Goal: Ask a question: Seek information or help from site administrators or community

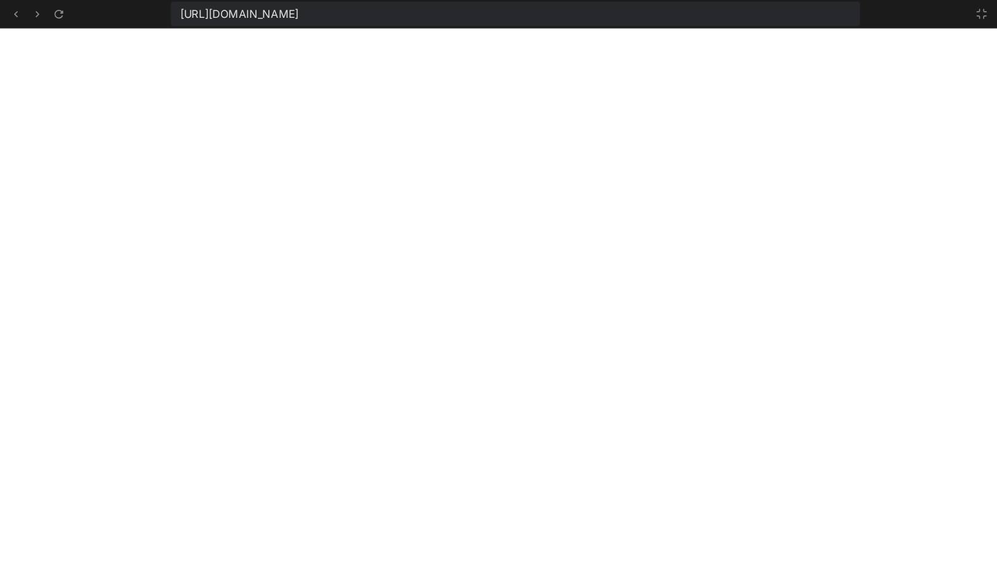
scroll to position [1730, 0]
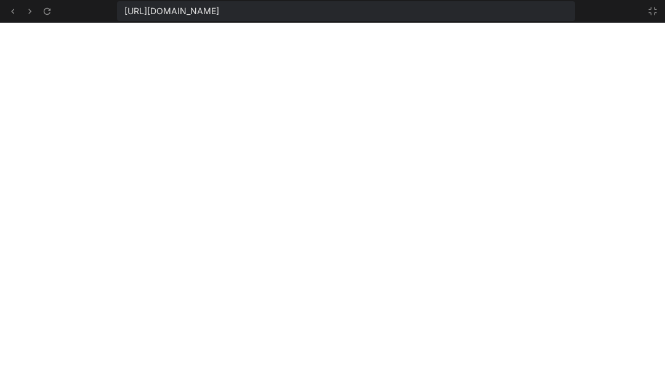
type textarea "x"
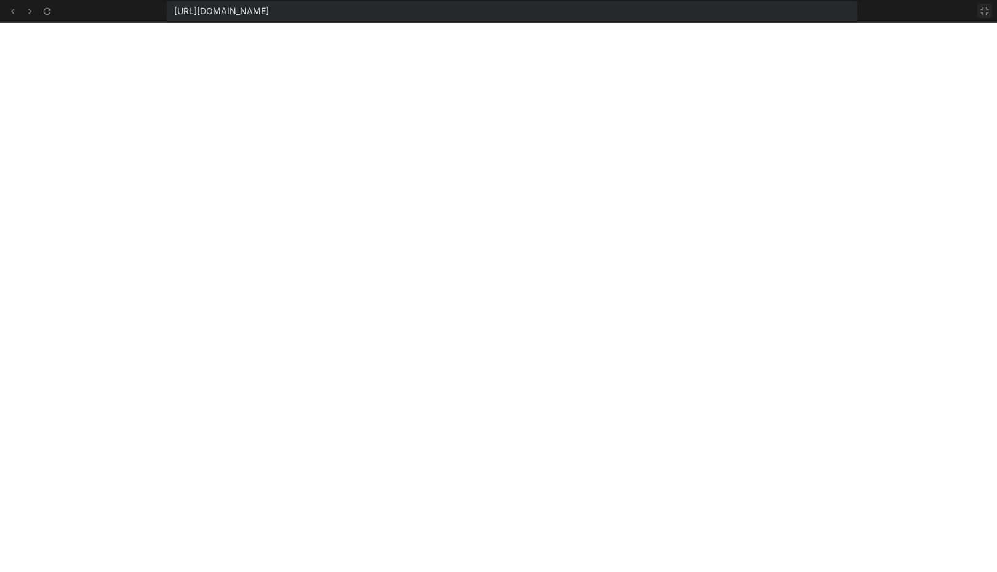
click at [986, 7] on icon at bounding box center [985, 11] width 10 height 10
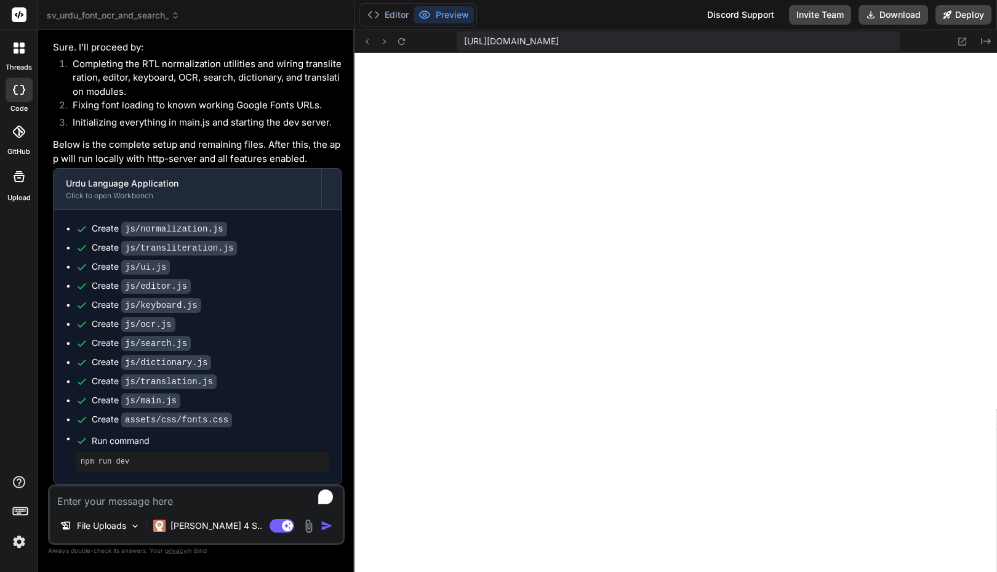
scroll to position [1578, 0]
click at [79, 17] on span "sv_urdu_font_ocr_and_search_" at bounding box center [113, 15] width 133 height 12
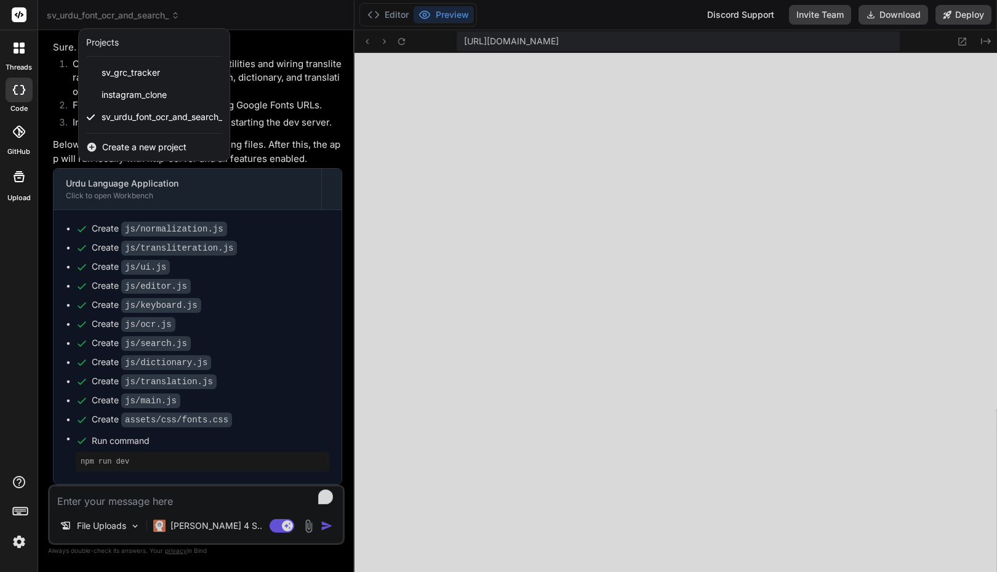
click at [7, 319] on div "threads code GitHub Upload" at bounding box center [19, 286] width 38 height 572
click at [254, 327] on div at bounding box center [498, 286] width 997 height 572
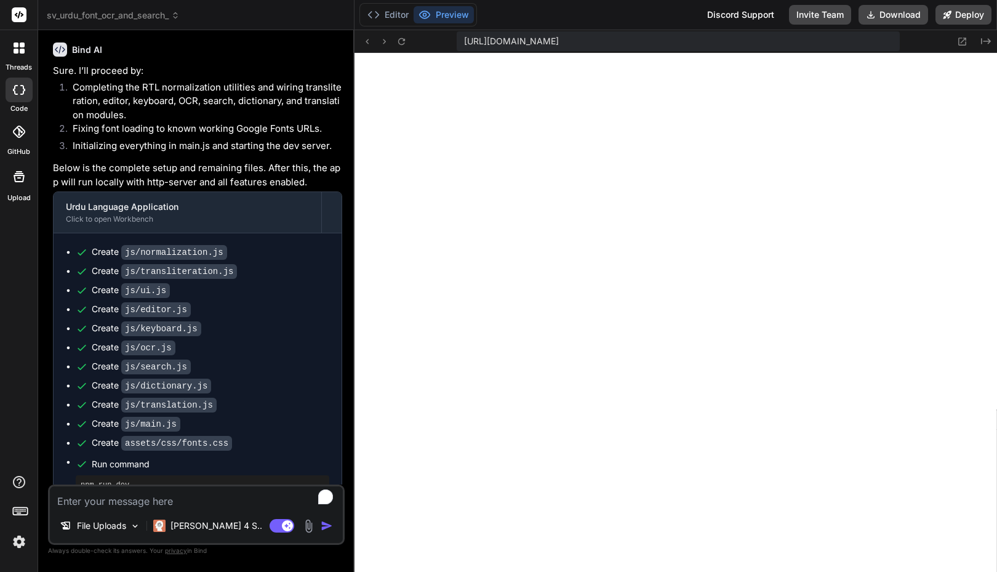
scroll to position [2744, 0]
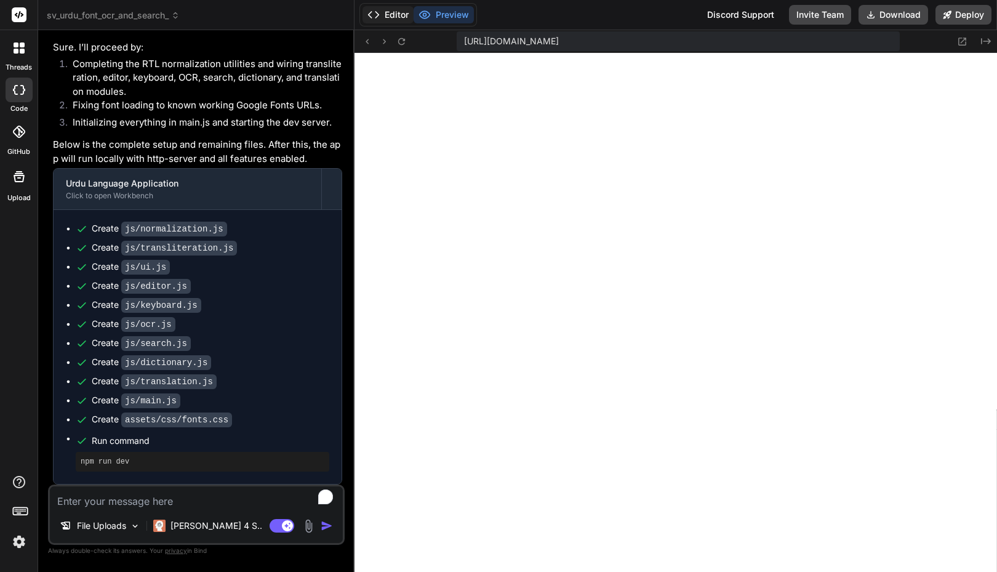
click at [396, 13] on button "Editor" at bounding box center [387, 14] width 51 height 17
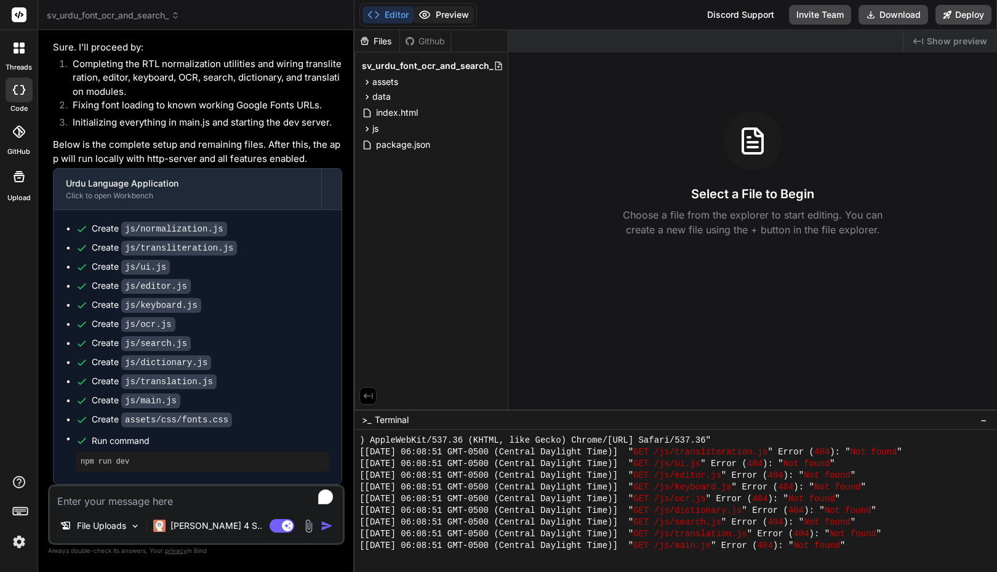
click at [447, 12] on button "Preview" at bounding box center [444, 14] width 60 height 17
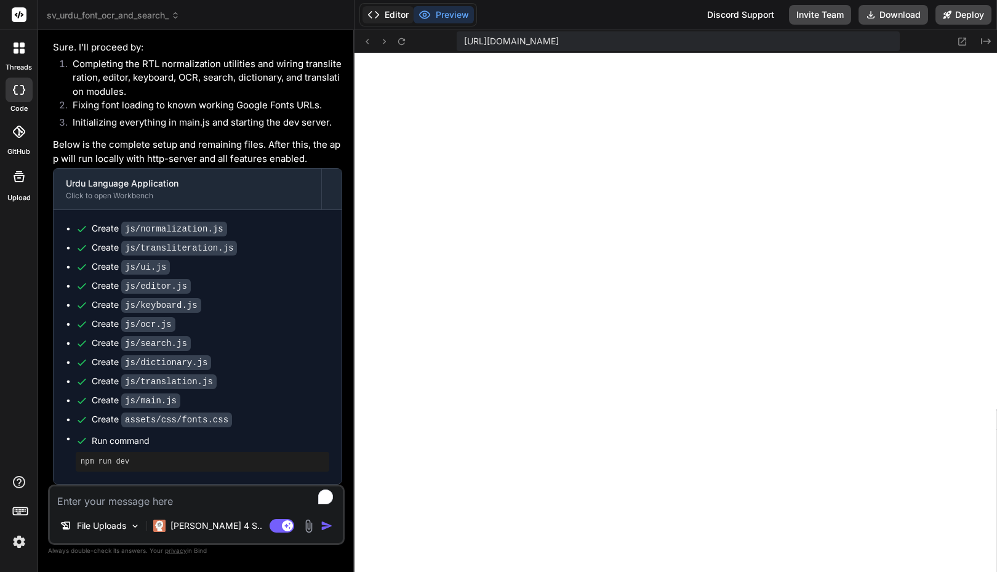
click at [398, 18] on button "Editor" at bounding box center [387, 14] width 51 height 17
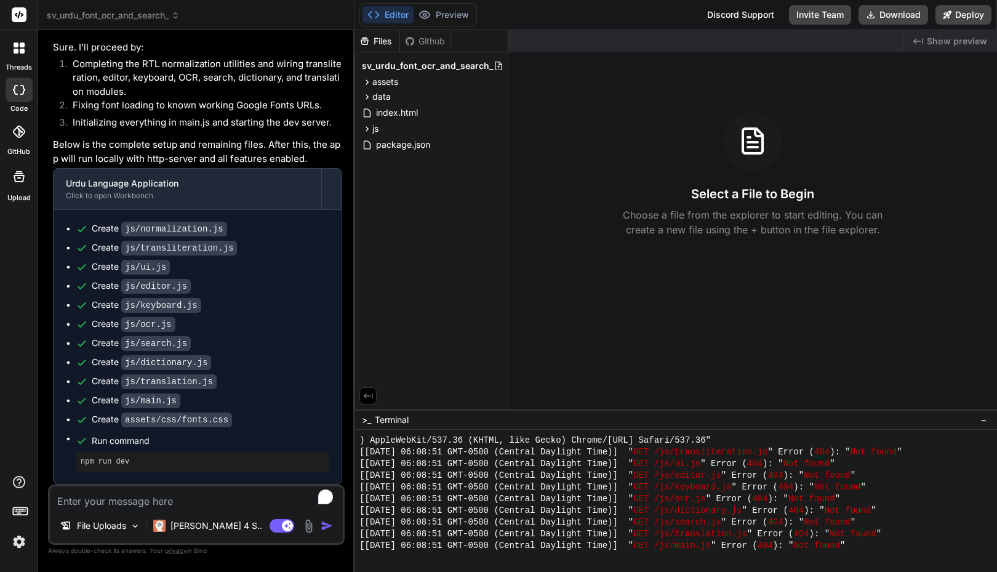
click at [127, 501] on textarea "To enrich screen reader interactions, please activate Accessibility in Grammarl…" at bounding box center [196, 497] width 293 height 22
type textarea "A"
type textarea "x"
type textarea "Ad"
type textarea "x"
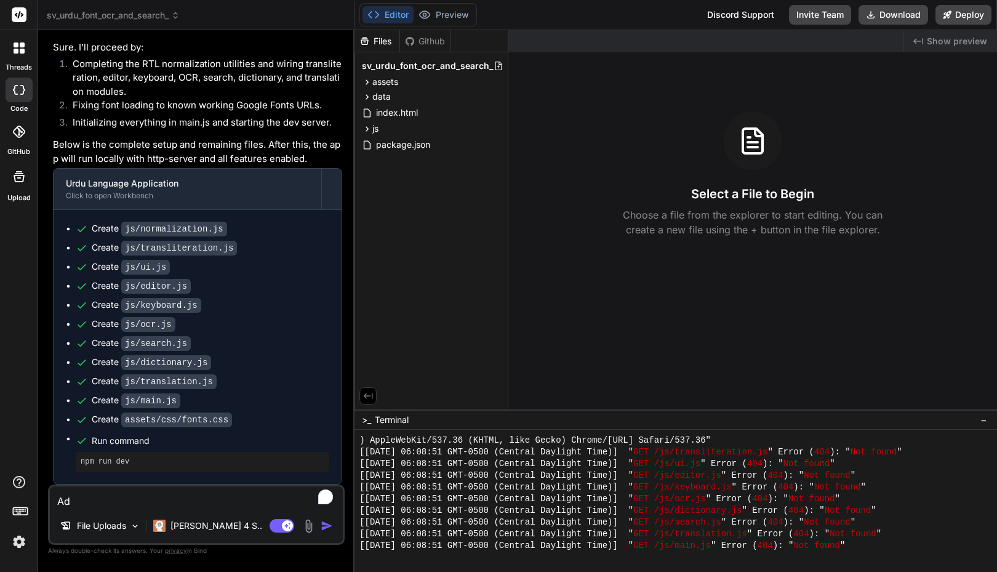
type textarea "Add"
type textarea "x"
type textarea "Add"
type textarea "x"
type textarea "D"
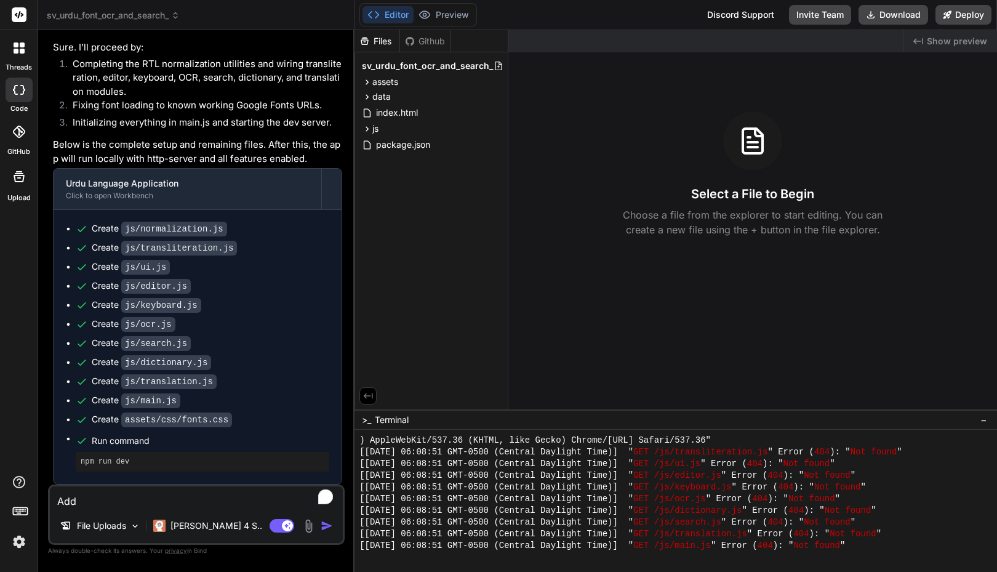
type textarea "x"
type textarea "Di"
type textarea "x"
type textarea "Dis"
type textarea "x"
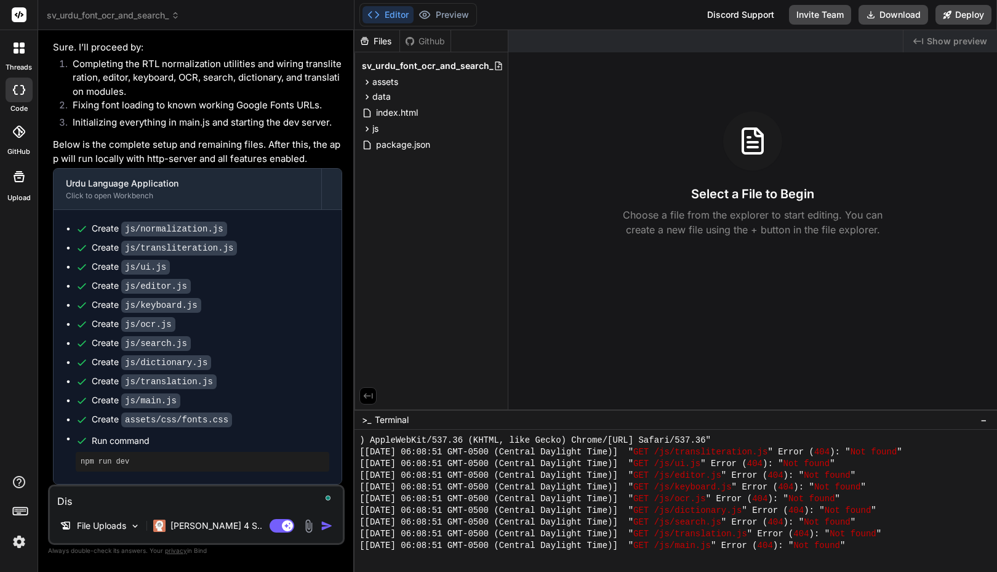
type textarea "Disp"
type textarea "x"
type textarea "Displ"
type textarea "x"
type textarea "Displa"
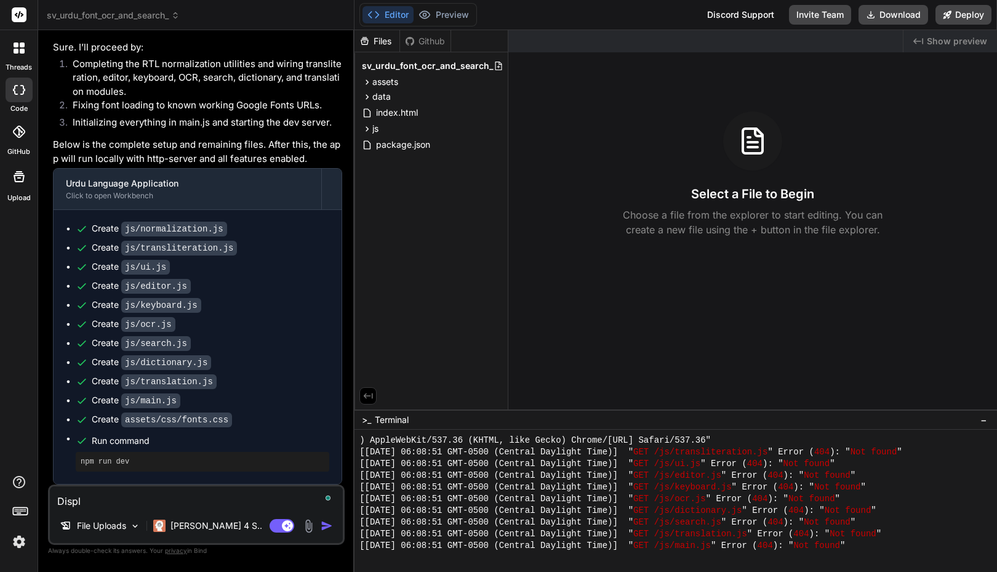
type textarea "x"
type textarea "Display"
type textarea "x"
type textarea "Display"
type textarea "x"
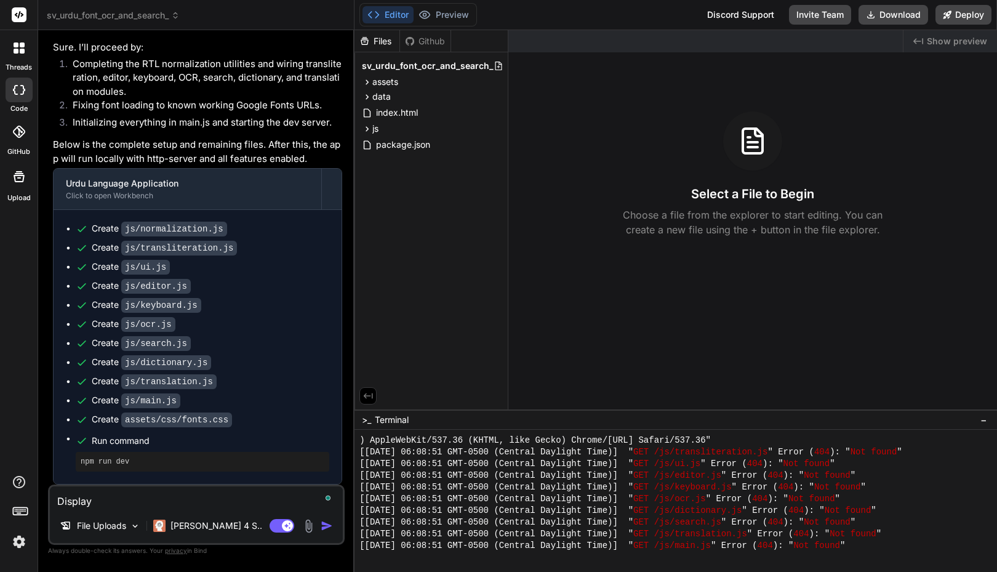
type textarea "Display t"
type textarea "x"
type textarea "Display th"
type textarea "x"
type textarea "Display the"
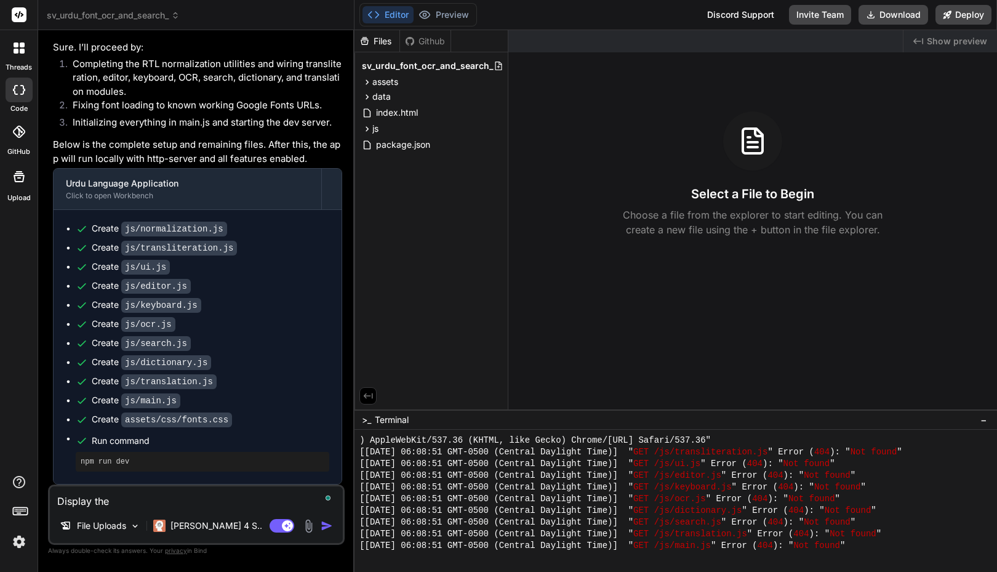
type textarea "x"
type textarea "Display the"
type textarea "x"
type textarea "A"
type textarea "x"
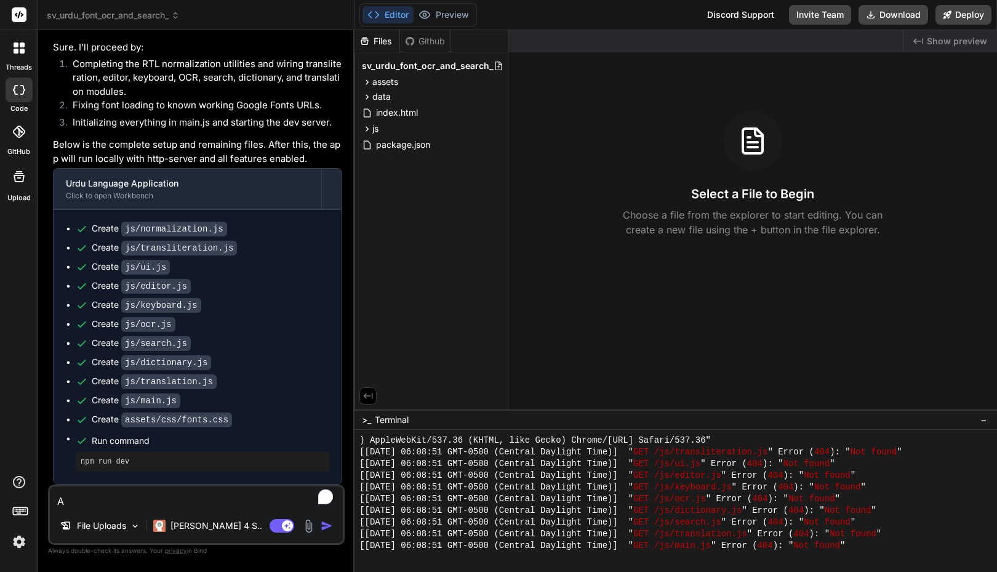
type textarea "Ad"
type textarea "x"
type textarea "Add"
type textarea "x"
type textarea "Add"
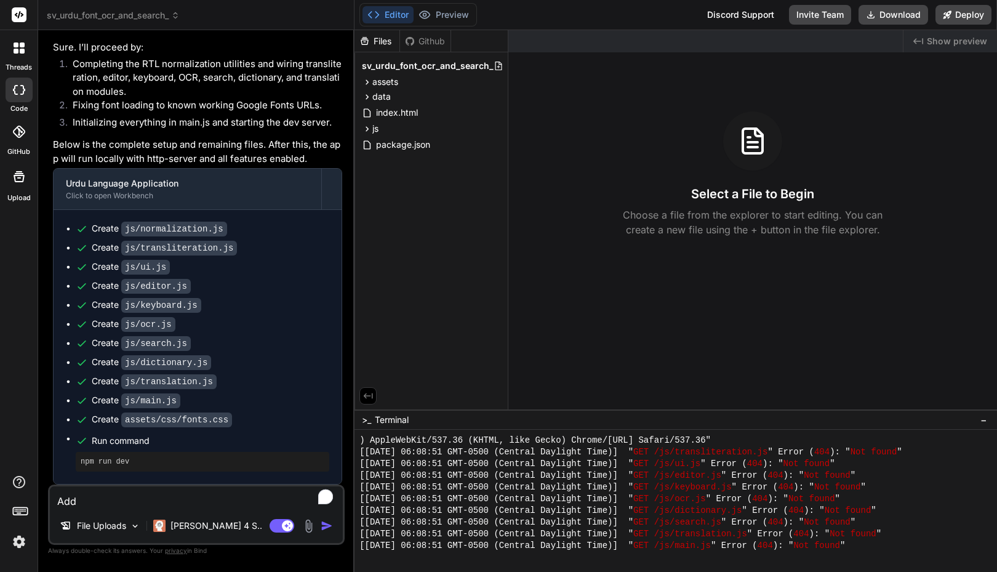
type textarea "x"
type textarea "Add t"
type textarea "x"
type textarea "Add th"
type textarea "x"
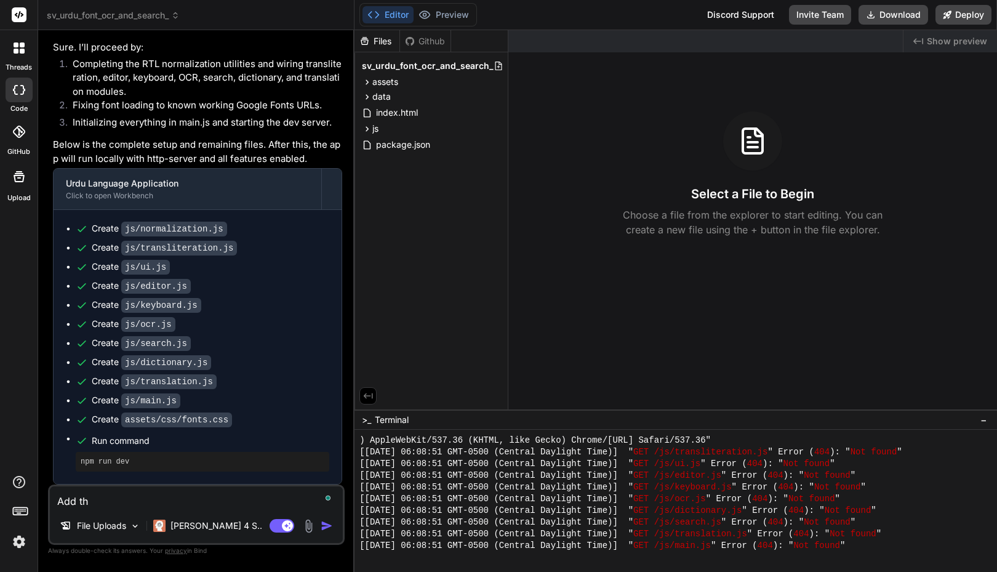
type textarea "Add the"
type textarea "x"
type textarea "Add the"
type textarea "x"
type textarea "Add the U"
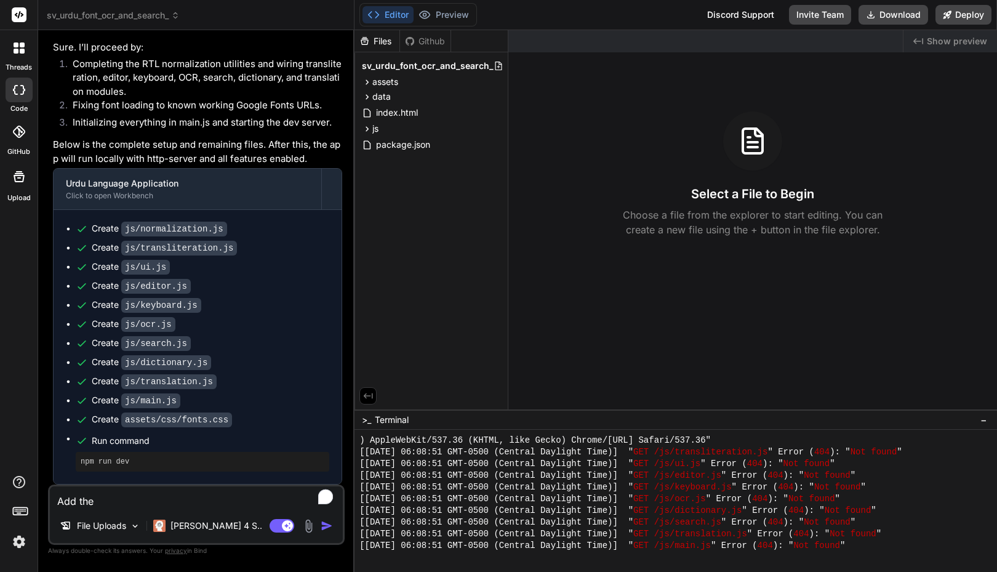
type textarea "x"
type textarea "Add the Ur"
type textarea "x"
type textarea "Add the Urd"
type textarea "x"
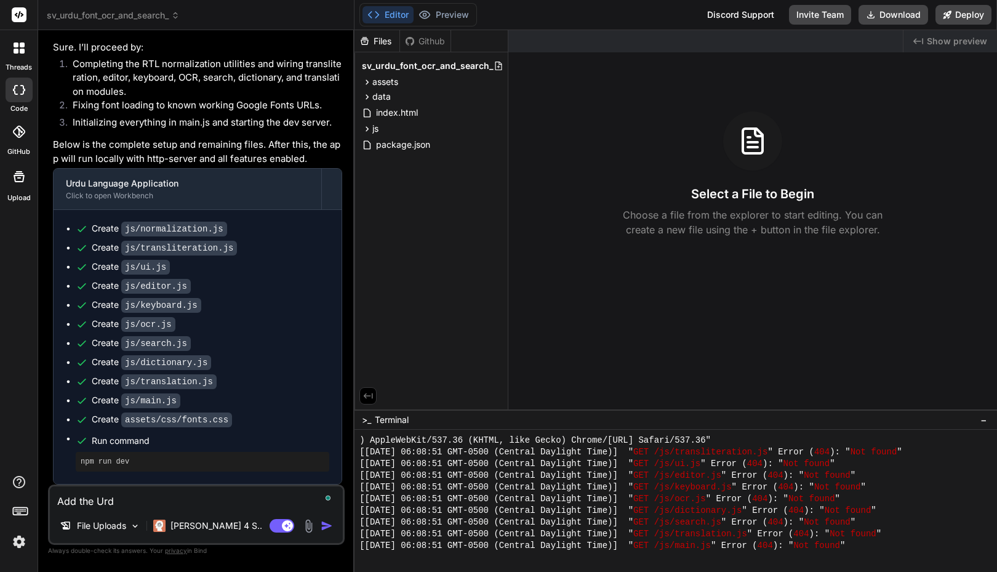
type textarea "Add the Urdu"
type textarea "x"
type textarea "Add the Urdu"
type textarea "x"
type textarea "Add the Urdu o"
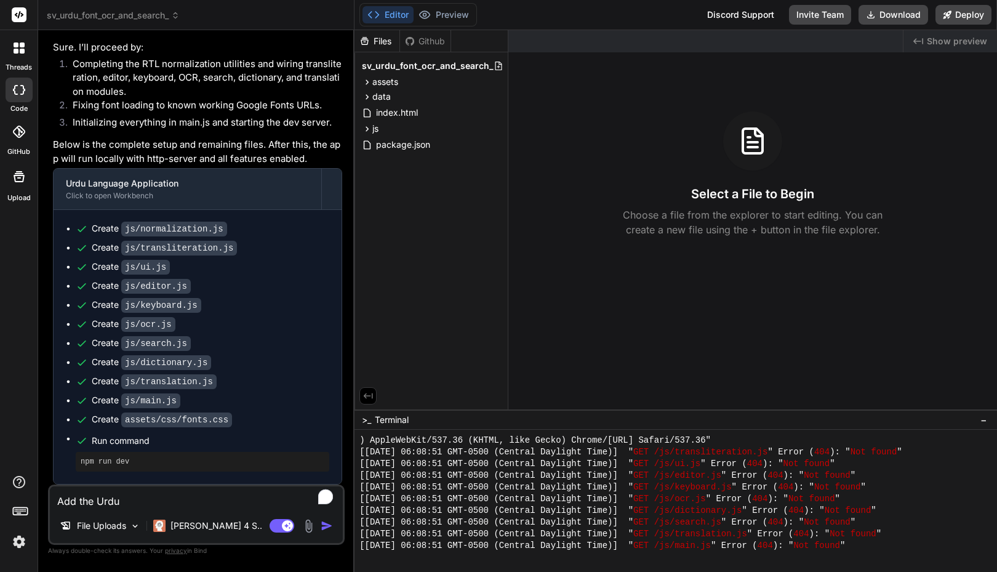
type textarea "x"
type textarea "Add the Urdu on"
type textarea "x"
type textarea "Add the Urdu on"
type textarea "x"
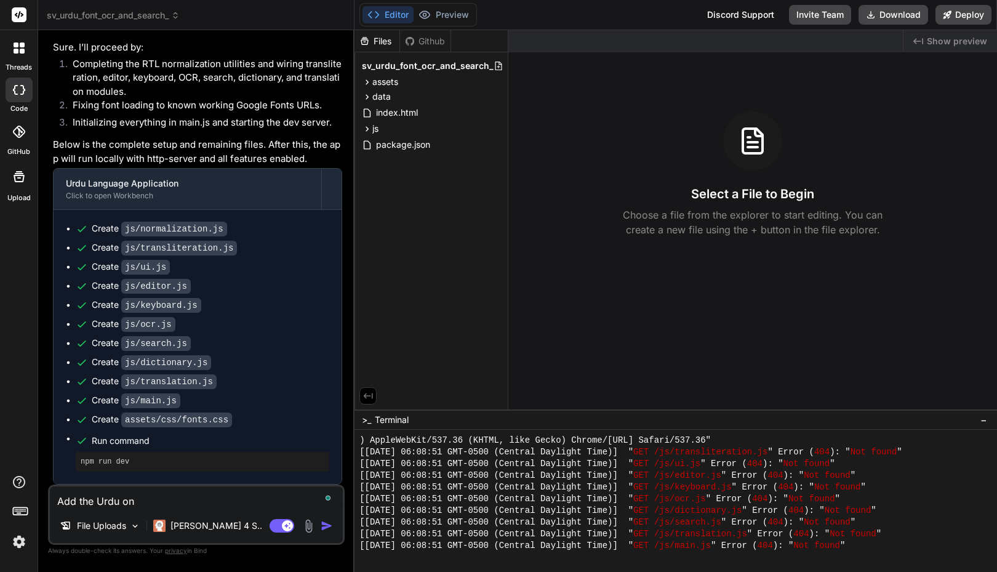
type textarea "Add the Urdu on s"
type textarea "x"
type textarea "Add the Urdu on sc"
type textarea "x"
type textarea "Add the Urdu on scr"
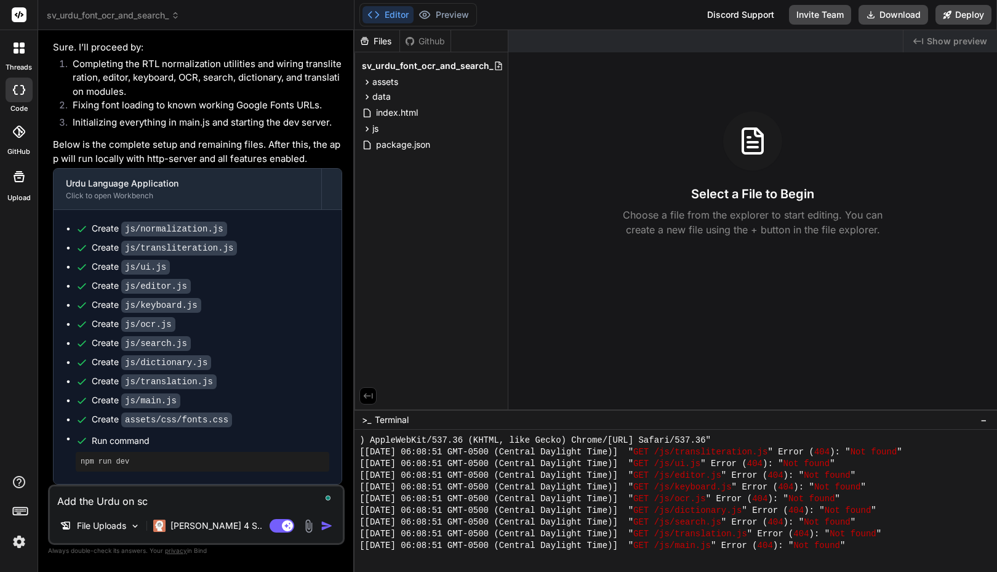
type textarea "x"
type textarea "Add the Urdu on scre"
type textarea "x"
type textarea "Add the Urdu on scree"
type textarea "x"
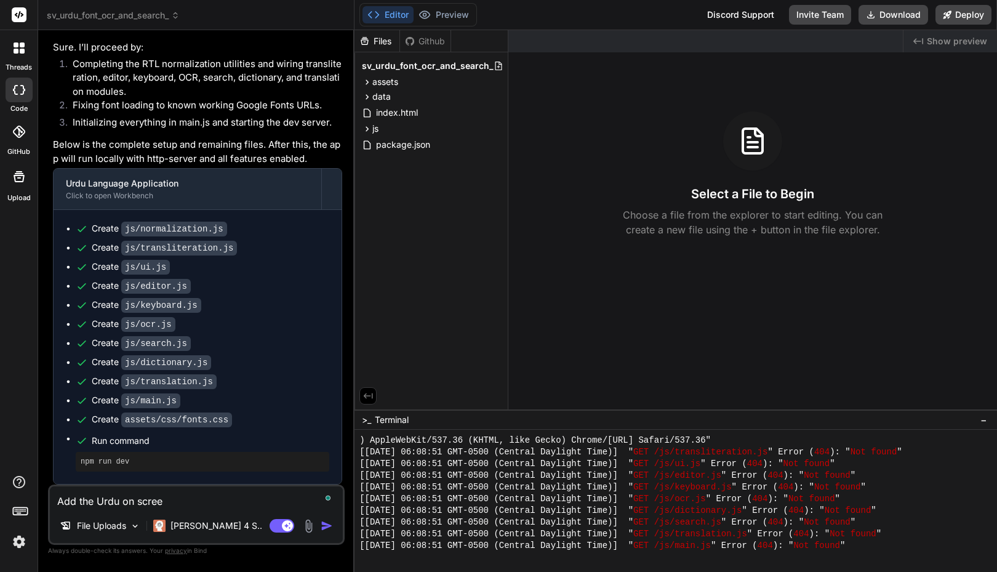
type textarea "Add the Urdu on screen"
type textarea "x"
type textarea "Add the Urdu on screen"
type textarea "x"
type textarea "Add the Urdu on b"
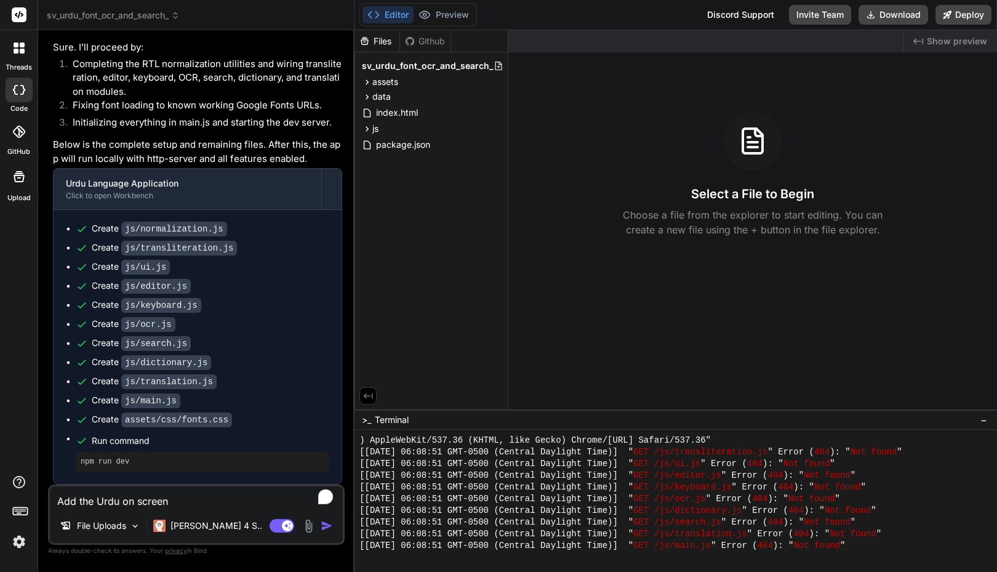
type textarea "x"
type textarea "Add the Urdu on br"
type textarea "x"
type textarea "Add the Urdu on bro"
type textarea "x"
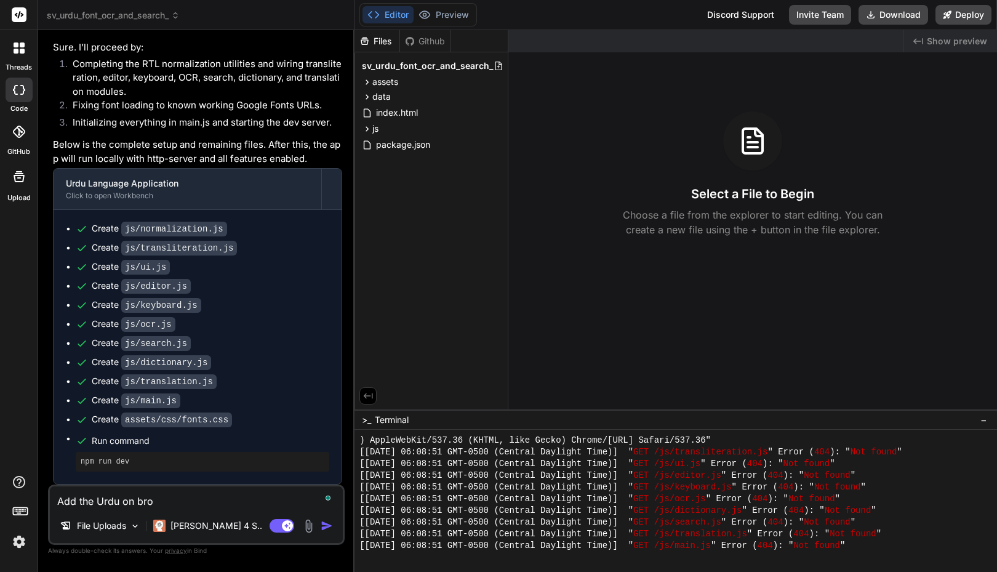
type textarea "Add the Urdu on brow"
type textarea "x"
type textarea "Add the Urdu on [PERSON_NAME]"
type textarea "x"
type textarea "Add the Urdu on brow"
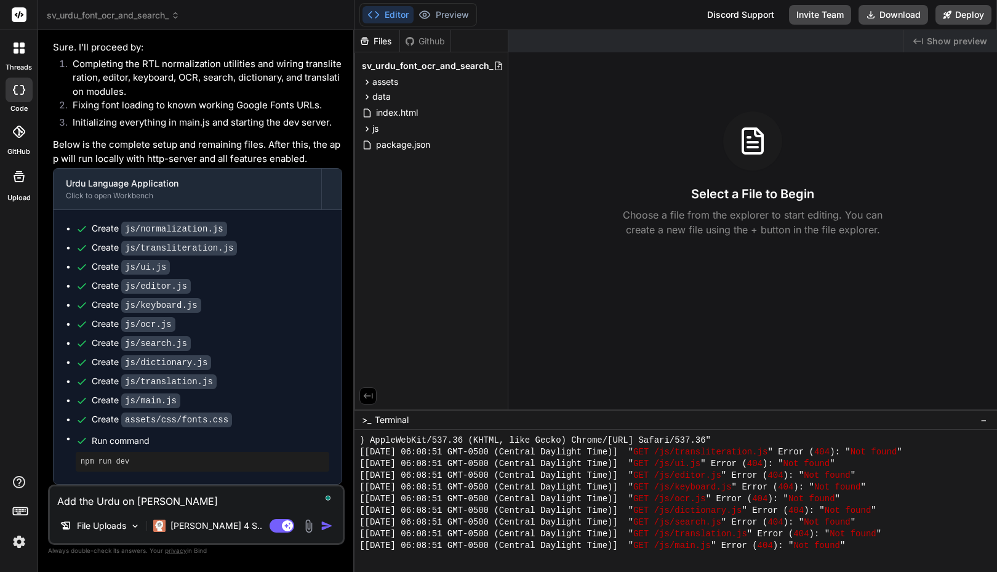
type textarea "x"
type textarea "Add the Urdu on brows"
type textarea "x"
type textarea "Add the Urdu on browse"
type textarea "x"
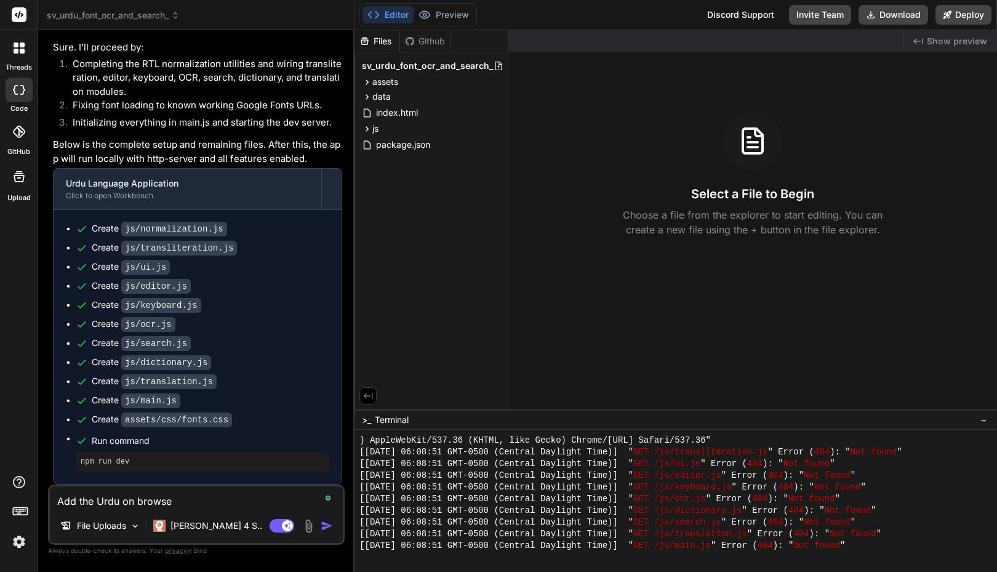
type textarea "Add the Urdu on browser"
type textarea "x"
type textarea "Add the Urdu on browser"
type textarea "x"
type textarea "Add the Urdu on browser s"
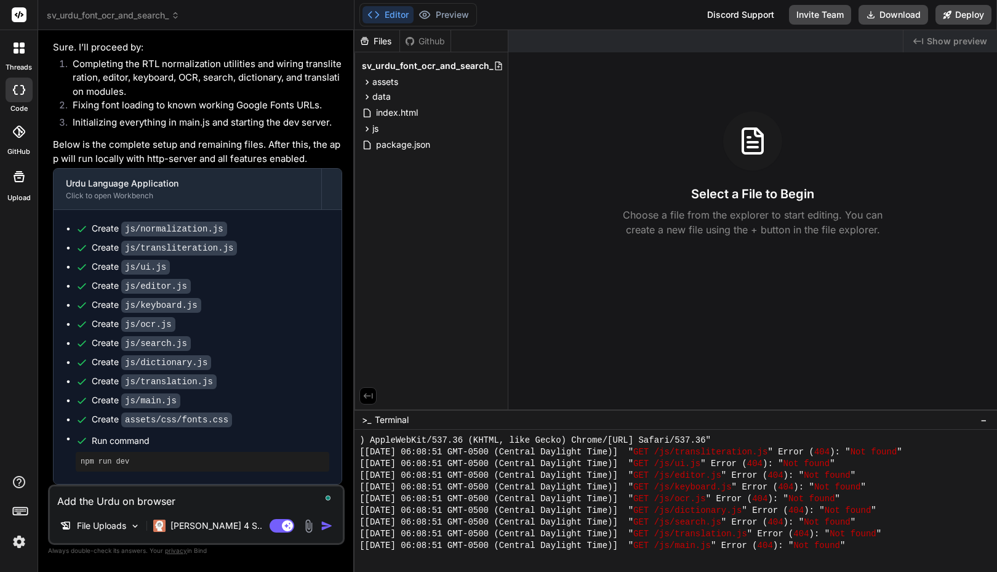
type textarea "x"
type textarea "Add the Urdu on browser"
type textarea "x"
type textarea "Add the Urdu on browser k"
type textarea "x"
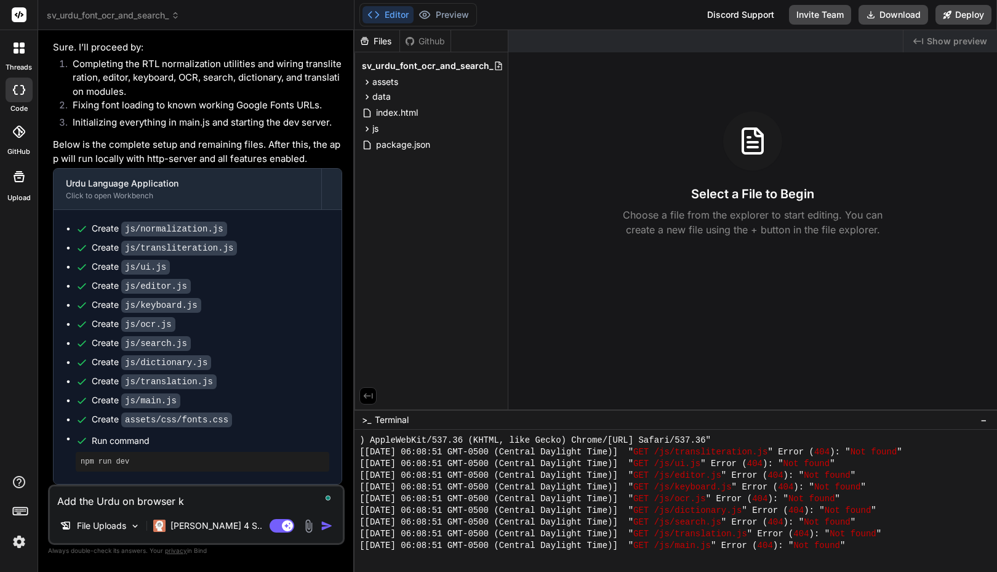
type textarea "Add the Urdu on browser ke"
type textarea "x"
type textarea "Add the Urdu on browser key"
type textarea "x"
type textarea "Add the Urdu on browser keyb"
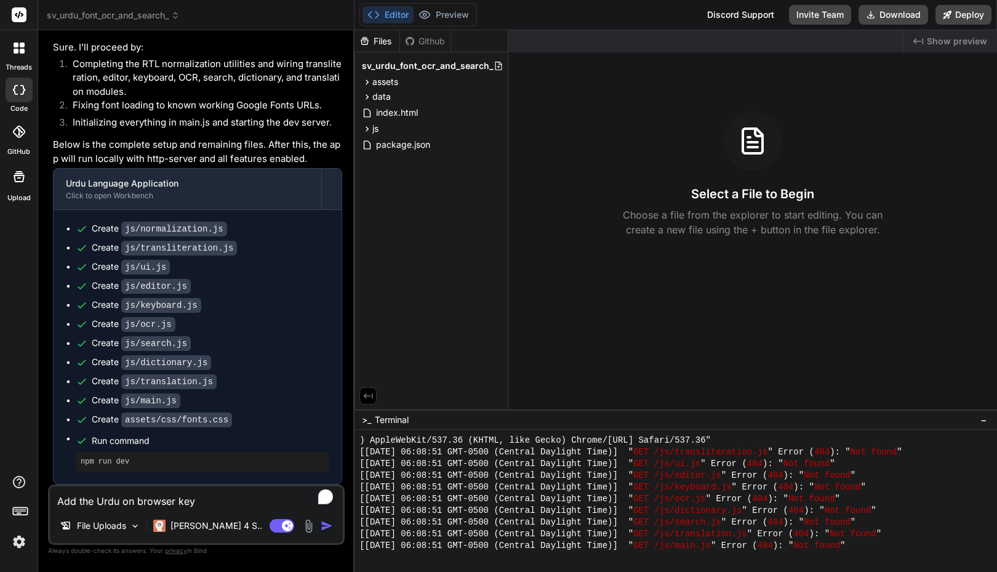
type textarea "x"
type textarea "Add the Urdu on browser keybo"
type textarea "x"
type textarea "Add the Urdu on browser keyboa"
type textarea "x"
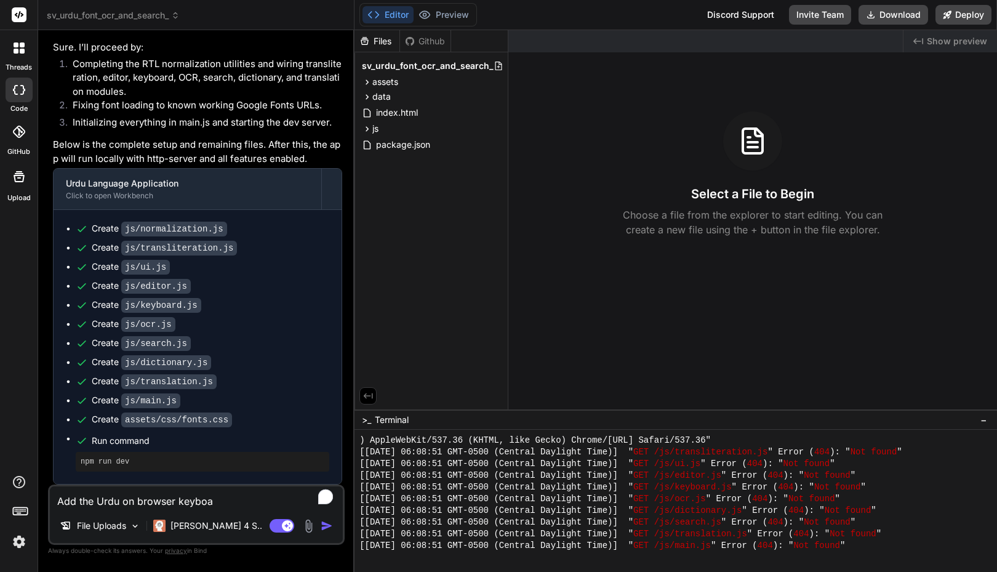
type textarea "Add the Urdu on browser keyboar"
type textarea "x"
type textarea "Add the Urdu on browser keyboard"
type textarea "x"
type textarea "Athe Urdu on browser keyboard"
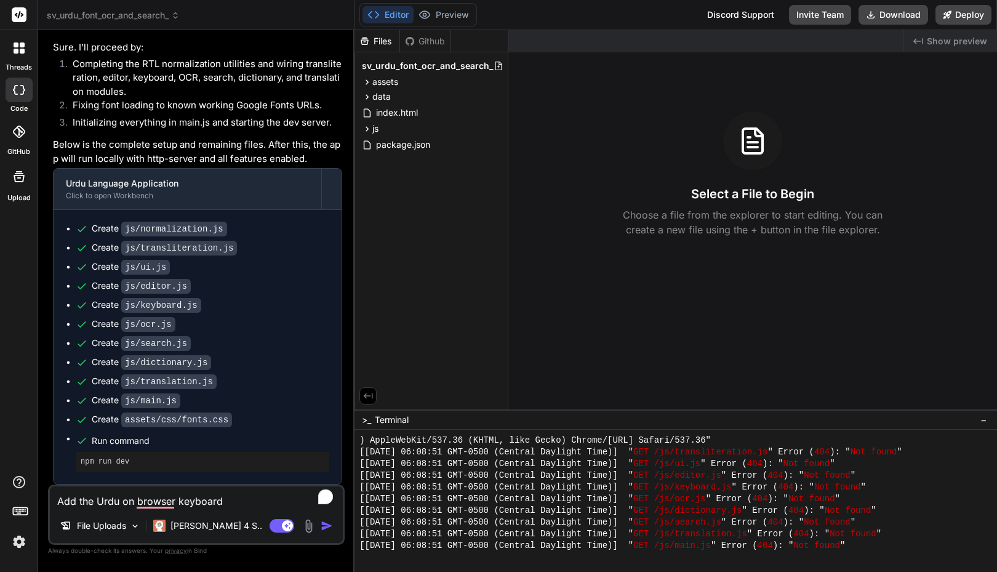
type textarea "x"
type textarea "Adthe Urdu on browser keyboard"
type textarea "x"
type textarea "Addthe Urdu on browser keyboard"
type textarea "x"
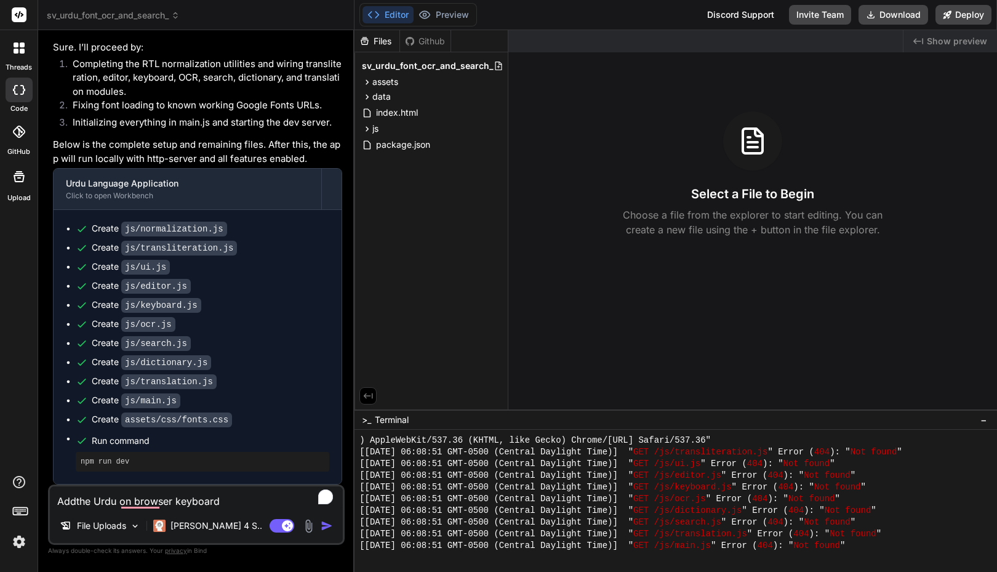
type textarea "Add the Urdu on browser keyboard"
type textarea "x"
type textarea "Add othe Urdu on browser keyboard"
type textarea "x"
type textarea "Add opthe Urdu on browser keyboard"
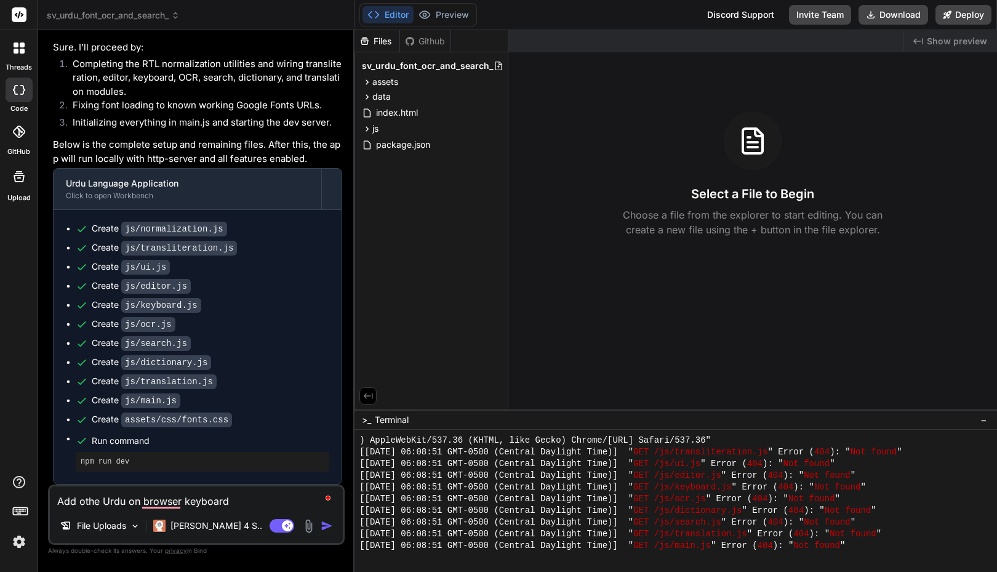
type textarea "x"
type textarea "Add optthe Urdu on browser keyboard"
type textarea "x"
type textarea "Add optithe Urdu on browser keyboard"
type textarea "x"
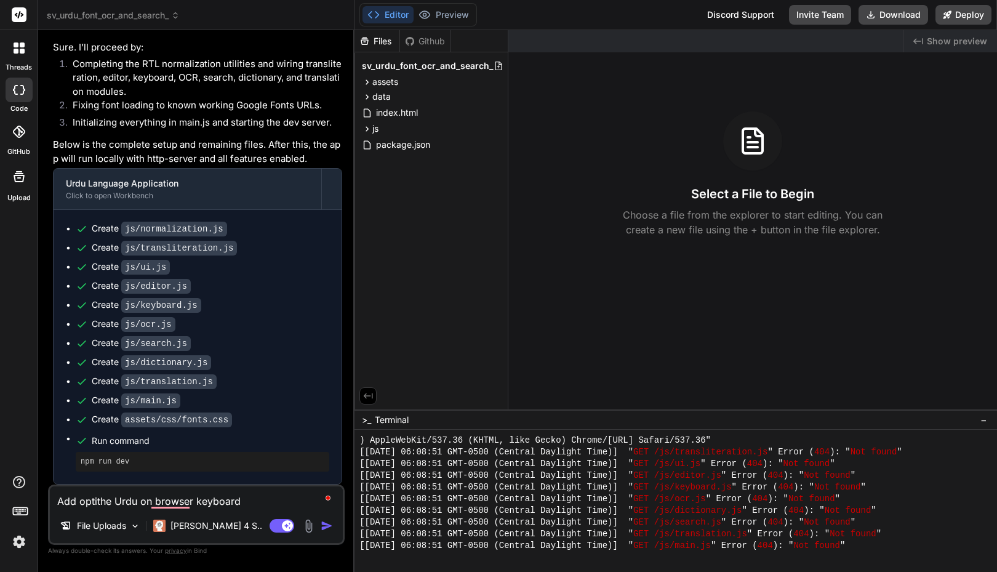
type textarea "Add optiothe Urdu on browser keyboard"
type textarea "x"
type textarea "Add optionthe Urdu on browser keyboard"
type textarea "x"
type textarea "Add optionsthe Urdu on browser keyboard"
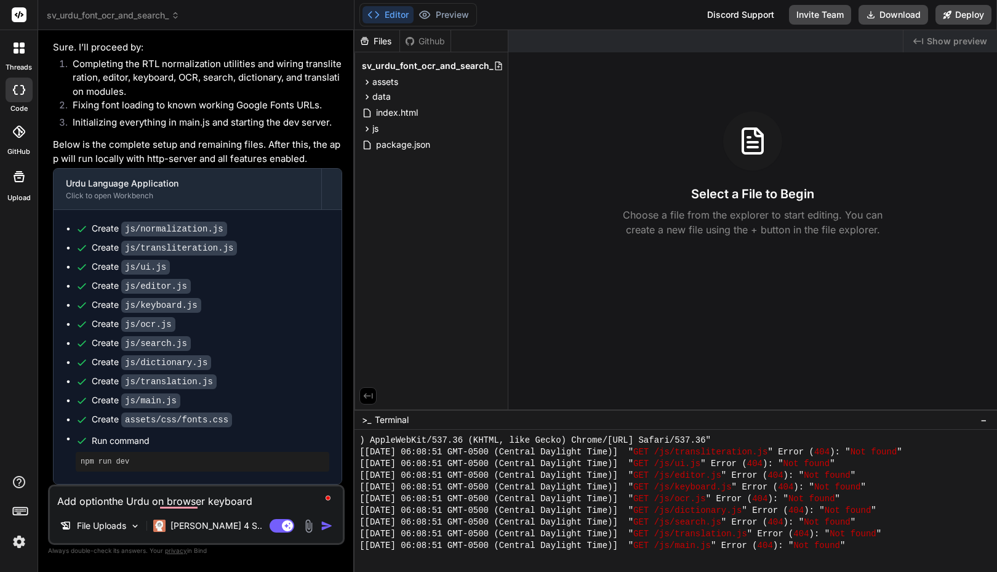
type textarea "x"
type textarea "Add options the Urdu on browser keyboard"
type textarea "x"
click at [452, 14] on button "Preview" at bounding box center [444, 14] width 60 height 17
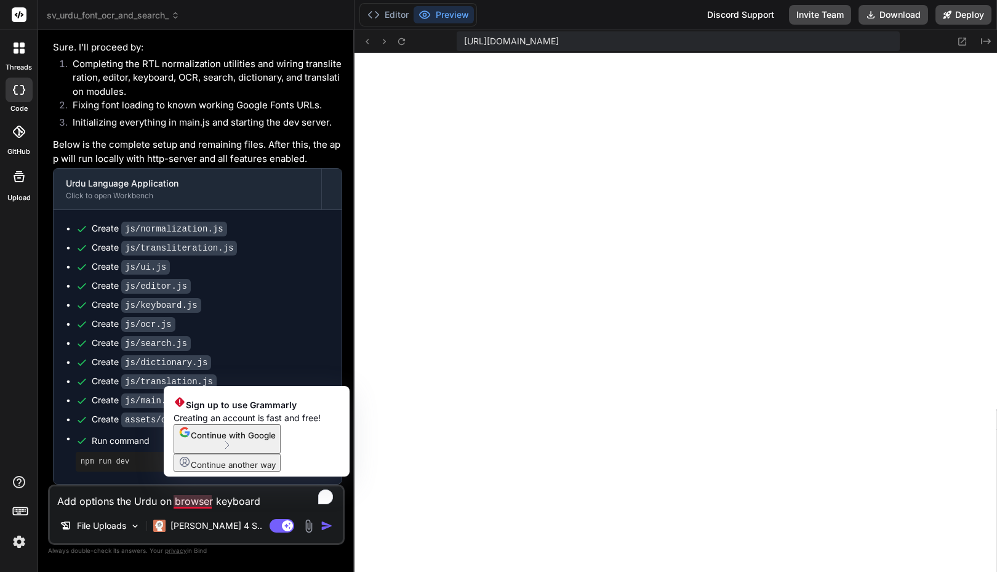
click at [83, 502] on textarea "Add options the Urdu on browser keyboard" at bounding box center [196, 497] width 293 height 22
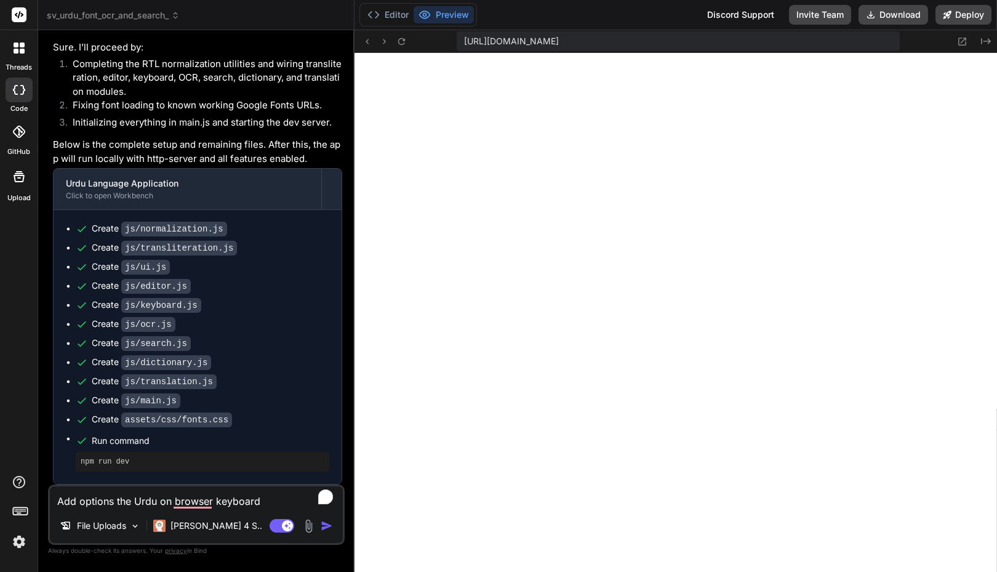
click at [100, 500] on textarea "Add options the Urdu on browser keyboard" at bounding box center [196, 497] width 293 height 22
click at [112, 502] on textarea "Add options the Urdu on browser keyboard" at bounding box center [196, 497] width 293 height 22
type textarea "Add Urdu on browser keyboard"
type textarea "x"
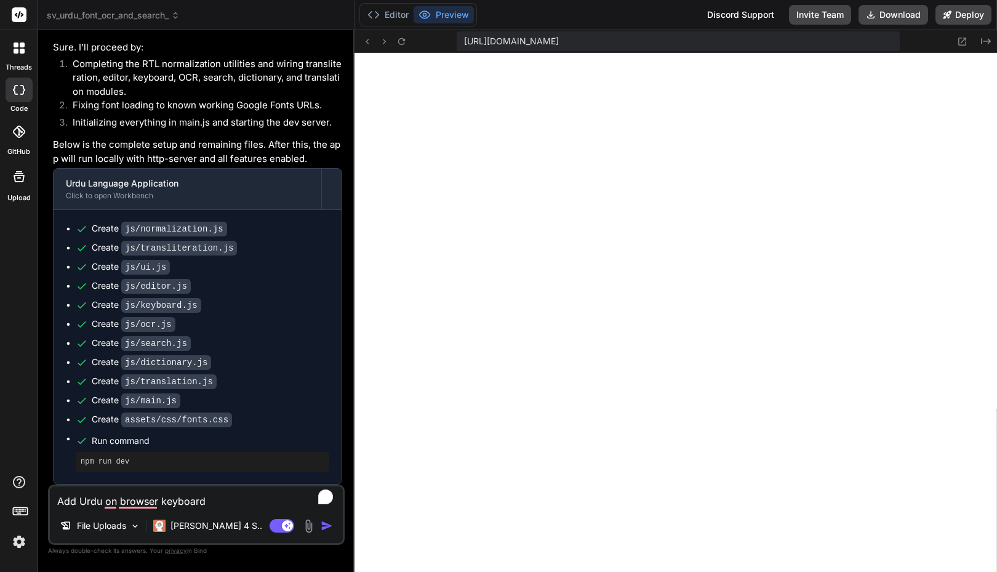
click at [95, 502] on textarea "Add Urdu on browser keyboard" at bounding box center [196, 497] width 293 height 22
type textarea "Add options the Urdu on browser keyboard"
type textarea "x"
type textarea "Doptions the Urdu on browser keyboard"
type textarea "x"
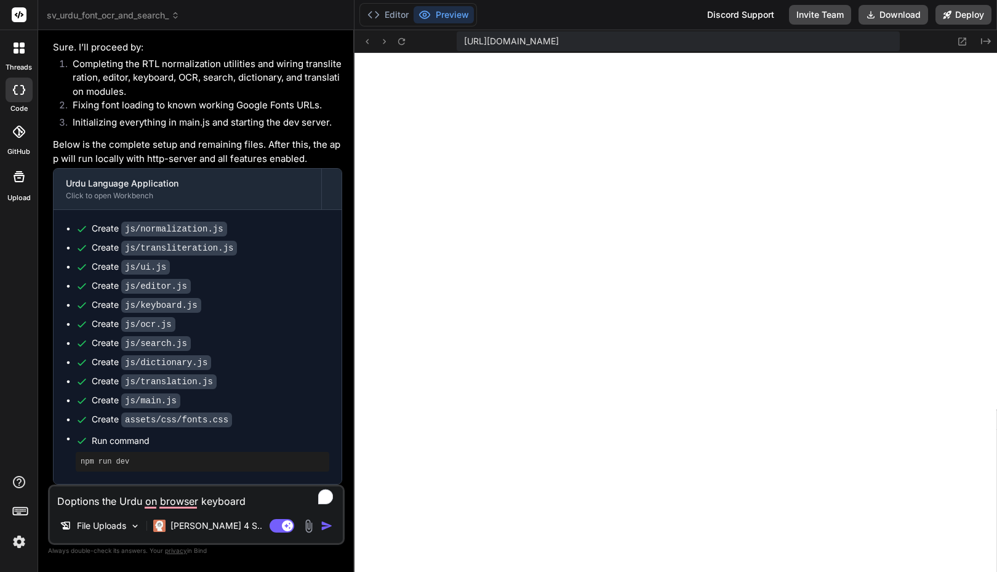
type textarea "Dioptions the Urdu on browser keyboard"
type textarea "x"
type textarea "Disoptions the Urdu on browser keyboard"
type textarea "x"
type textarea "Dispoptions the Urdu on browser keyboard"
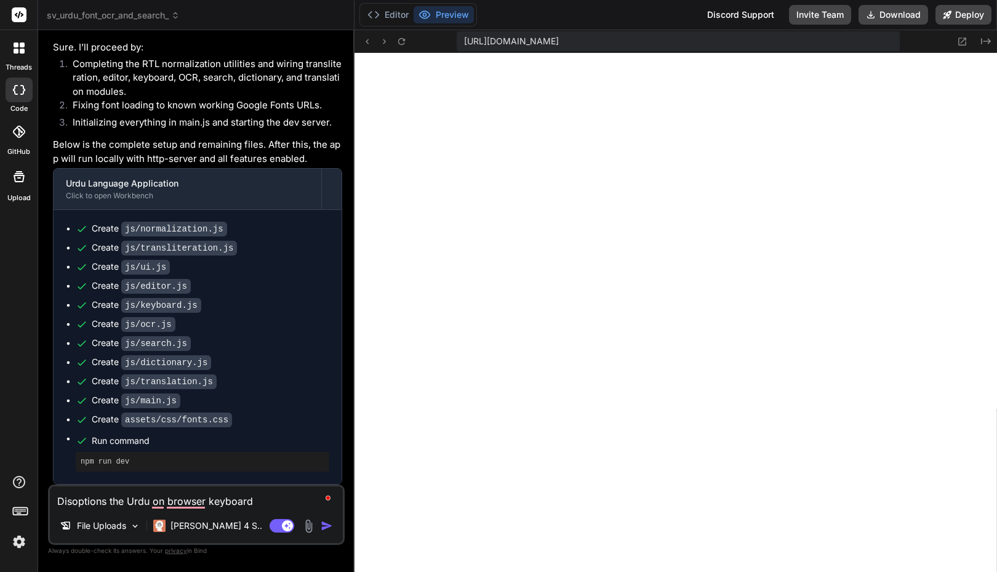
type textarea "x"
type textarea "Disploptions the Urdu on browser keyboard"
type textarea "x"
type textarea "Displaoptions the Urdu on browser keyboard"
type textarea "x"
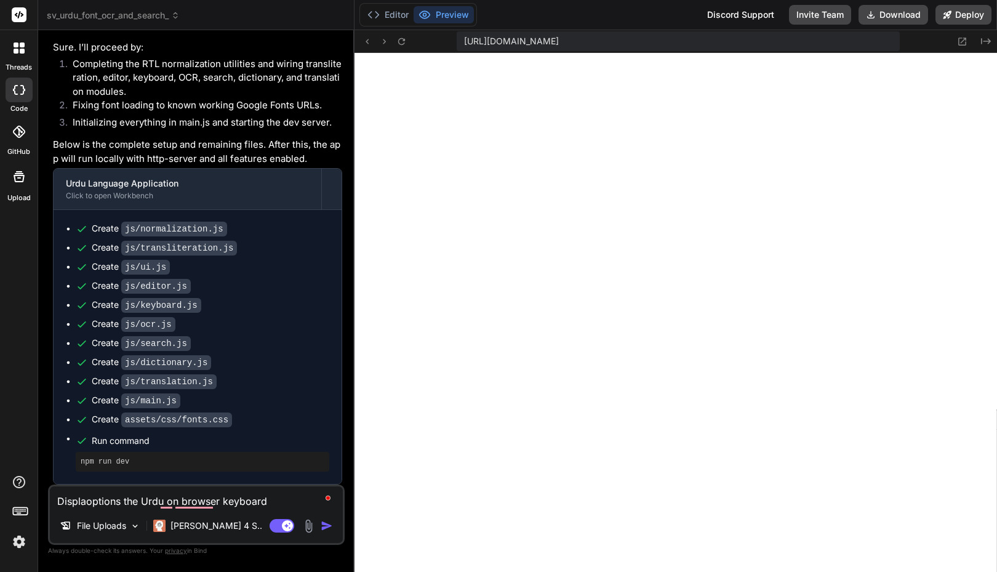
type textarea "Displayoptions the Urdu on browser keyboard"
type textarea "x"
type textarea "Display options the Urdu on browser keyboard"
type textarea "x"
type textarea "Display Urdu on browser keyboard"
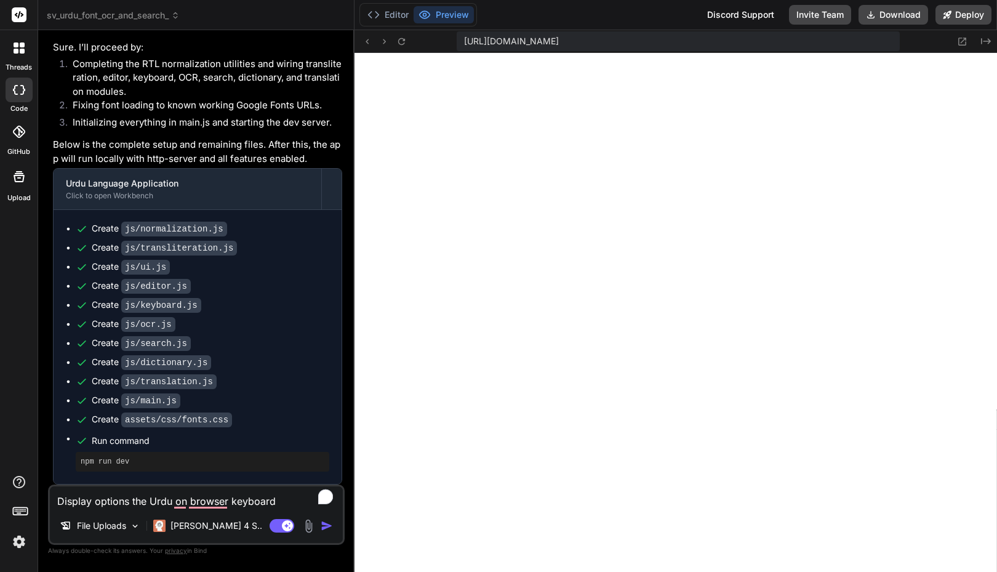
type textarea "x"
type textarea "Display Urdu browser keyboard"
type textarea "x"
type textarea "Display Urdu okeyboard"
type textarea "x"
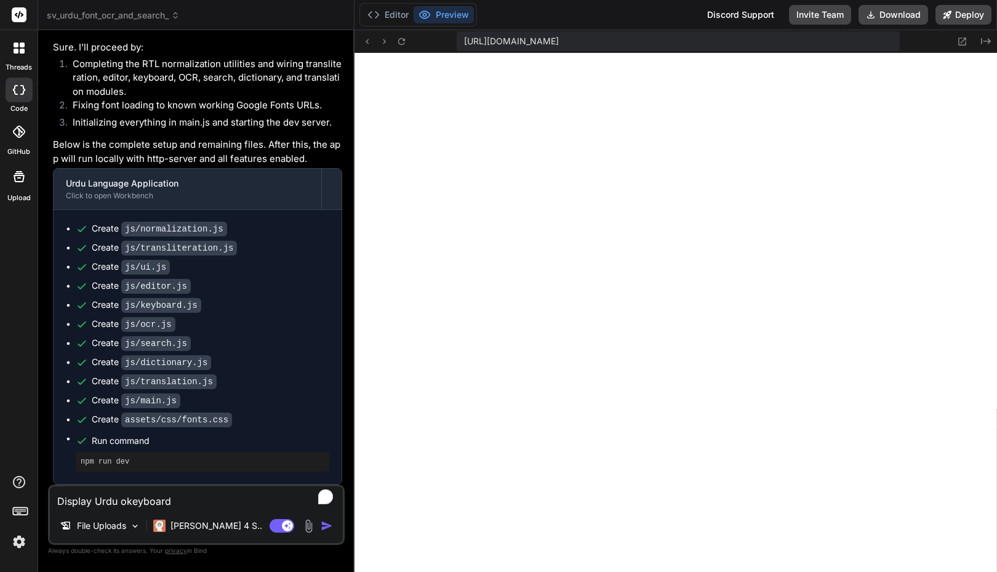
type textarea "Display Urdu onkeyboard"
type textarea "x"
type textarea "Display Urdu on keyboard"
type textarea "x"
type textarea "Display Urdu onkeyboard"
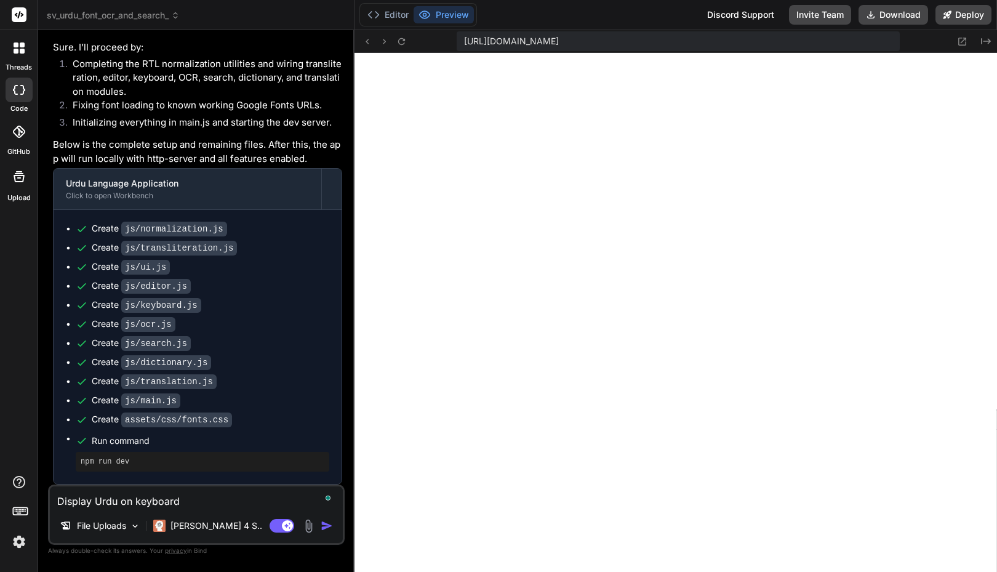
type textarea "x"
type textarea "Display Urdu okeyboard"
type textarea "x"
type textarea "Display Urdu keyboard"
type textarea "x"
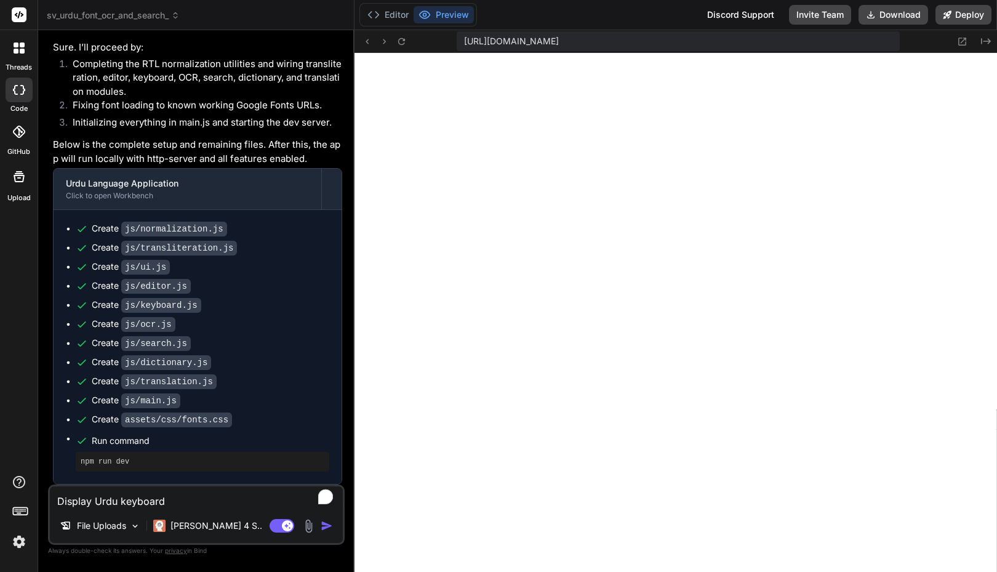
type textarea "Display Urdu okeyboard"
type textarea "x"
type textarea "Display Urdu onkeyboard"
type textarea "x"
type textarea "Display Urdu okeyboard"
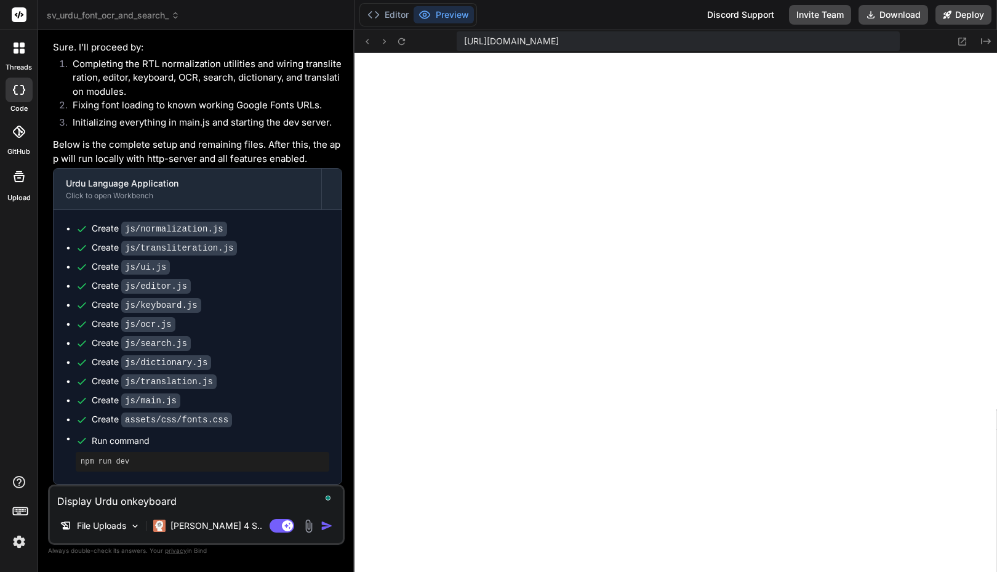
type textarea "x"
type textarea "Display Urdu keyboard"
type textarea "x"
type textarea "Display Urdu ikeyboard"
type textarea "x"
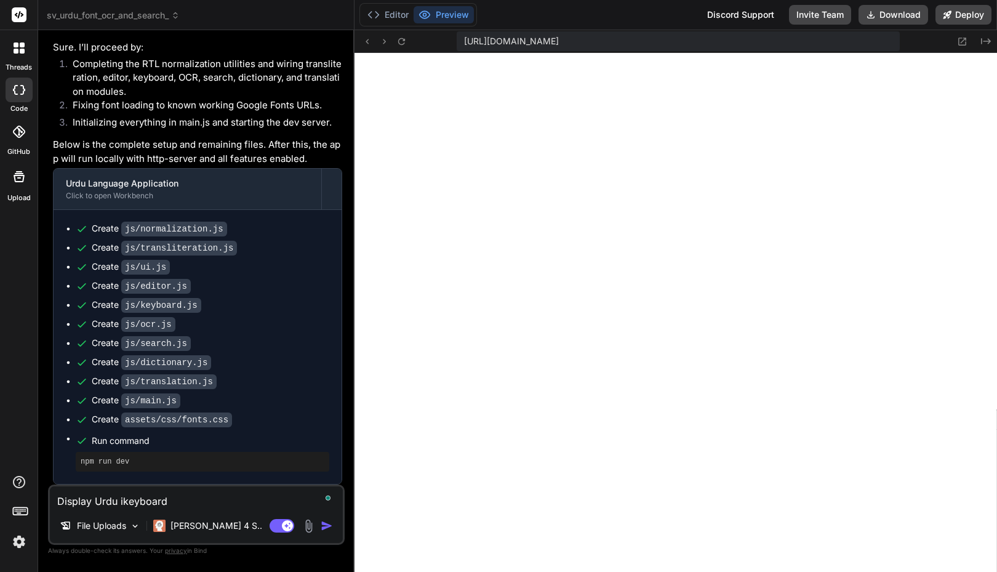
type textarea "Display Urdu inkeyboard"
type textarea "x"
type textarea "Display Urdu in-keyboard"
type textarea "x"
type textarea "Display Urdu in-bkeyboard"
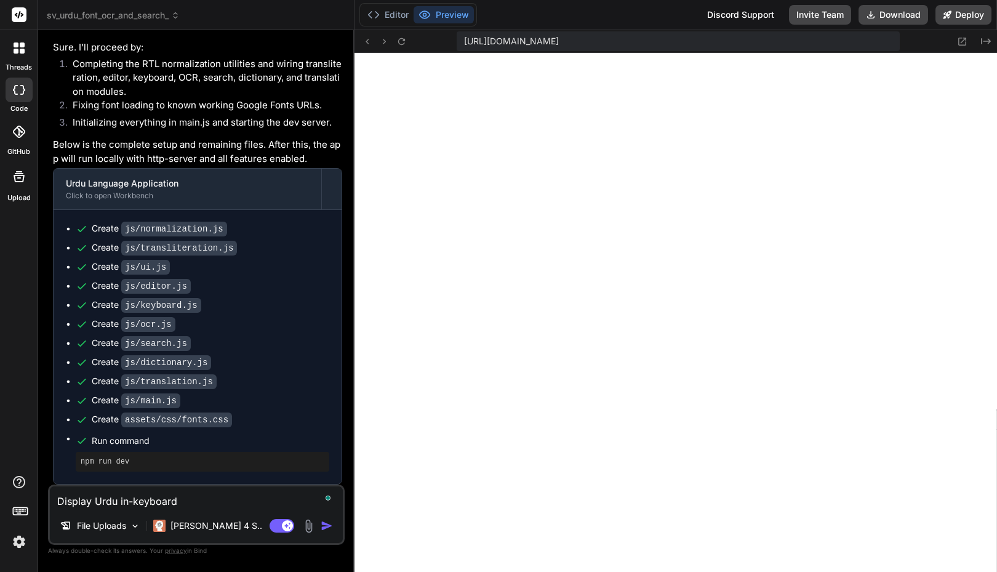
type textarea "x"
type textarea "Display Urdu in-brkeyboard"
type textarea "x"
type textarea "Display Urdu in-brokeyboard"
type textarea "x"
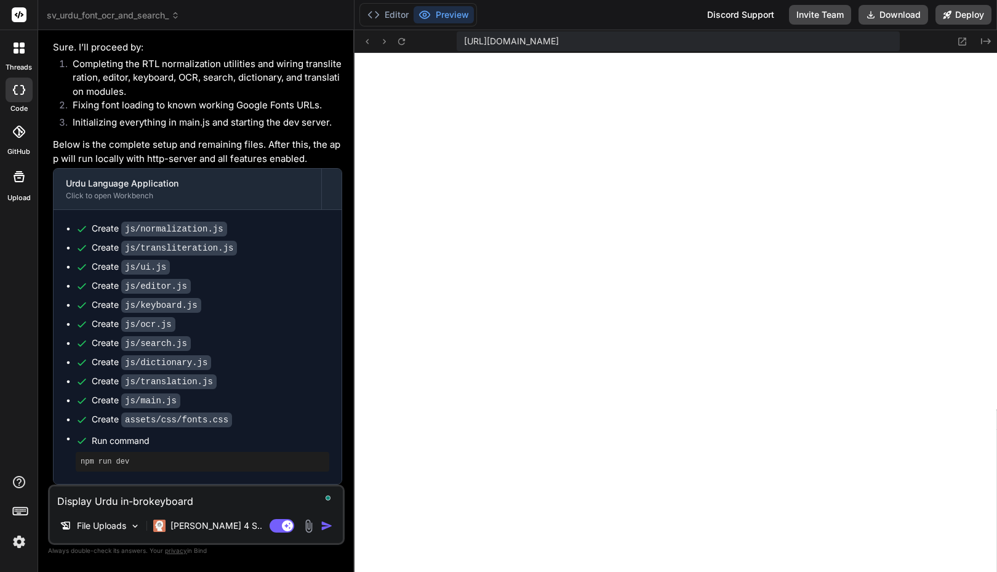
type textarea "Display Urdu in-browkeyboard"
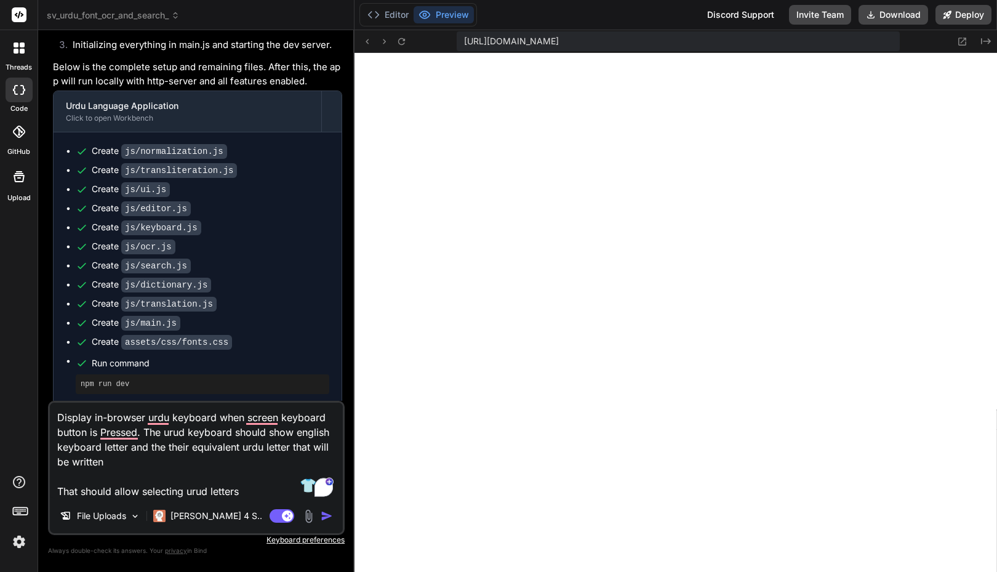
click at [108, 450] on textarea "Display in-browser urdu keyboard when screen keyboard button is Pressed. The ur…" at bounding box center [196, 450] width 293 height 96
click at [130, 449] on textarea "Display in-browser urdu keyboard when screen keyboard button is Pressed. The ur…" at bounding box center [196, 450] width 293 height 96
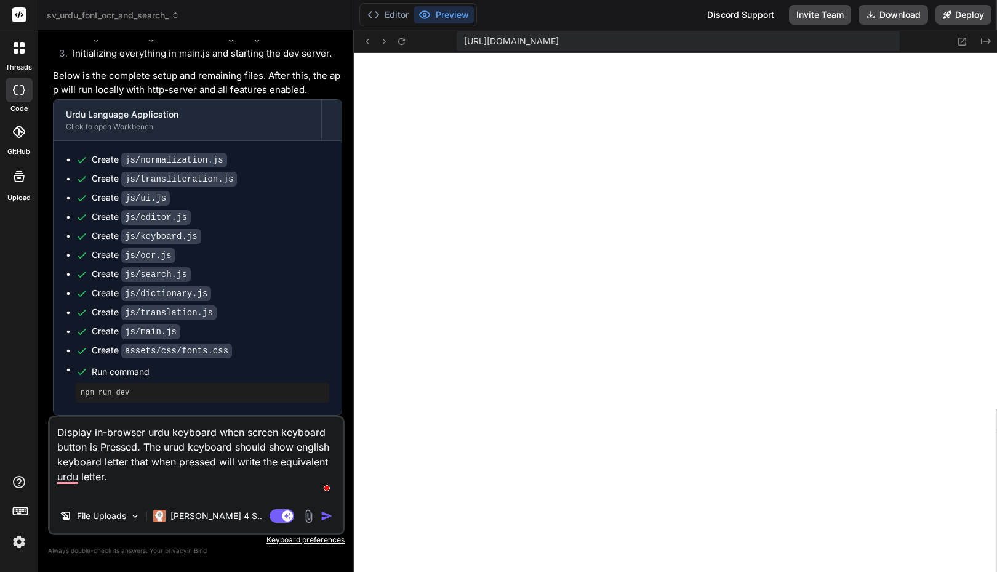
click at [185, 444] on textarea "Display in-browser urdu keyboard when screen keyboard button is Pressed. The ur…" at bounding box center [196, 457] width 293 height 81
click at [161, 433] on textarea "Display in-browser urdu keyboard when screen keyboard button is Pressed. The ur…" at bounding box center [196, 457] width 293 height 81
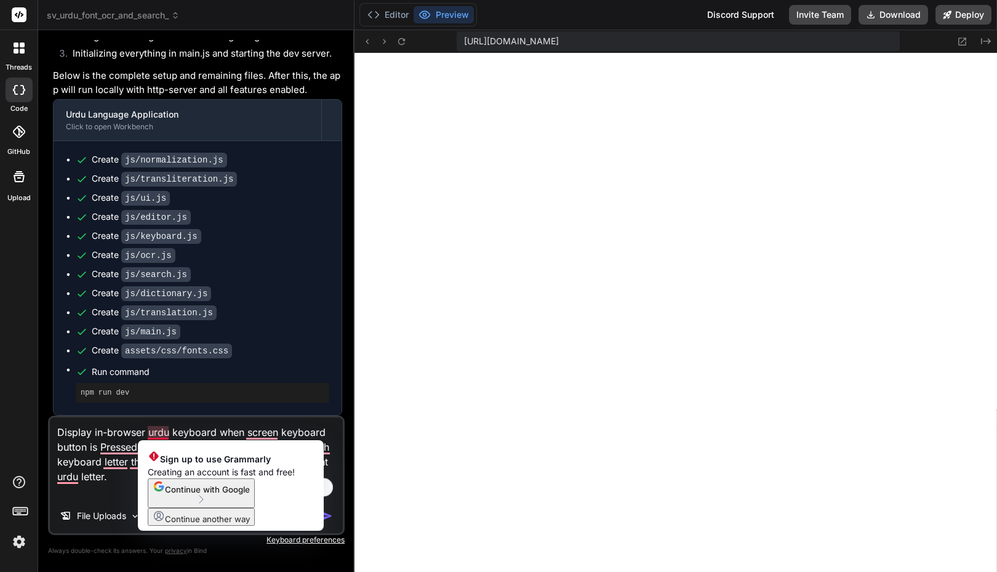
click at [140, 438] on textarea "Display in-browser urdu keyboard when screen keyboard button is Pressed. The ur…" at bounding box center [196, 457] width 293 height 81
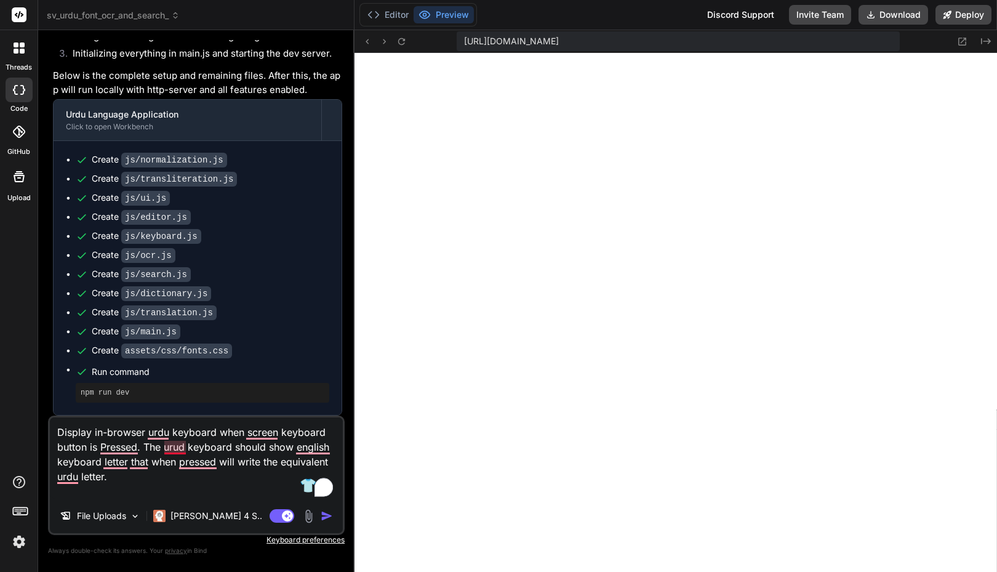
click at [168, 447] on textarea "Display in-browser urdu keyboard when screen keyboard button is Pressed. The ur…" at bounding box center [196, 457] width 293 height 81
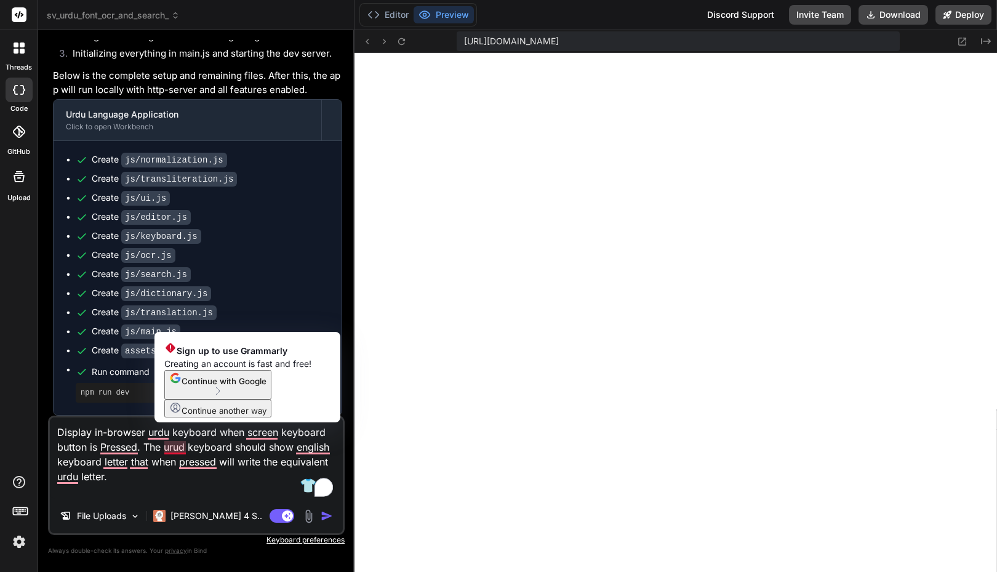
click at [168, 447] on textarea "Display in-browser urdu keyboard when screen keyboard button is Pressed. The ur…" at bounding box center [196, 457] width 293 height 81
paste textarea "du"
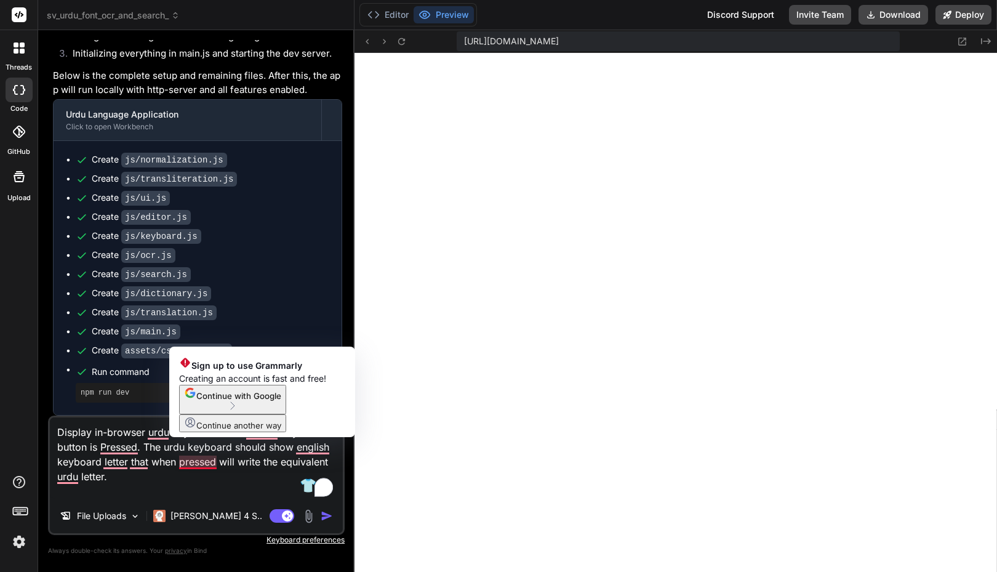
click at [199, 481] on textarea "Display in-browser urdu keyboard when screen keyboard button is Pressed. The ur…" at bounding box center [196, 457] width 293 height 81
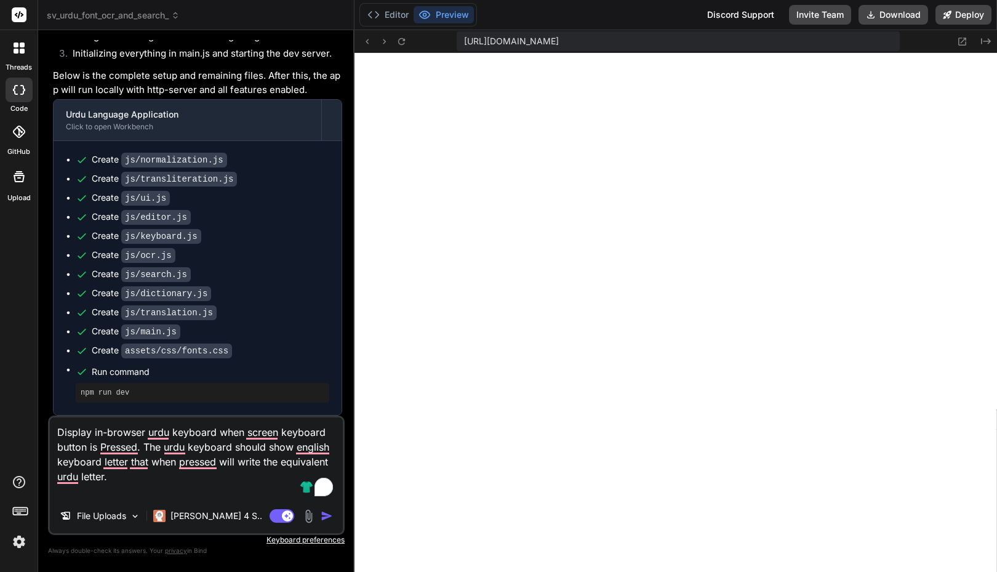
drag, startPoint x: 117, startPoint y: 480, endPoint x: 111, endPoint y: 490, distance: 11.3
click at [111, 490] on textarea "Display in-browser urdu keyboard when screen keyboard button is Pressed. The ur…" at bounding box center [196, 457] width 293 height 81
click at [138, 442] on textarea "Display in-browser urdu keyboard when screen keyboard button is Pressed. The ur…" at bounding box center [196, 457] width 293 height 81
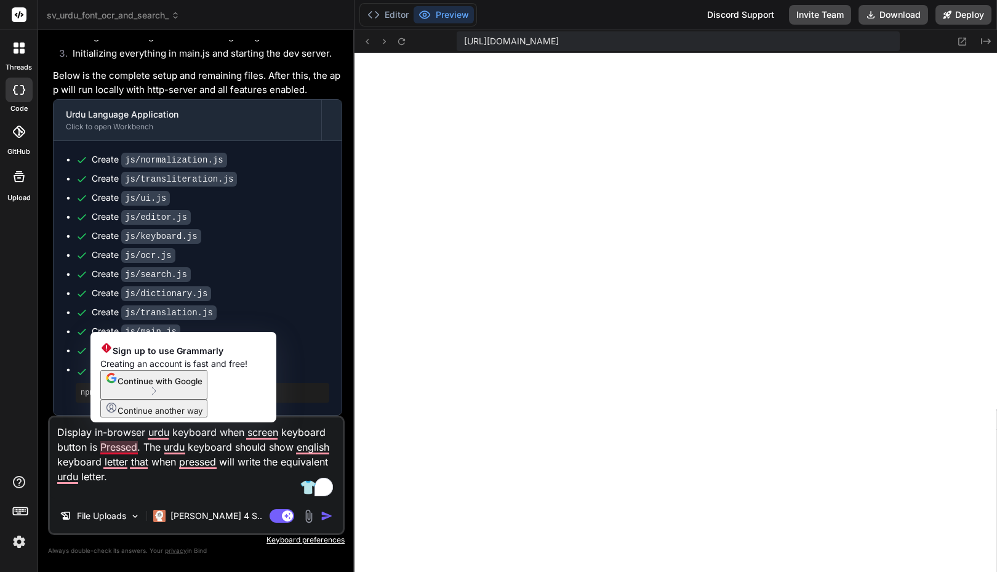
click at [137, 470] on textarea "Display in-browser urdu keyboard when screen keyboard button is Pressed. The ur…" at bounding box center [196, 457] width 293 height 81
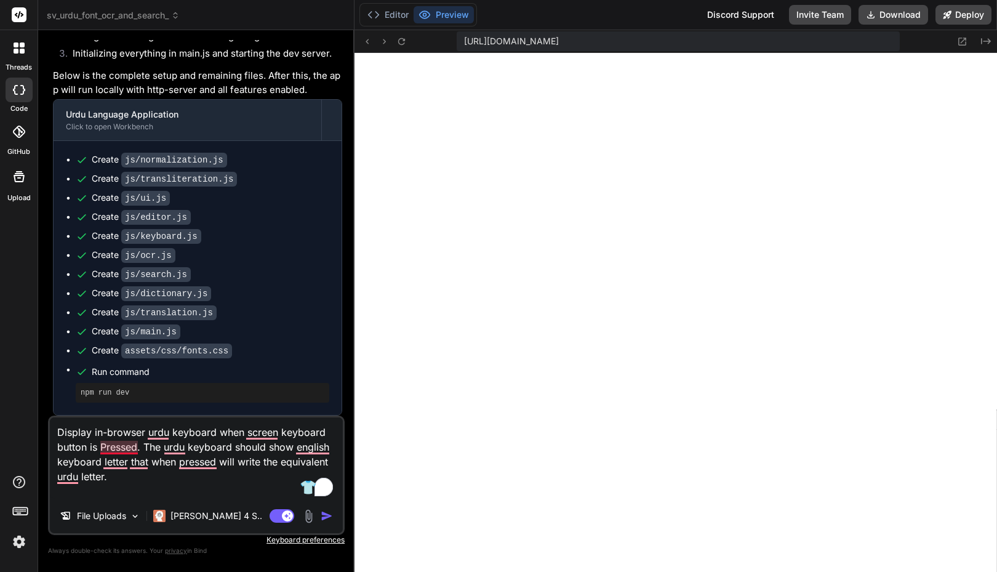
click at [132, 431] on textarea "Display in-browser urdu keyboard when screen keyboard button is Pressed. The ur…" at bounding box center [196, 457] width 293 height 81
click at [147, 447] on textarea "Display in-browser urdu keyboard when screen keyboard button is Pressed. The ur…" at bounding box center [196, 457] width 293 height 81
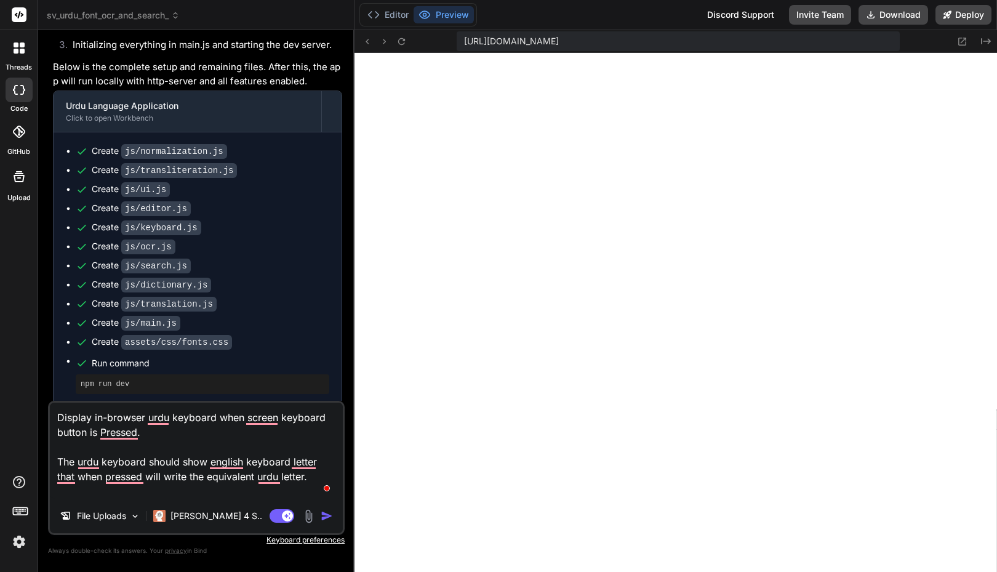
click at [230, 421] on textarea "Display in-browser urdu keyboard when screen keyboard button is Pressed. The ur…" at bounding box center [196, 450] width 293 height 96
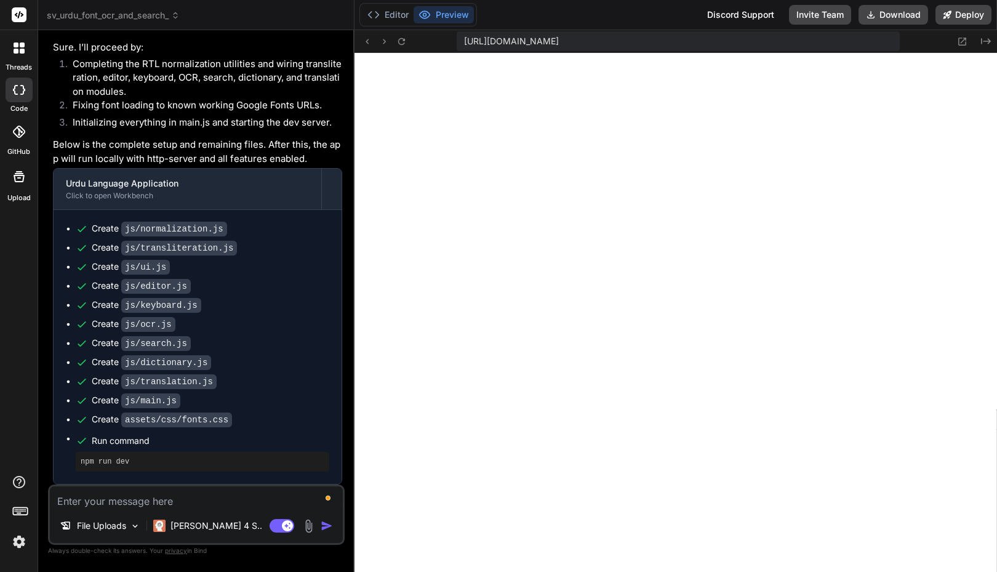
paste textarea "Display in-browser urdu keyboard when screen keyboard on/off button is pressed.…"
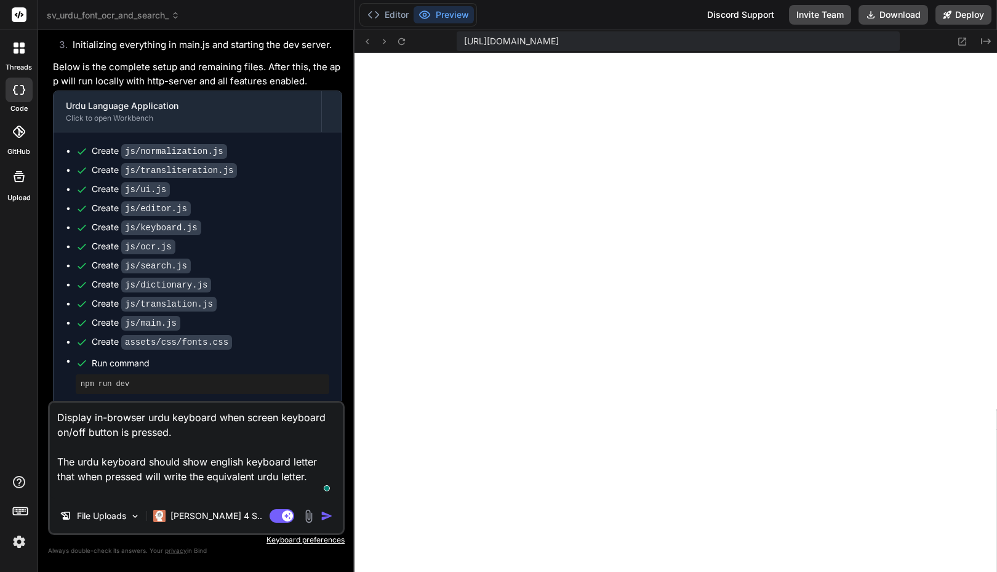
click at [330, 518] on img "button" at bounding box center [327, 516] width 12 height 12
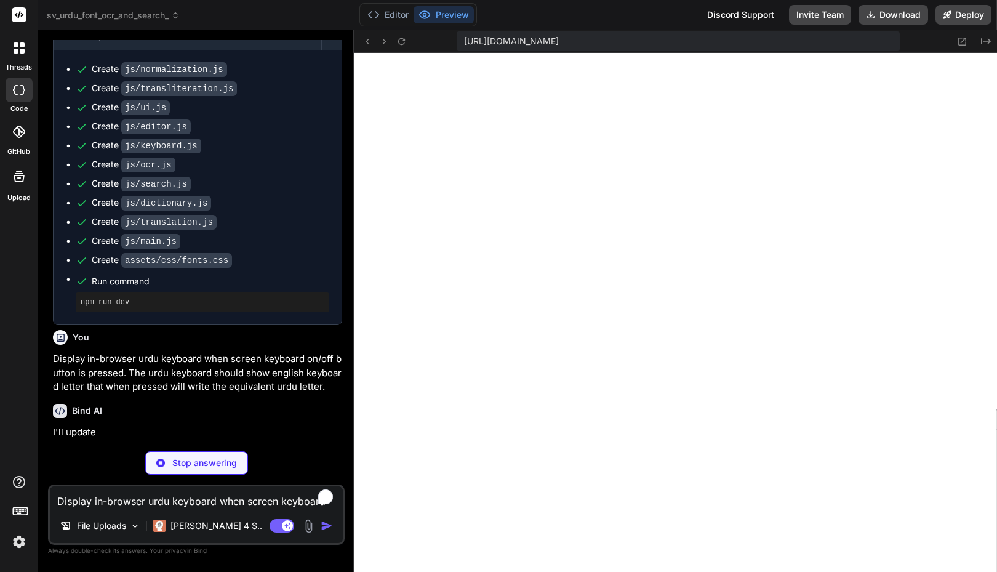
scroll to position [2900, 0]
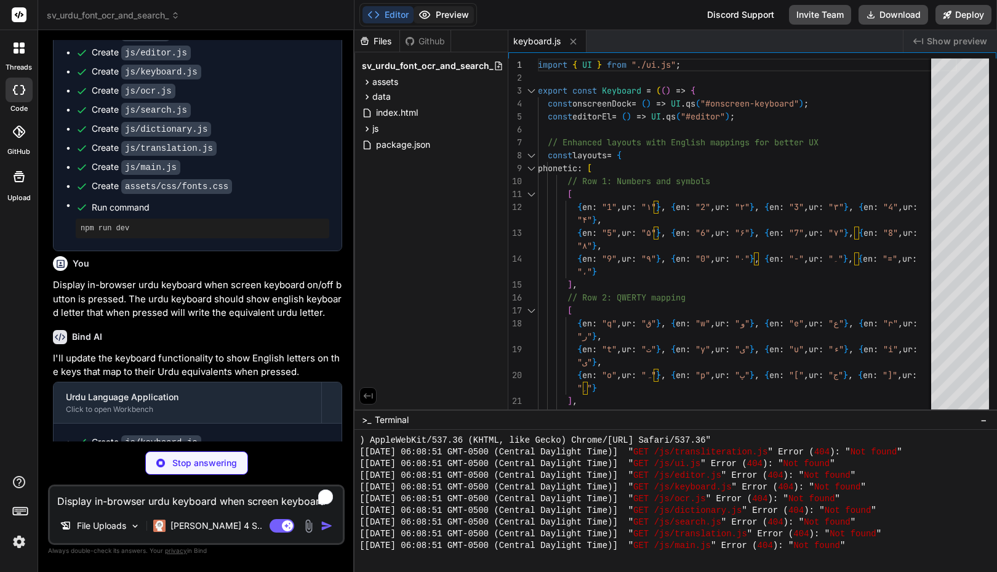
click at [450, 17] on button "Preview" at bounding box center [444, 14] width 60 height 17
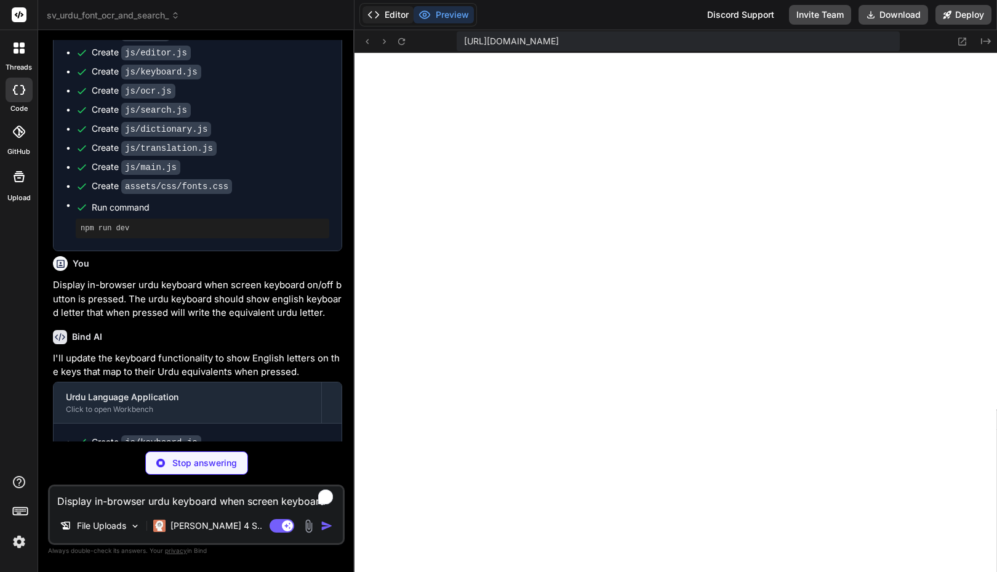
click at [393, 18] on button "Editor" at bounding box center [387, 14] width 51 height 17
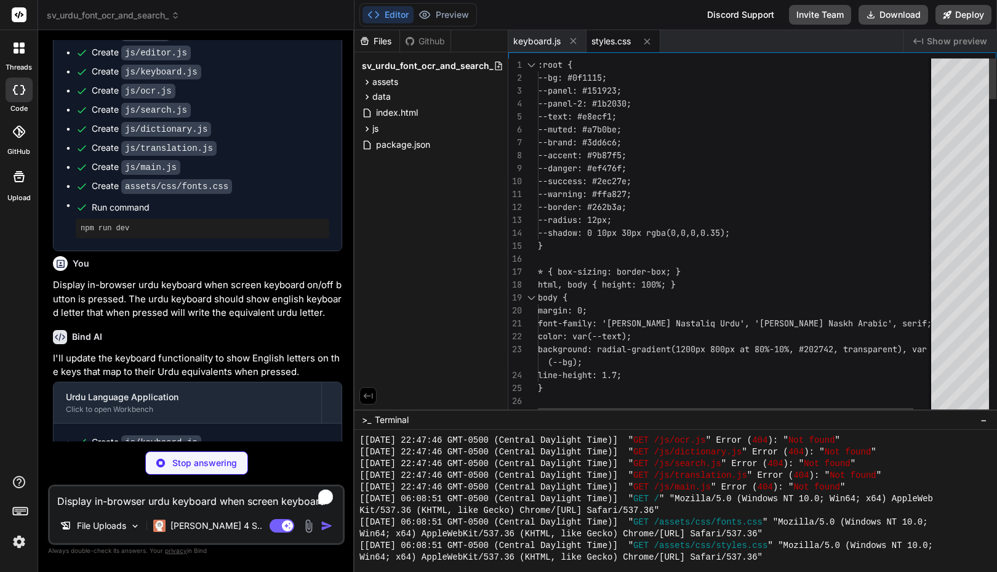
scroll to position [1228, 0]
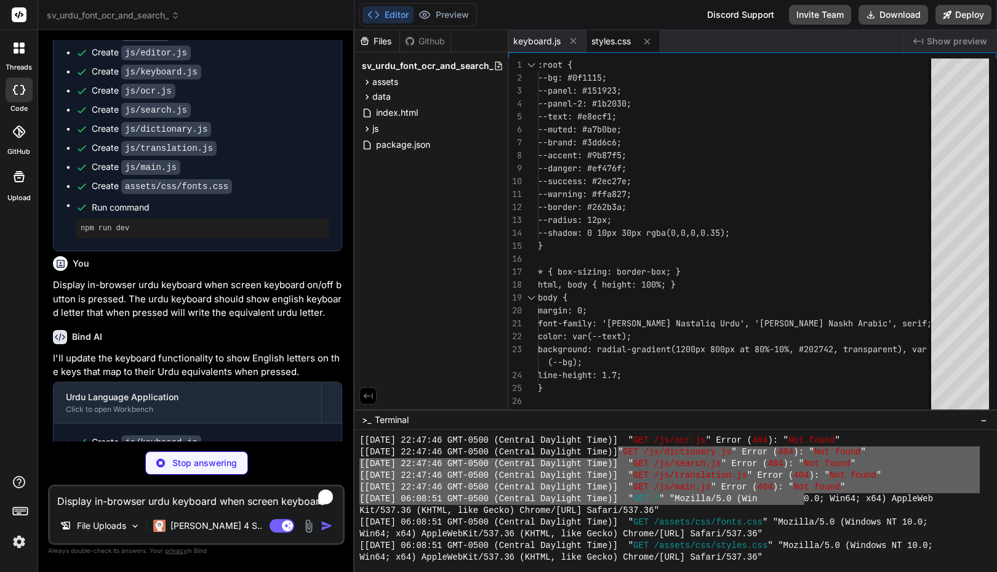
drag, startPoint x: 671, startPoint y: 452, endPoint x: 805, endPoint y: 495, distance: 141.1
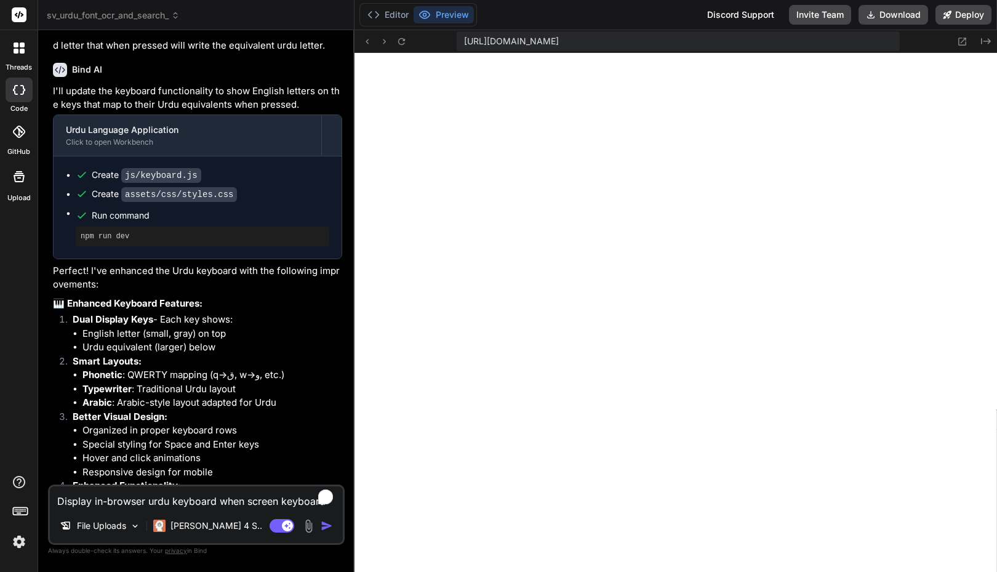
scroll to position [3440, 0]
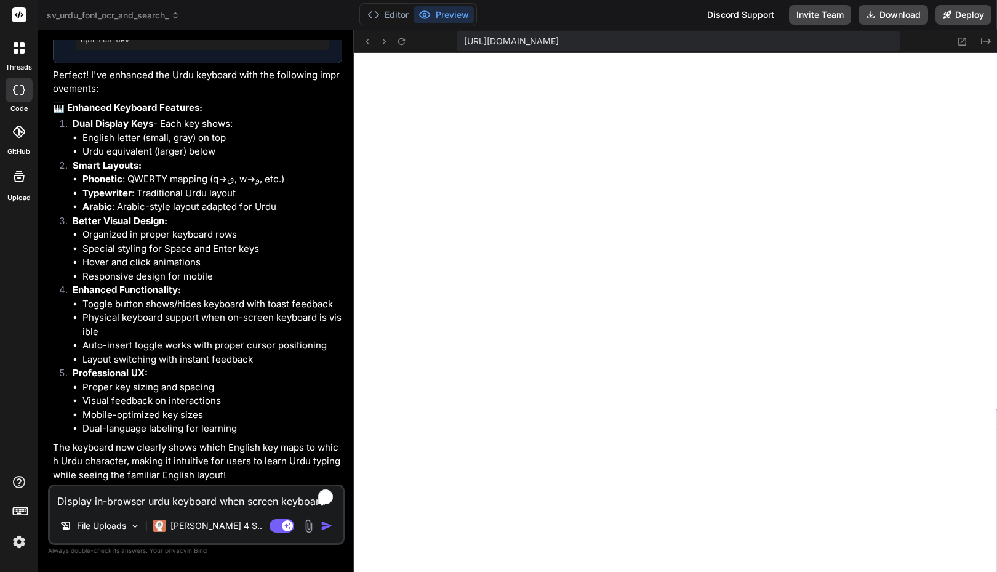
click at [22, 542] on img at bounding box center [19, 541] width 21 height 21
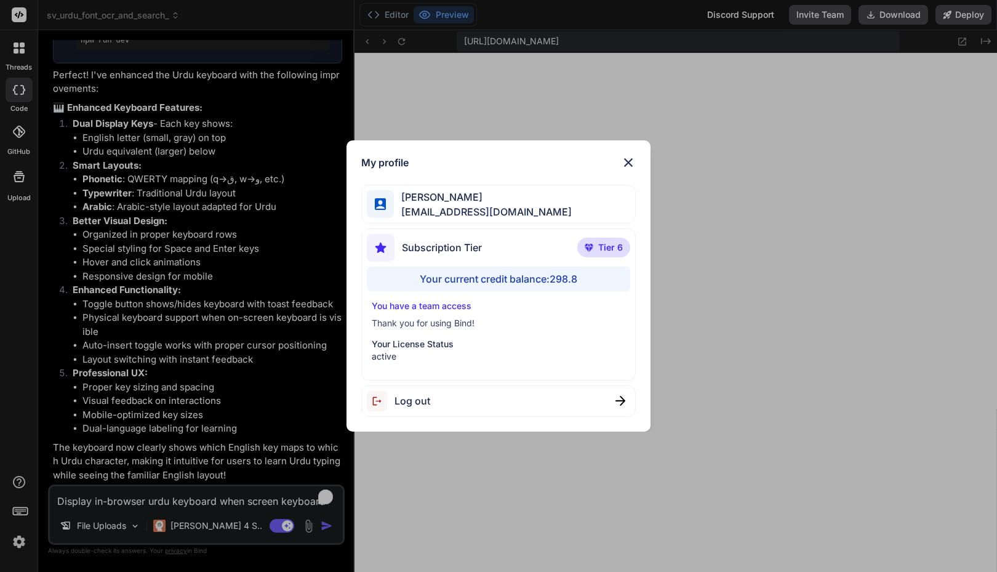
drag, startPoint x: 770, startPoint y: 305, endPoint x: 781, endPoint y: 299, distance: 12.7
click at [781, 299] on div "My profile [PERSON_NAME] [PERSON_NAME][EMAIL_ADDRESS][DOMAIN_NAME] Subscription…" at bounding box center [498, 286] width 997 height 572
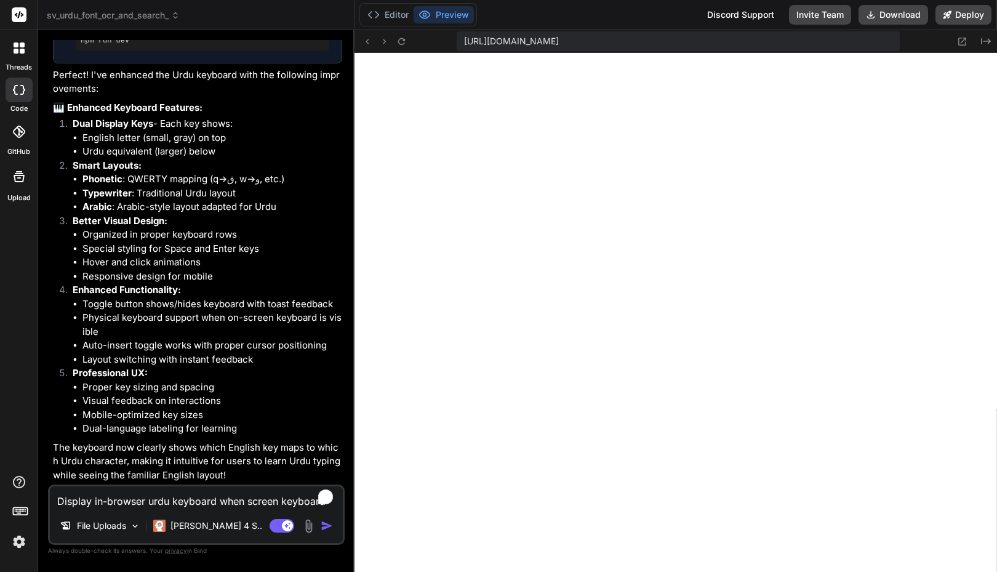
click at [23, 546] on img at bounding box center [19, 541] width 21 height 21
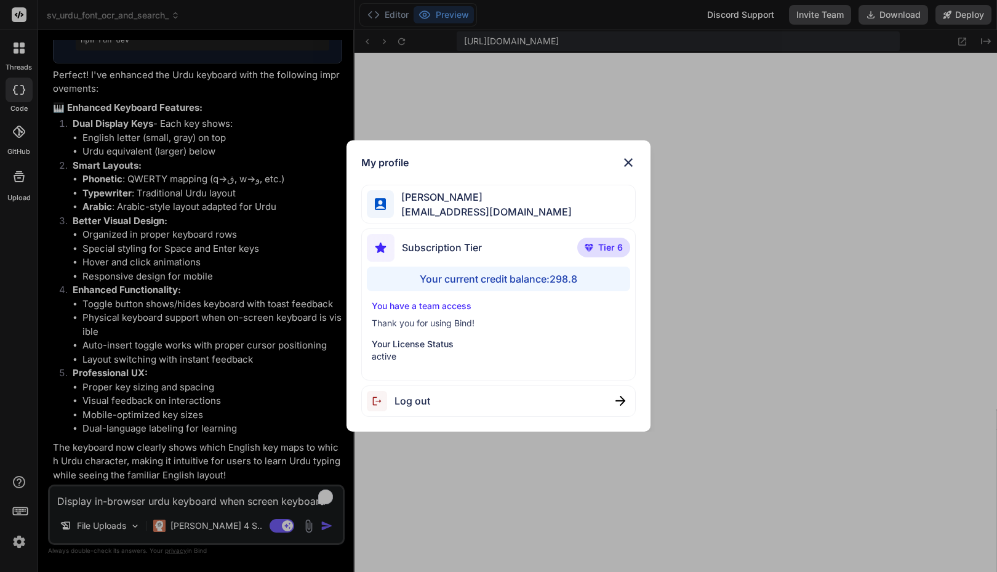
click at [598, 247] on p "Tier 6" at bounding box center [603, 248] width 53 height 20
click at [393, 247] on img at bounding box center [381, 248] width 28 height 28
click at [626, 164] on img at bounding box center [628, 162] width 15 height 15
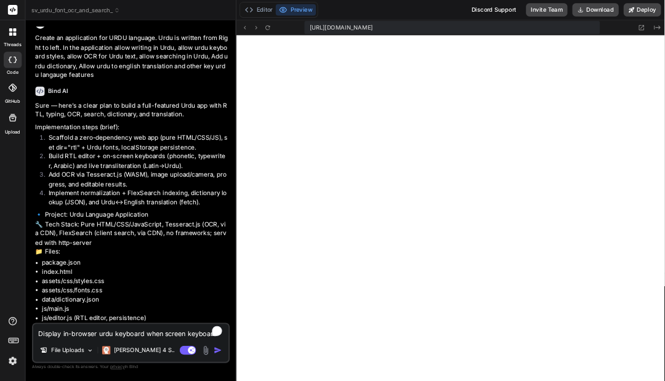
scroll to position [0, 0]
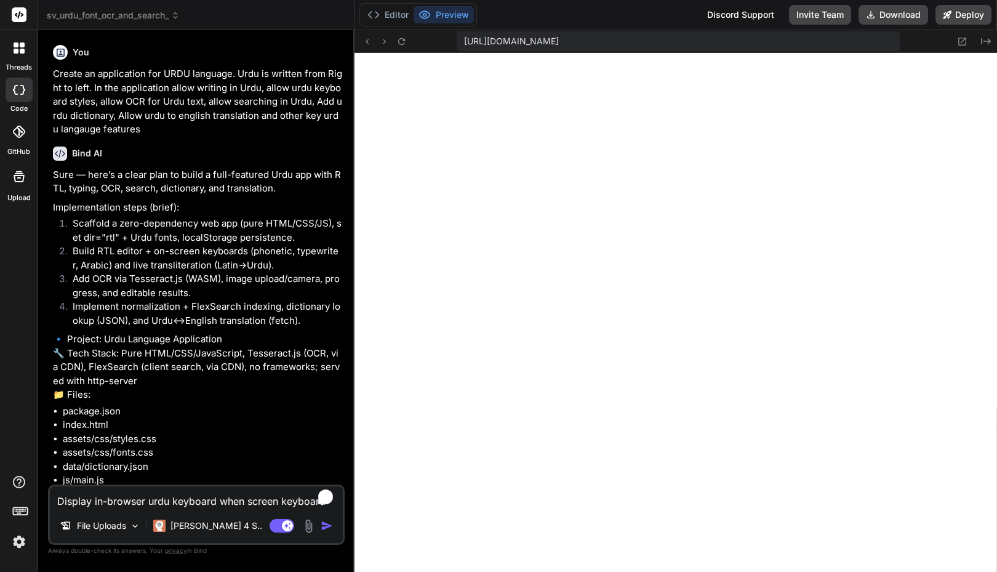
click at [229, 202] on p "Implementation steps (brief):" at bounding box center [197, 208] width 289 height 14
click at [559, 42] on span "[URL][DOMAIN_NAME]" at bounding box center [511, 41] width 95 height 12
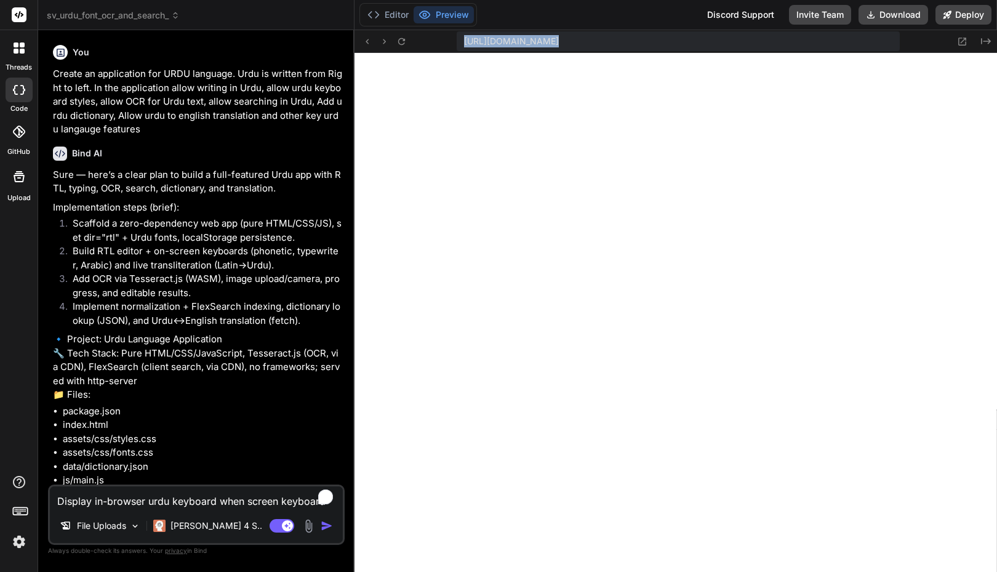
click at [559, 42] on span "[URL][DOMAIN_NAME]" at bounding box center [511, 41] width 95 height 12
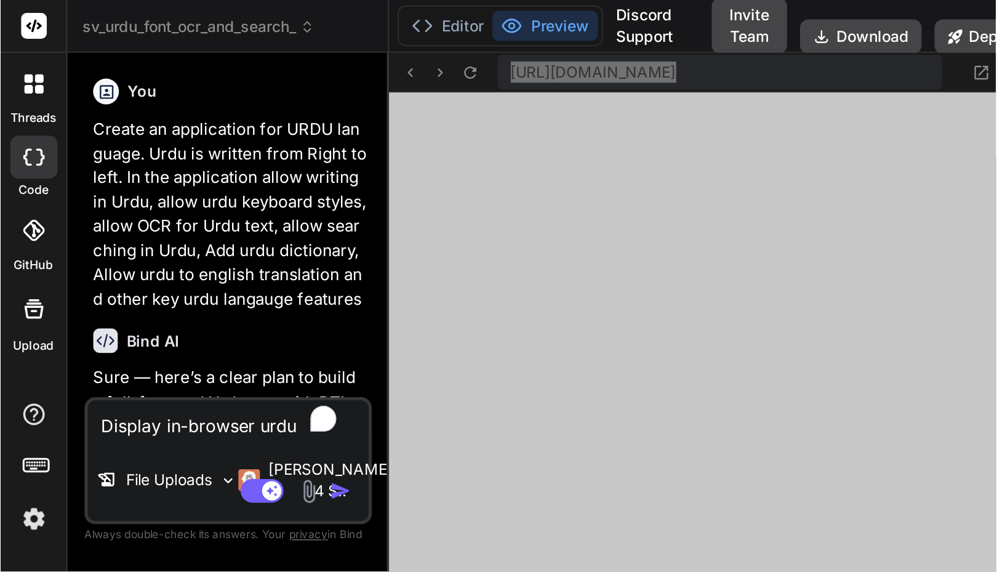
scroll to position [1485, 0]
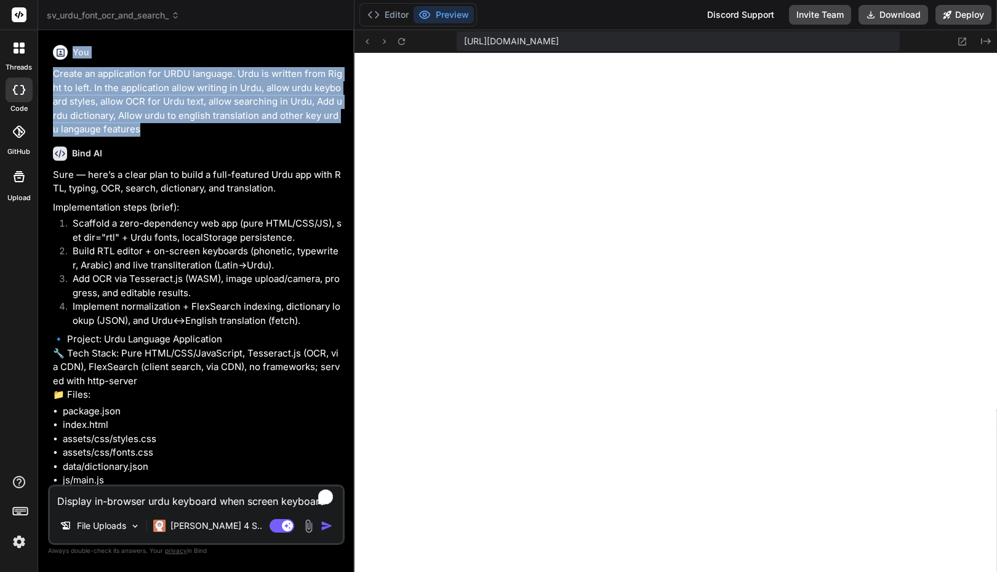
drag, startPoint x: 140, startPoint y: 130, endPoint x: 55, endPoint y: 43, distance: 121.8
click at [54, 33] on div "Bind AI Web Search Created with Pixso. Code Generator You Create an application…" at bounding box center [196, 300] width 316 height 541
click at [55, 74] on p "Create an application for URDU language. Urdu is written from Right to left. In…" at bounding box center [197, 102] width 289 height 70
copy p "Create an application for URDU language. Urdu is written from Right to left. In…"
click at [143, 106] on p "Create an application for URDU language. Urdu is written from Right to left. In…" at bounding box center [197, 102] width 289 height 70
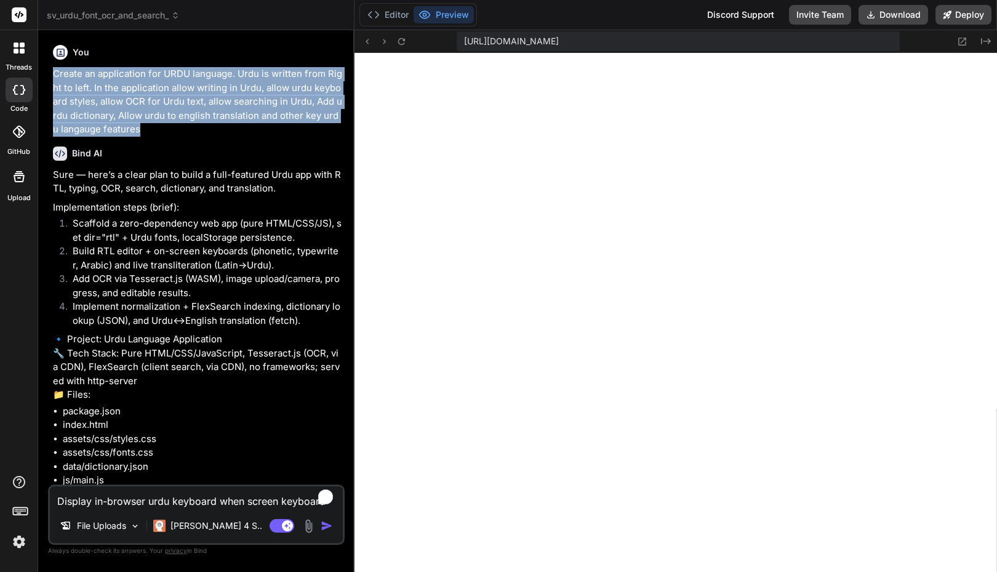
drag, startPoint x: 145, startPoint y: 129, endPoint x: 54, endPoint y: 62, distance: 112.7
click at [52, 62] on div "You Create an application for URDU language. Urdu is written from Right to left…" at bounding box center [197, 262] width 294 height 444
copy p "Create an application for URDU language. Urdu is written from Right to left. In…"
click at [142, 113] on p "Create an application for URDU language. Urdu is written from Right to left. In…" at bounding box center [197, 102] width 289 height 70
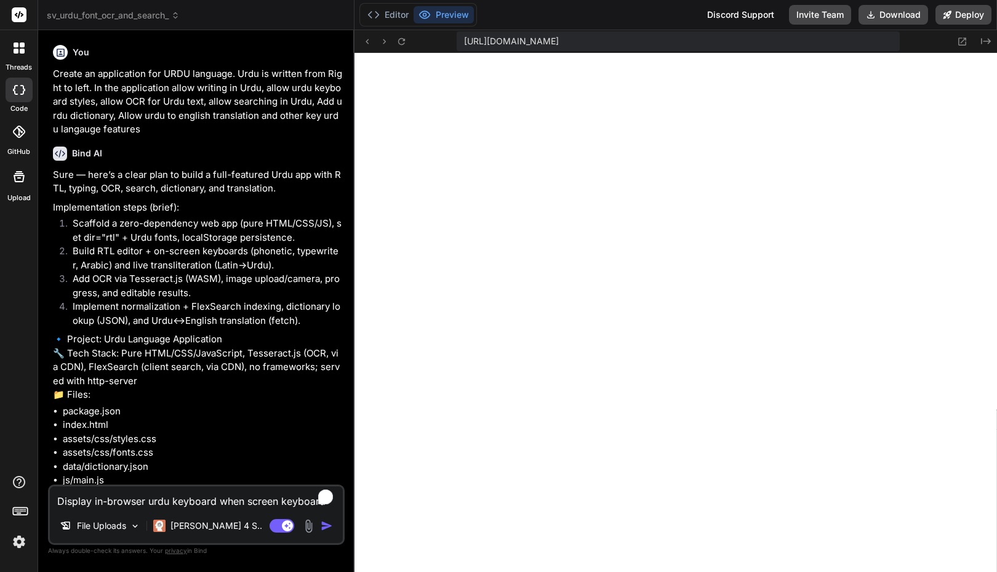
click at [158, 503] on textarea "Display in-browser urdu keyboard when screen keyboard on/off button is pressed.…" at bounding box center [196, 497] width 293 height 22
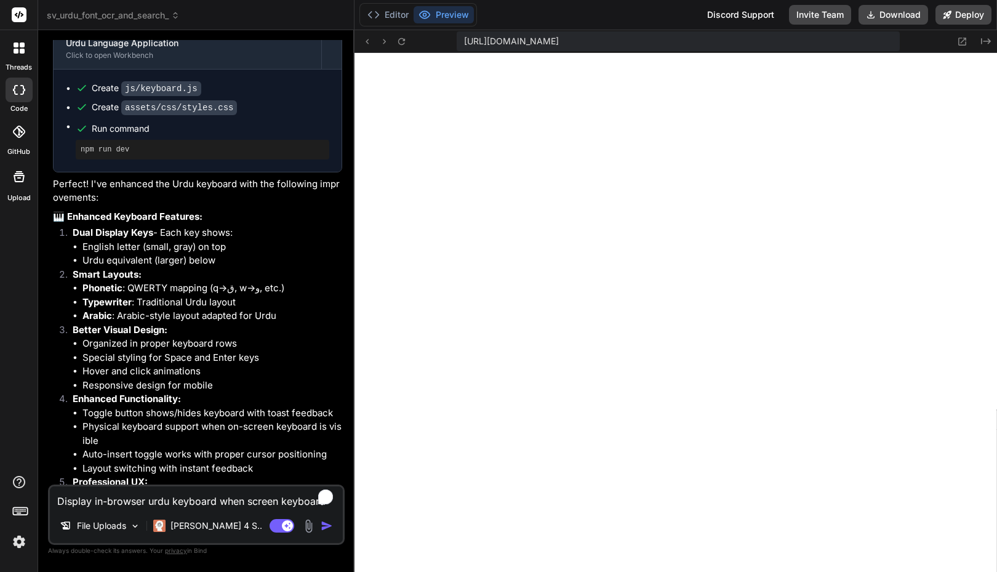
scroll to position [3440, 0]
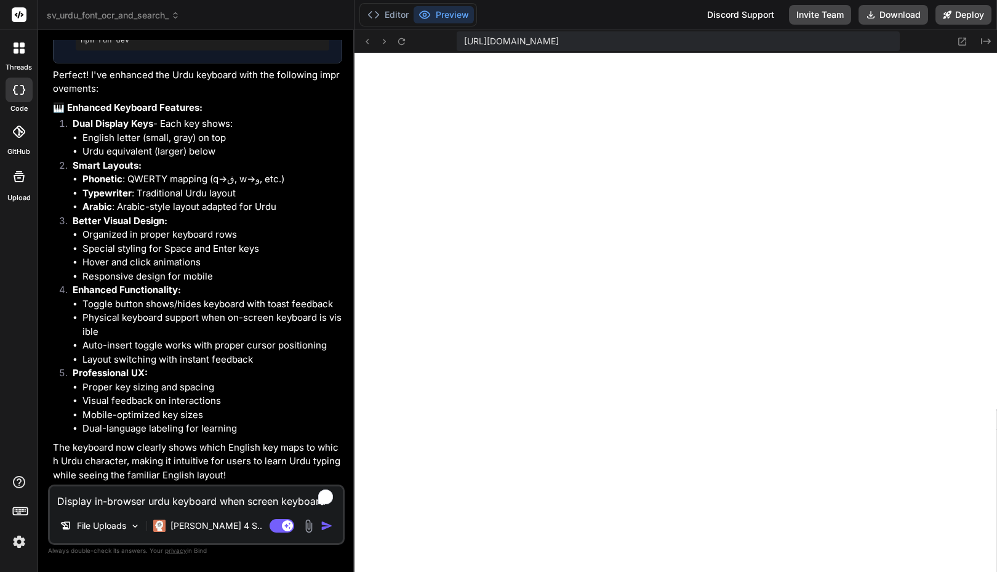
click at [193, 364] on li "Layout switching with instant feedback" at bounding box center [212, 360] width 260 height 14
click at [399, 12] on button "Editor" at bounding box center [387, 14] width 51 height 17
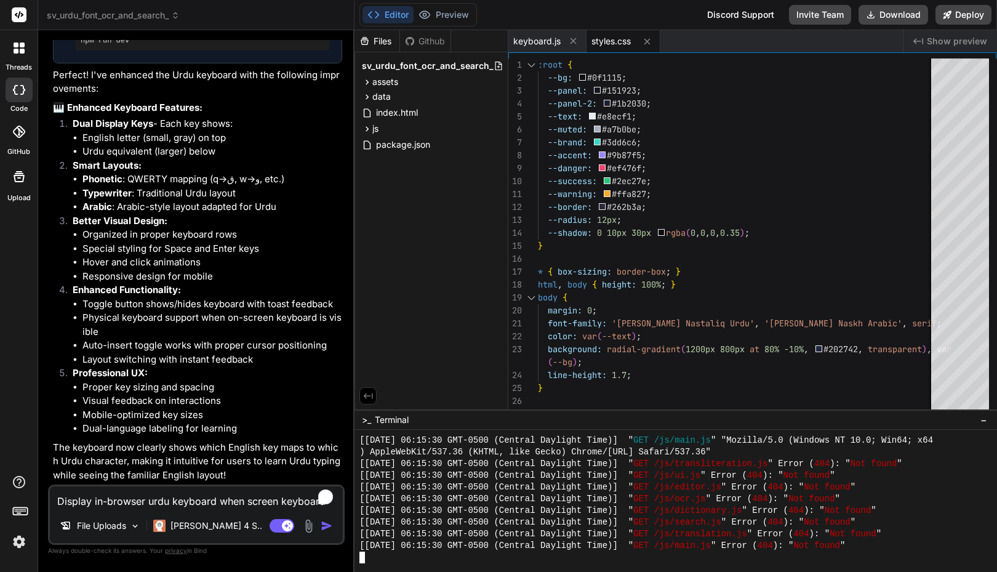
scroll to position [2773, 0]
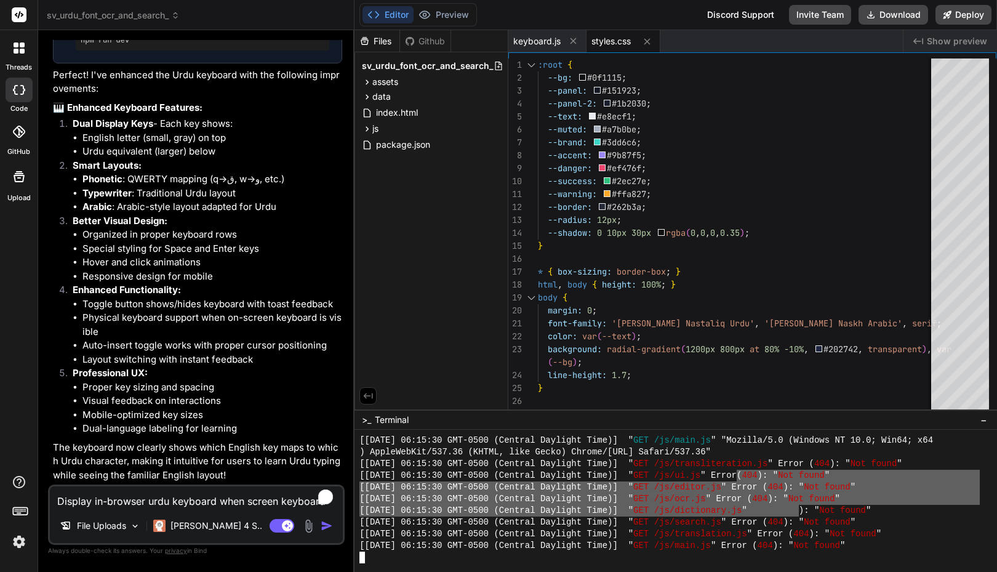
drag, startPoint x: 801, startPoint y: 513, endPoint x: 783, endPoint y: 470, distance: 46.6
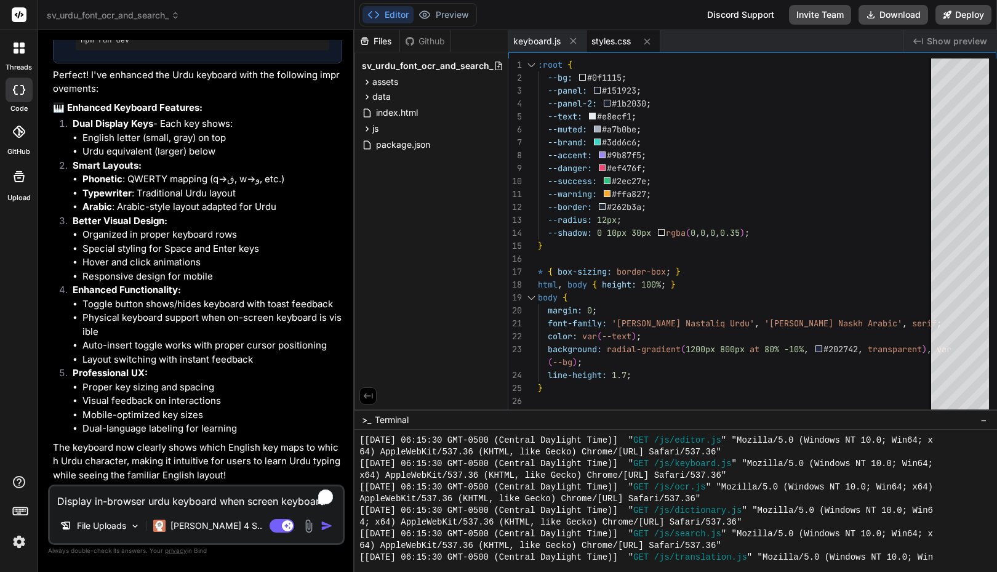
scroll to position [2829, 0]
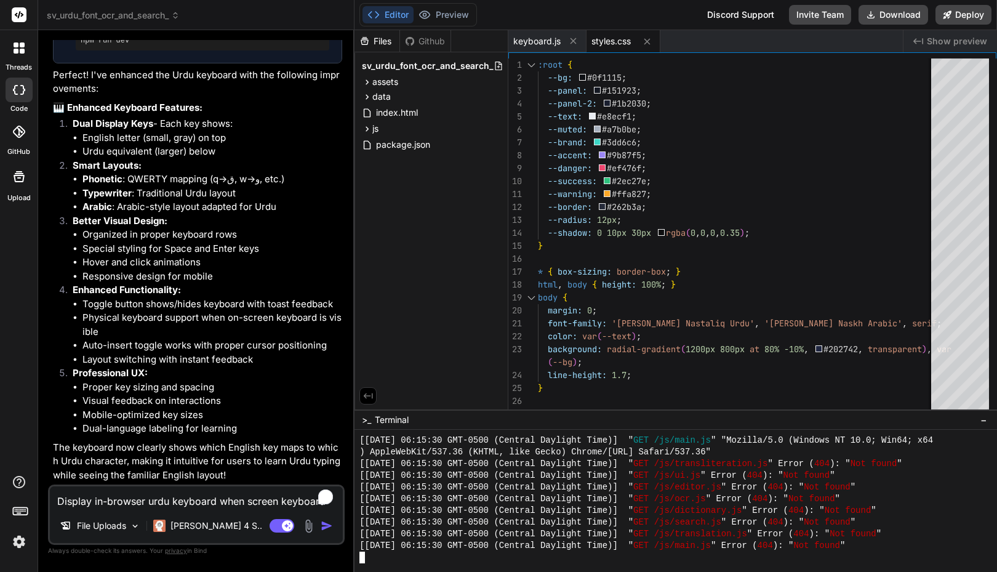
drag, startPoint x: 758, startPoint y: 498, endPoint x: 699, endPoint y: 418, distance: 99.9
click at [699, 418] on div ">_ Terminal −" at bounding box center [675, 419] width 642 height 20
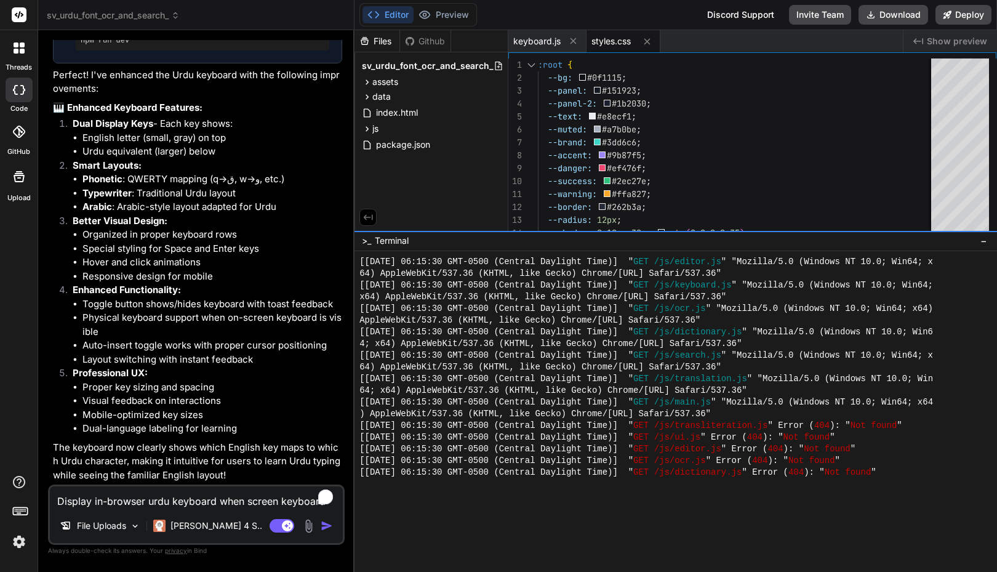
drag, startPoint x: 692, startPoint y: 409, endPoint x: 677, endPoint y: 217, distance: 192.6
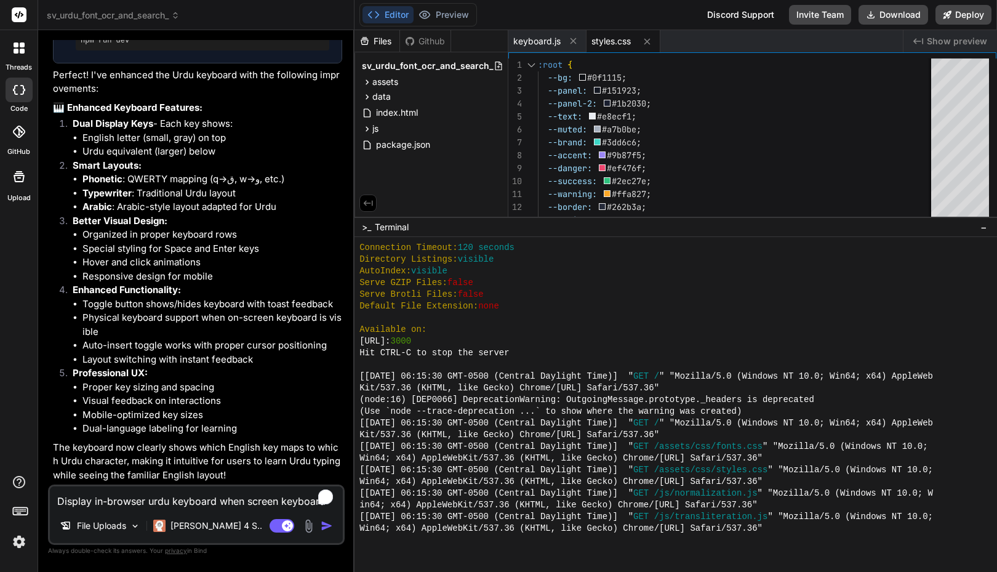
scroll to position [1846, 0]
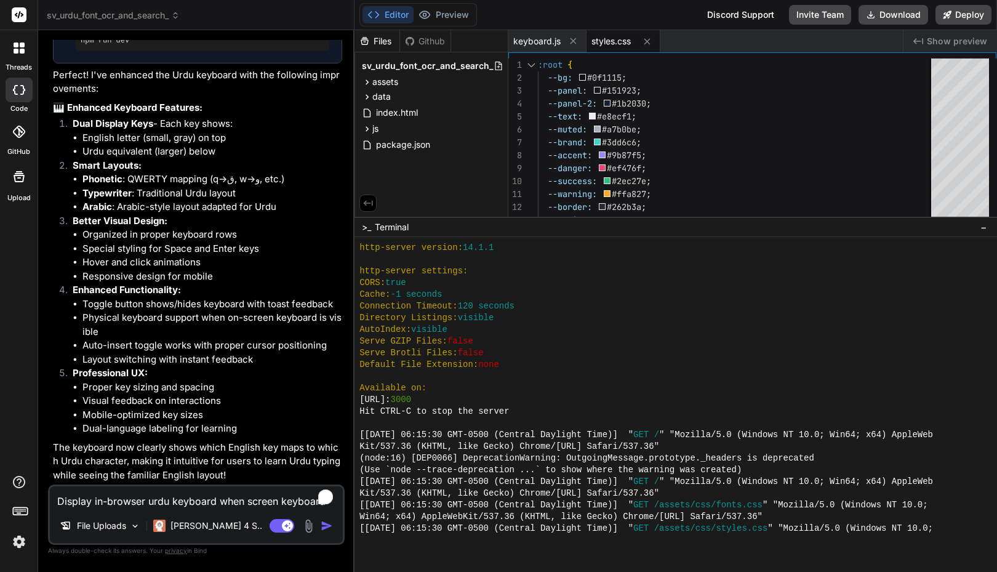
drag, startPoint x: 740, startPoint y: 397, endPoint x: 610, endPoint y: 379, distance: 131.1
click at [610, 379] on div at bounding box center [669, 376] width 620 height 12
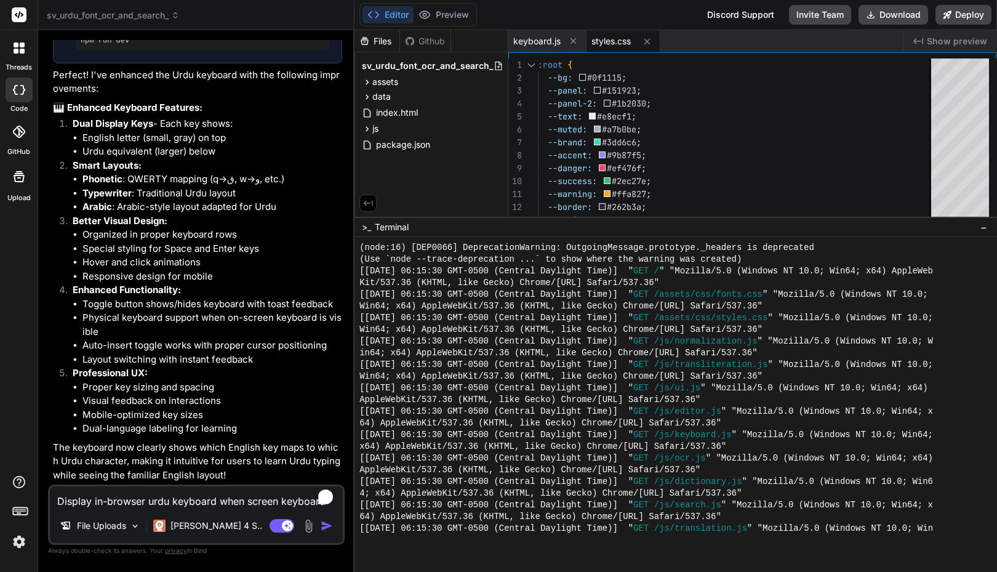
scroll to position [2055, 0]
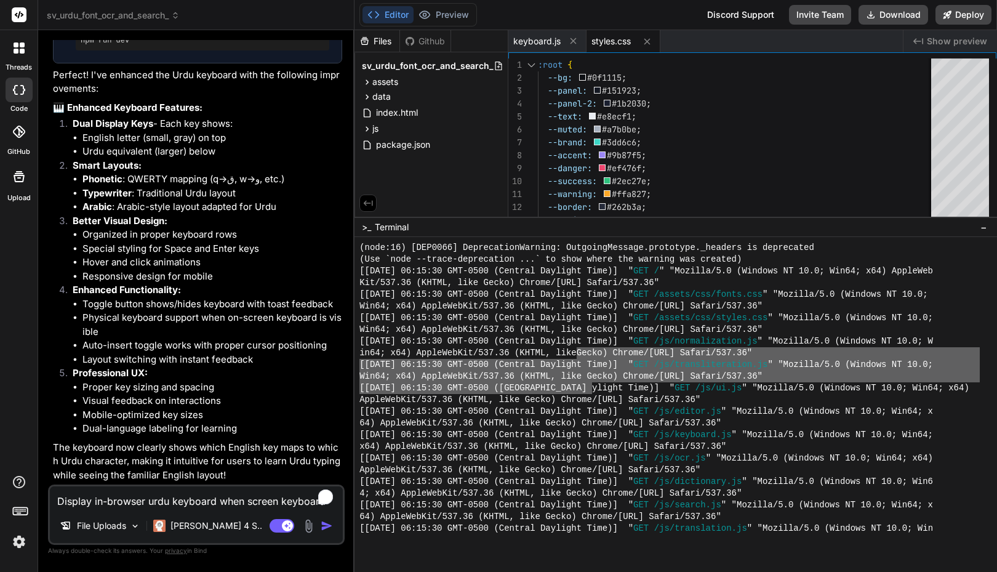
drag, startPoint x: 575, startPoint y: 355, endPoint x: 595, endPoint y: 398, distance: 47.4
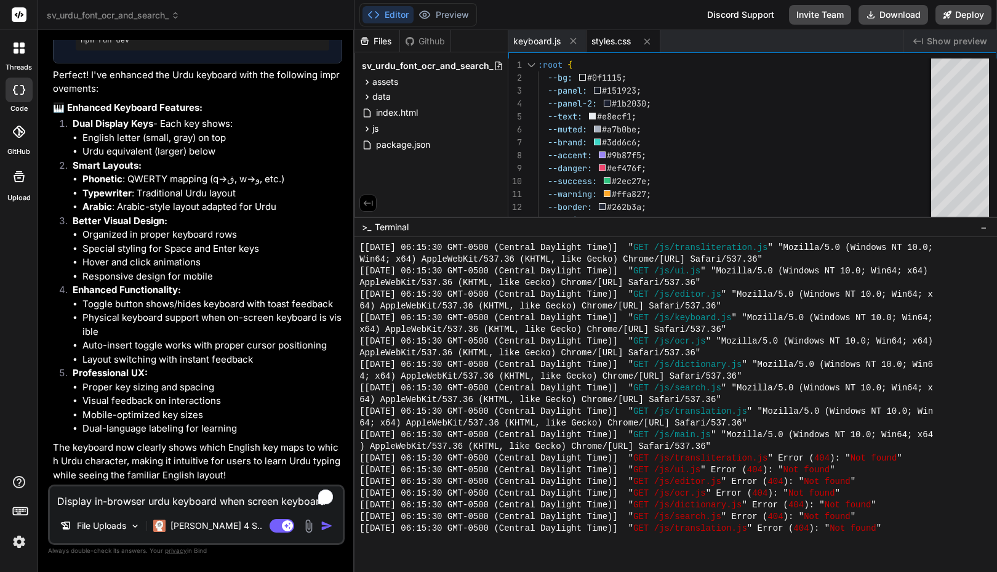
scroll to position [2573, 0]
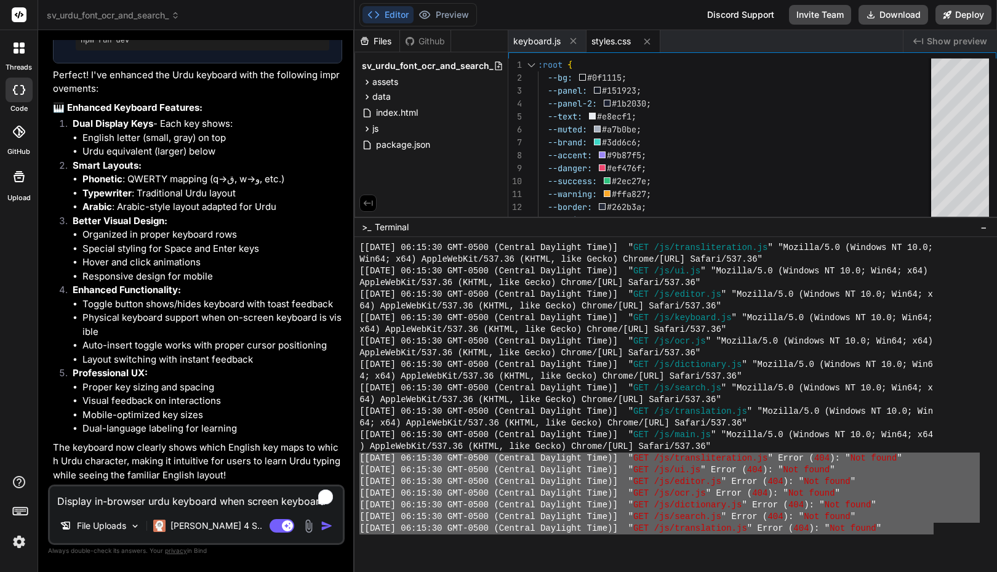
drag, startPoint x: 932, startPoint y: 530, endPoint x: 359, endPoint y: 458, distance: 577.9
click at [359, 458] on div "```````````````````````````````` [[DATE] 06:15:30 GMT-0500 (Central Daylight Ti…" at bounding box center [675, 404] width 642 height 335
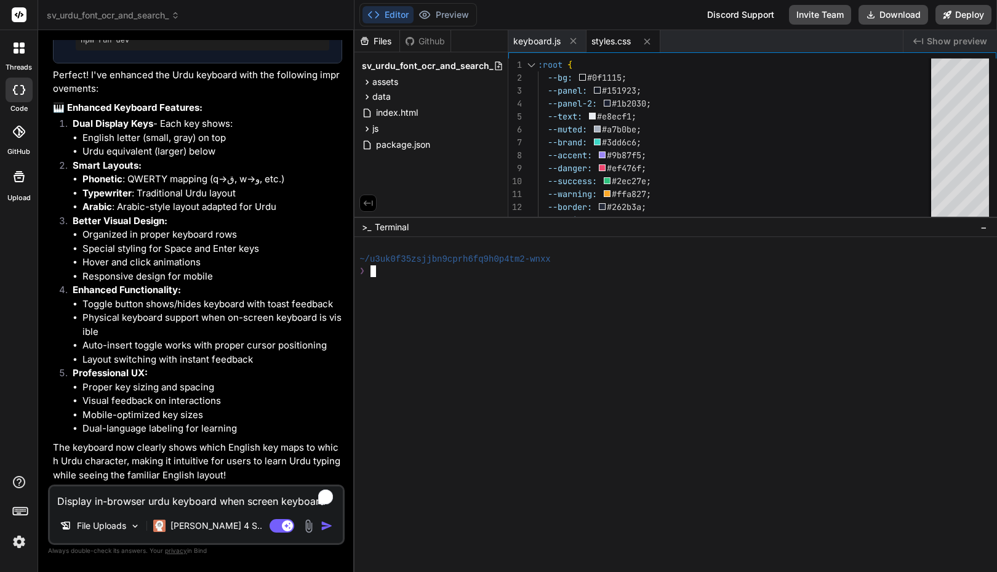
scroll to position [0, 0]
click at [172, 503] on textarea "Display in-browser urdu keyboard when screen keyboard on/off button is pressed.…" at bounding box center [196, 497] width 293 height 22
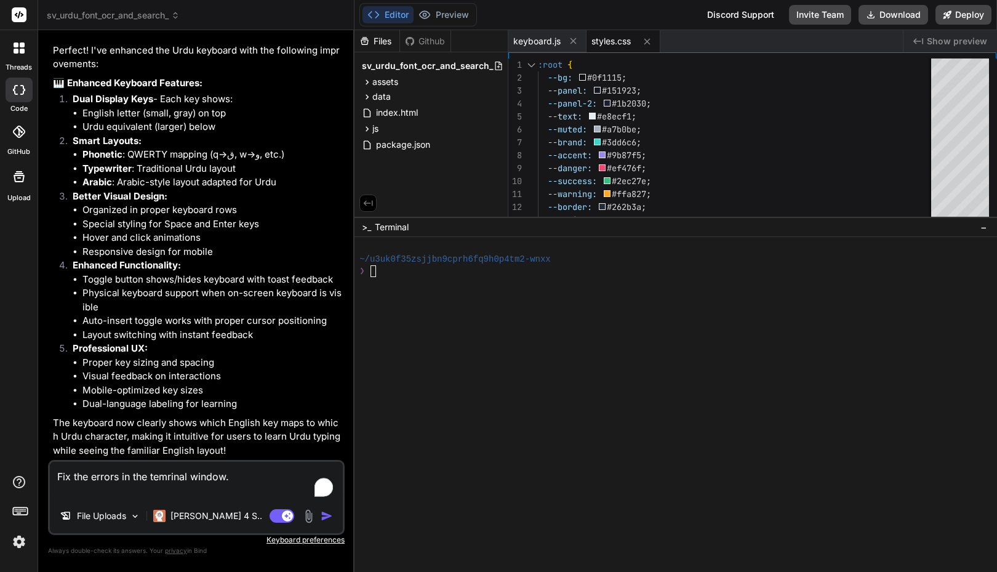
paste textarea "Create an application for URDU language. Urdu is written from Right to left. In…"
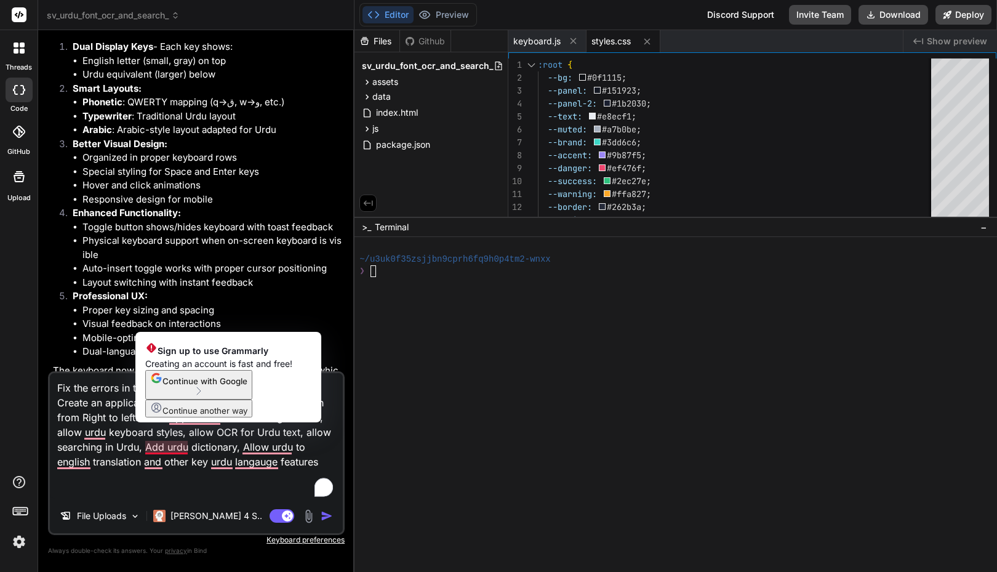
click at [119, 446] on textarea "Fix the errors in the temrinal window. Create an application for URDU language.…" at bounding box center [196, 436] width 293 height 126
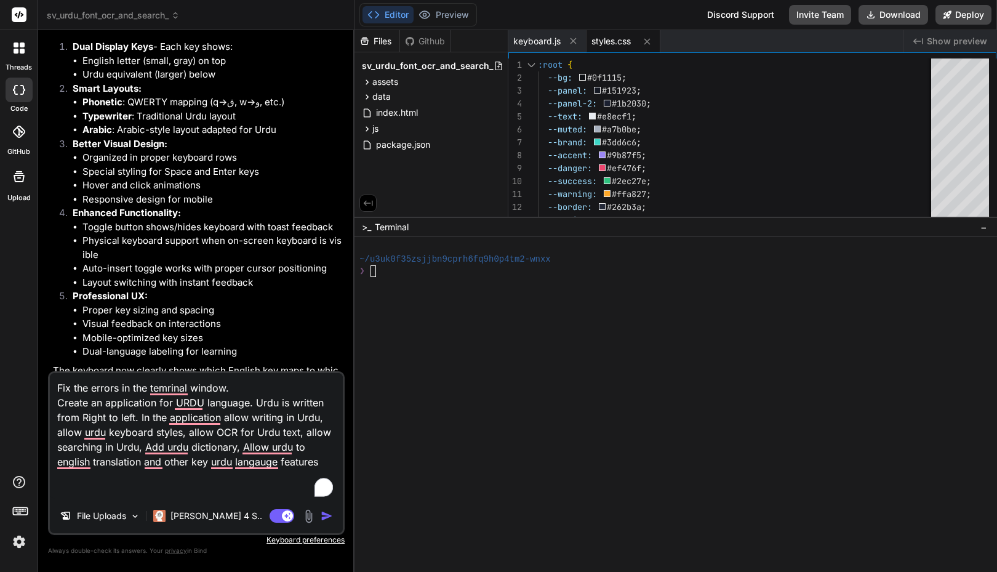
click at [127, 441] on textarea "Fix the errors in the temrinal window. Create an application for URDU language.…" at bounding box center [196, 436] width 293 height 126
click at [134, 430] on textarea "Fix the errors in the temrinal window. Create an application for URDU language.…" at bounding box center [196, 436] width 293 height 126
click at [241, 391] on textarea "Fix the errors in the temrinal window. Create an application for URDU language.…" at bounding box center [196, 436] width 293 height 126
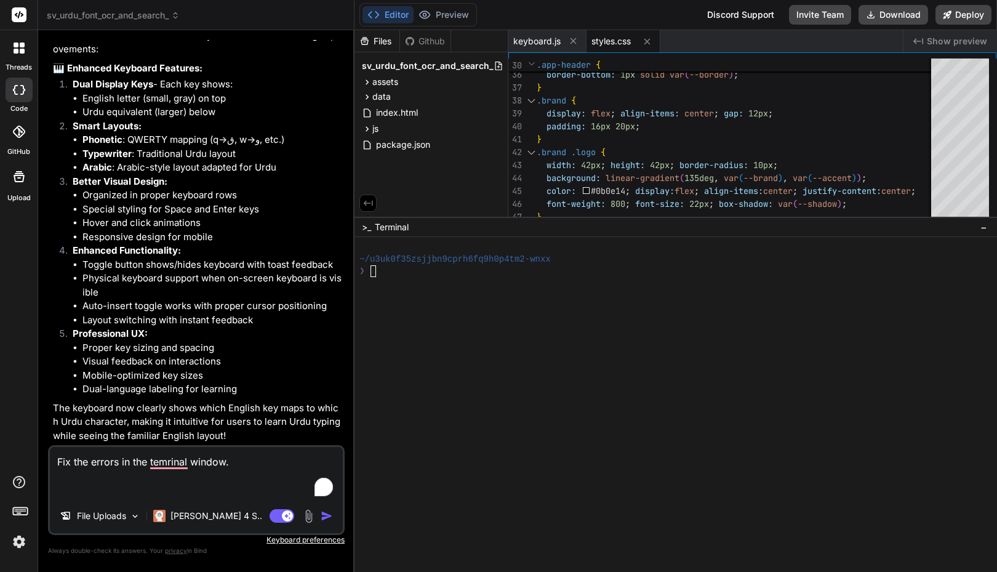
click at [615, 41] on span "styles.css" at bounding box center [610, 41] width 39 height 12
click at [648, 41] on icon at bounding box center [647, 41] width 10 height 10
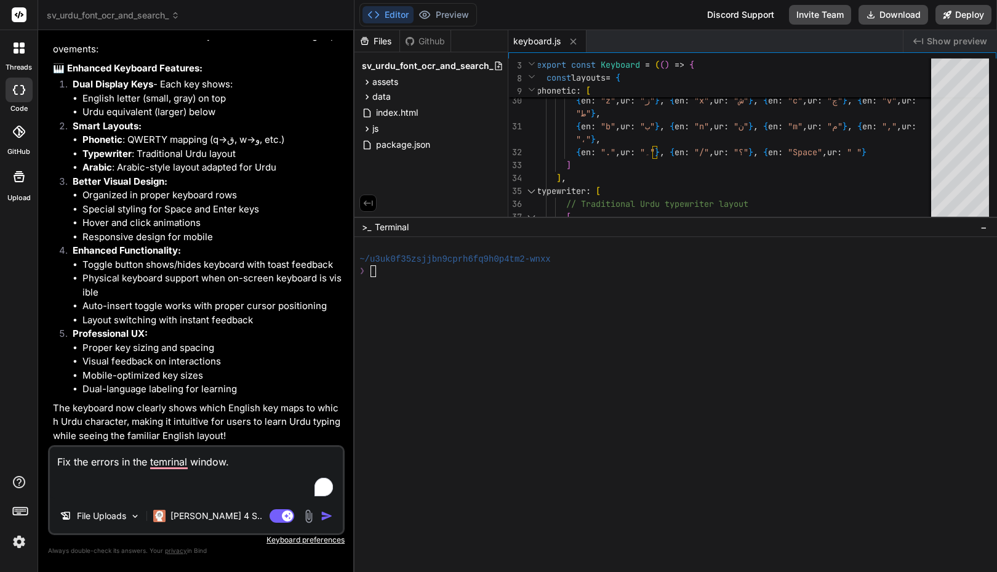
click at [642, 218] on div ">_ Terminal −" at bounding box center [675, 227] width 642 height 20
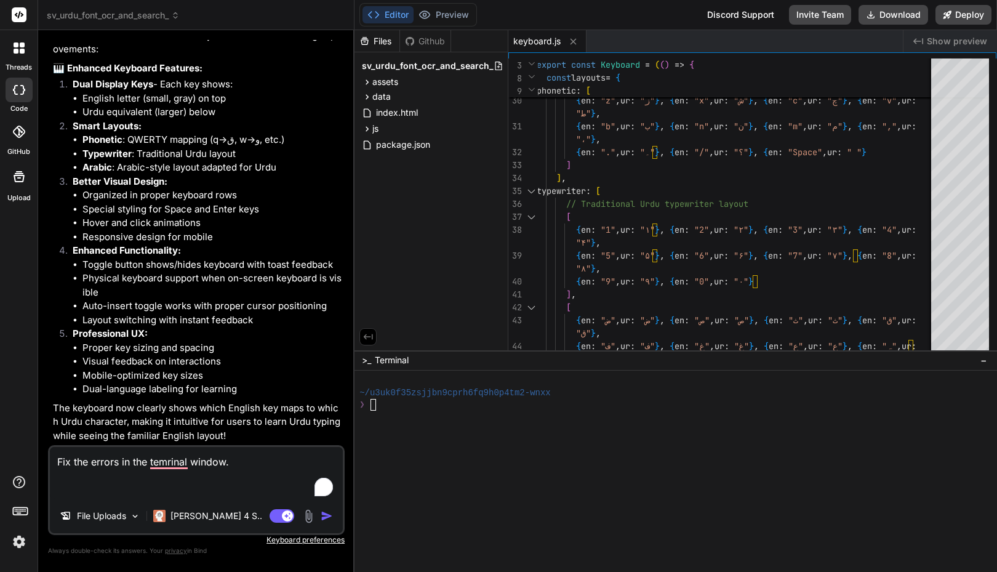
drag, startPoint x: 641, startPoint y: 217, endPoint x: 638, endPoint y: 350, distance: 133.0
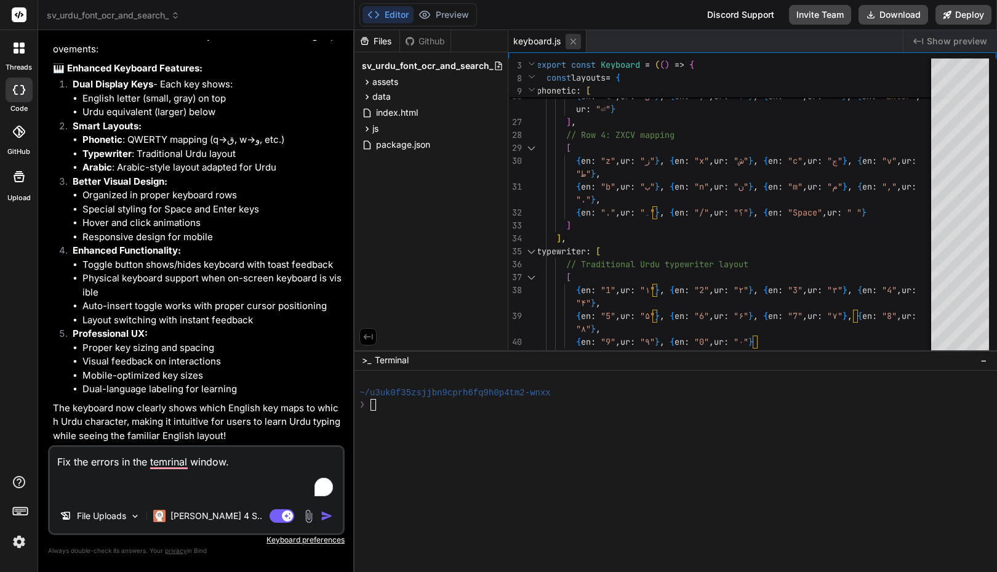
click at [575, 39] on icon at bounding box center [573, 41] width 6 height 6
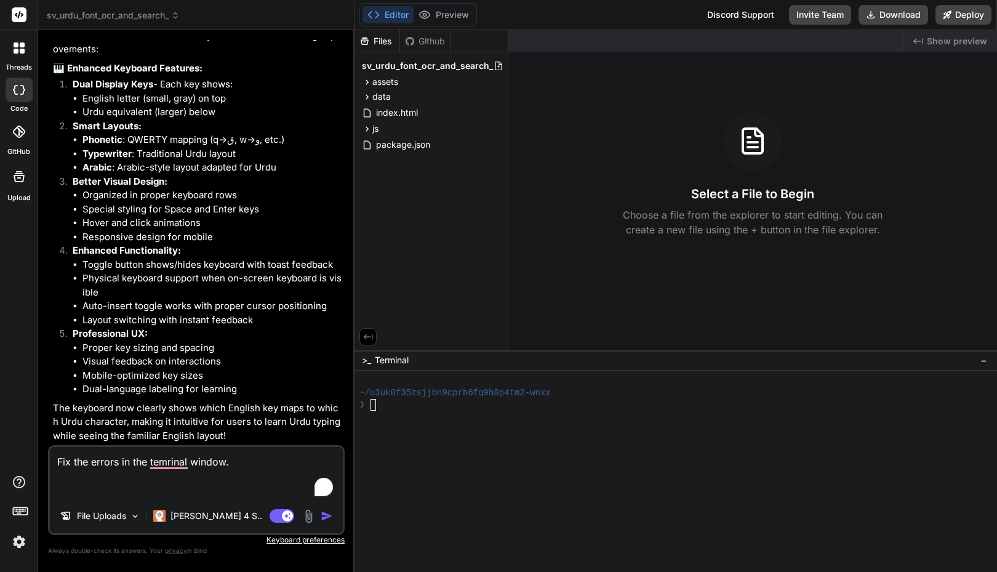
click at [186, 478] on textarea "Fix the errors in the temrinal window." at bounding box center [196, 473] width 293 height 52
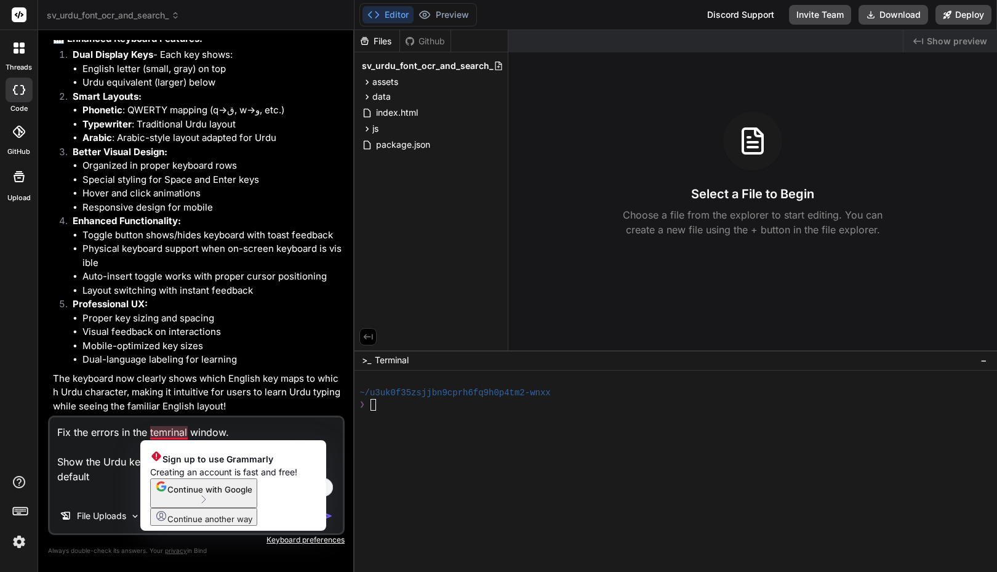
click at [170, 434] on textarea "Fix the errors in the temrinal window. Show the Urdu keyboard below the editor …" at bounding box center [196, 457] width 293 height 81
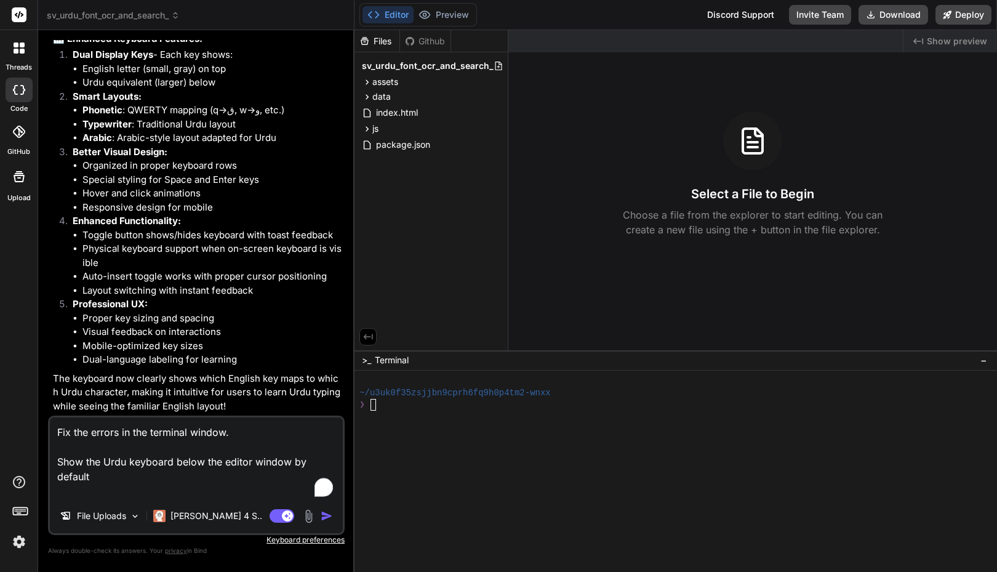
click at [244, 474] on textarea "Fix the errors in the terminal window. Show the Urdu keyboard below the editor …" at bounding box center [196, 457] width 293 height 81
click at [245, 481] on textarea "Fix the errors in the terminal window. Show the Urdu keyboard below the editor …" at bounding box center [196, 457] width 293 height 81
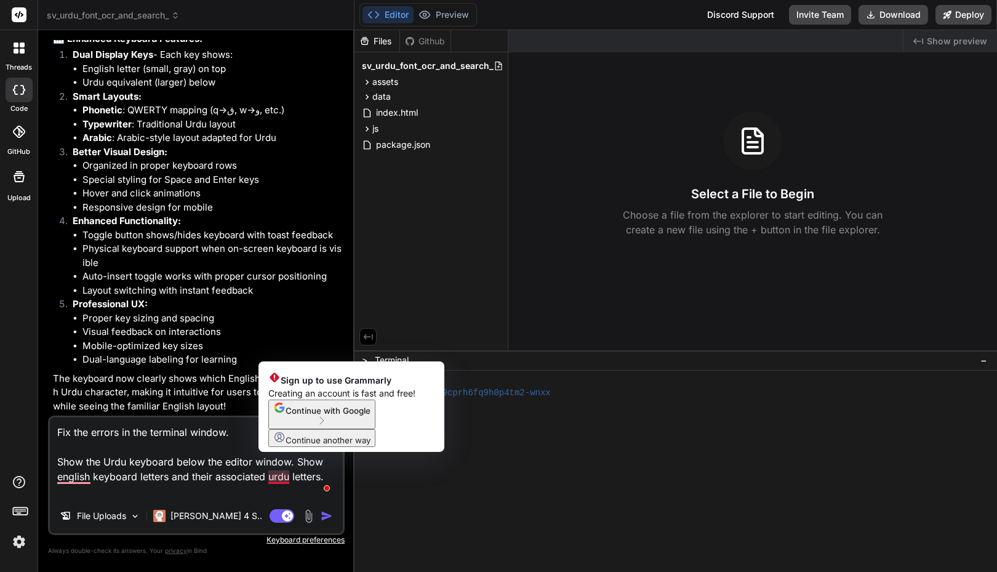
click at [267, 482] on textarea "Fix the errors in the terminal window. Show the Urdu keyboard below the editor …" at bounding box center [196, 457] width 293 height 81
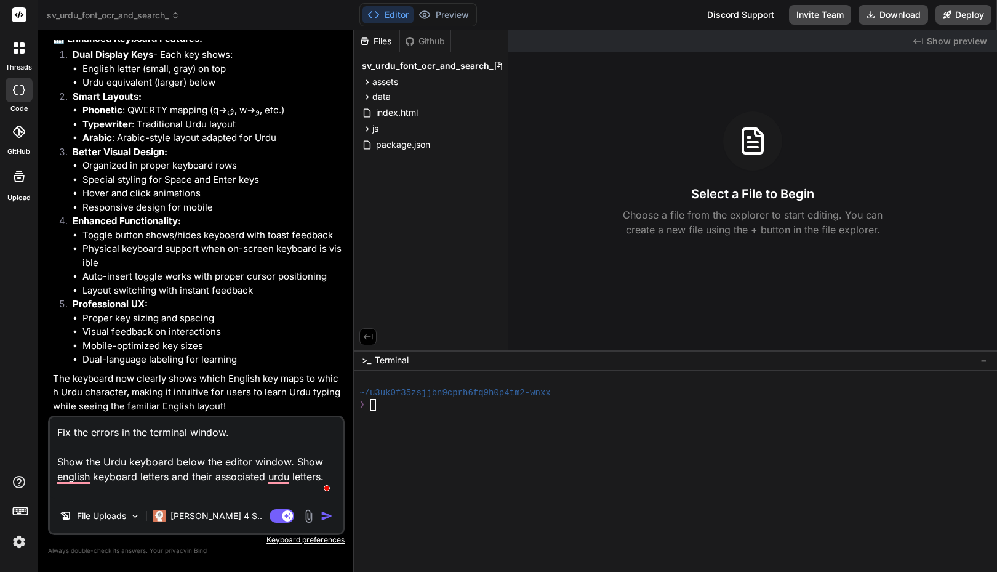
click at [92, 475] on textarea "Fix the errors in the terminal window. Show the Urdu keyboard below the editor …" at bounding box center [196, 457] width 293 height 81
click at [316, 469] on textarea "Fix the errors in the terminal window. Show the Urdu keyboard below the editor …" at bounding box center [196, 457] width 293 height 81
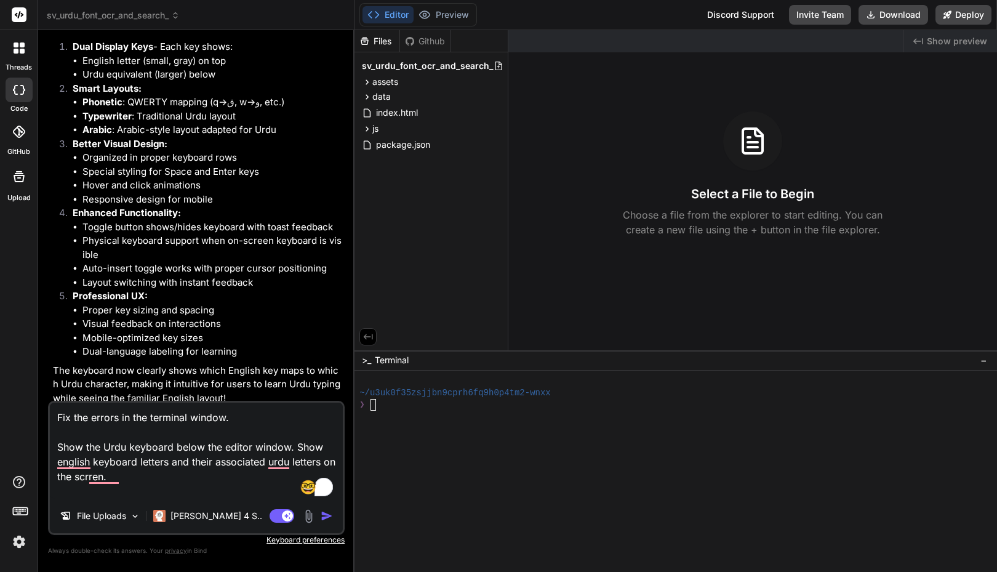
click at [179, 488] on textarea "Fix the errors in the terminal window. Show the Urdu keyboard below the editor …" at bounding box center [196, 450] width 293 height 96
click at [177, 478] on textarea "Fix the errors in the terminal window. Show the Urdu keyboard below the editor …" at bounding box center [196, 450] width 293 height 96
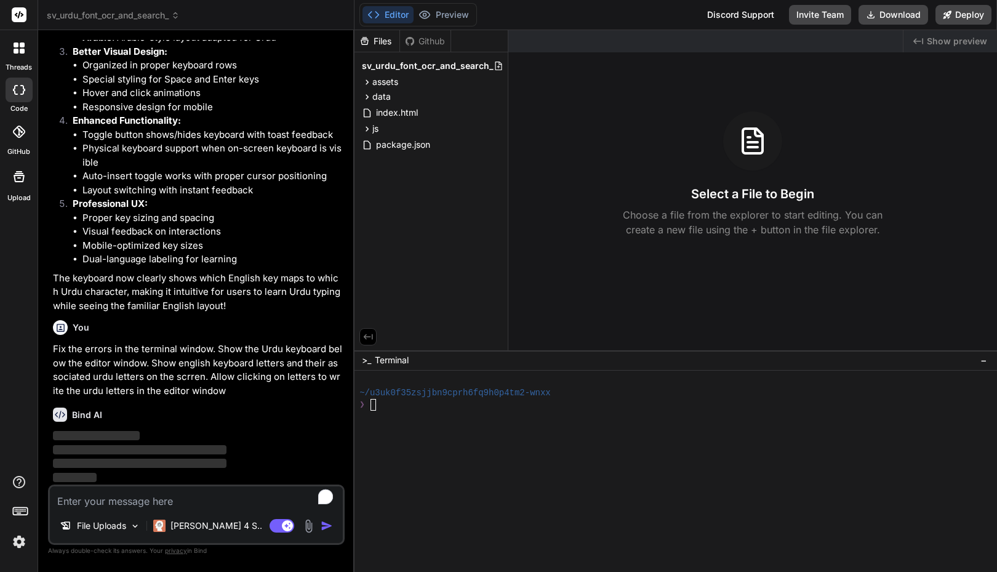
scroll to position [3609, 0]
click at [446, 19] on button "Preview" at bounding box center [444, 14] width 60 height 17
click at [380, 22] on button "Editor" at bounding box center [387, 14] width 51 height 17
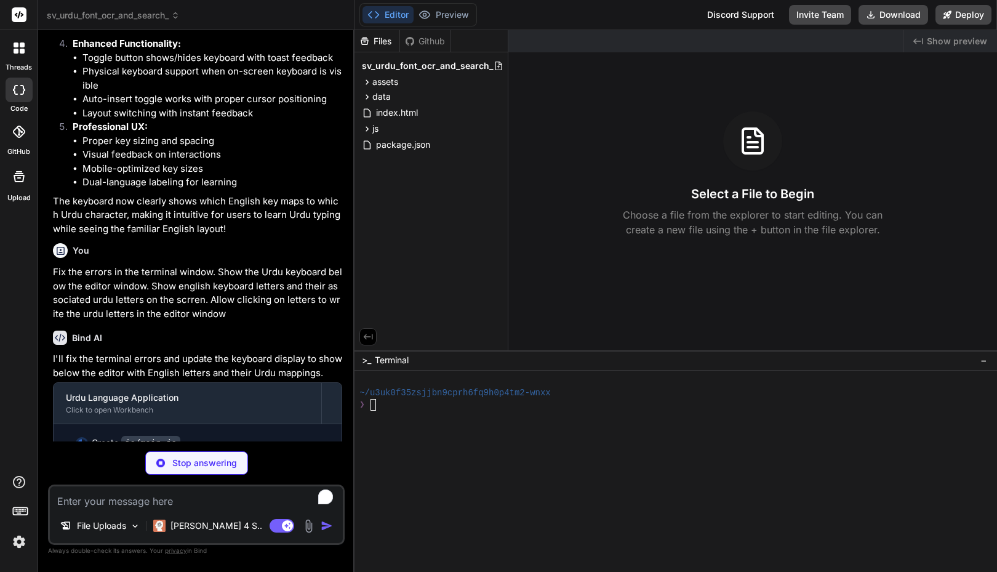
click at [835, 446] on div at bounding box center [669, 452] width 620 height 12
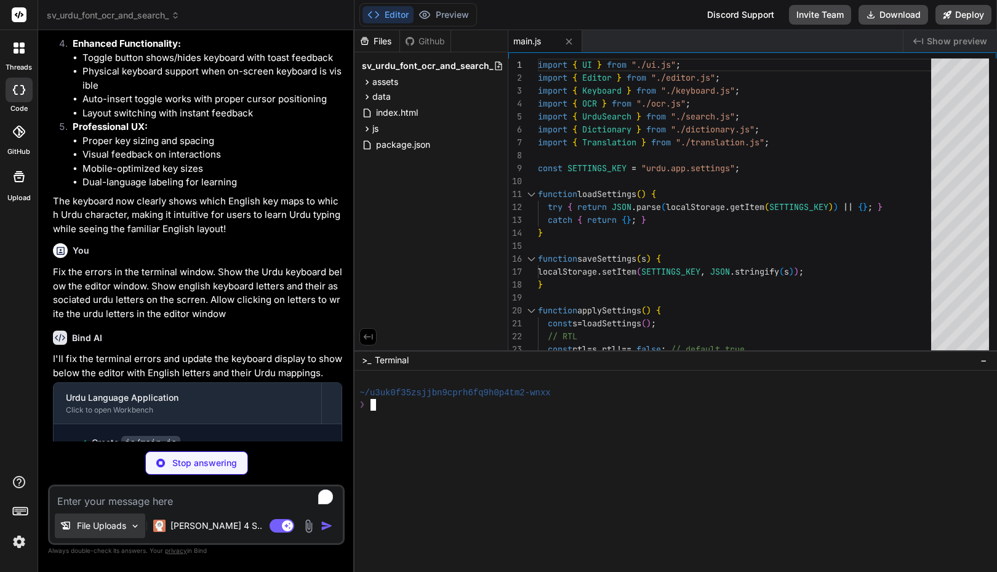
click at [138, 524] on img at bounding box center [135, 526] width 10 height 10
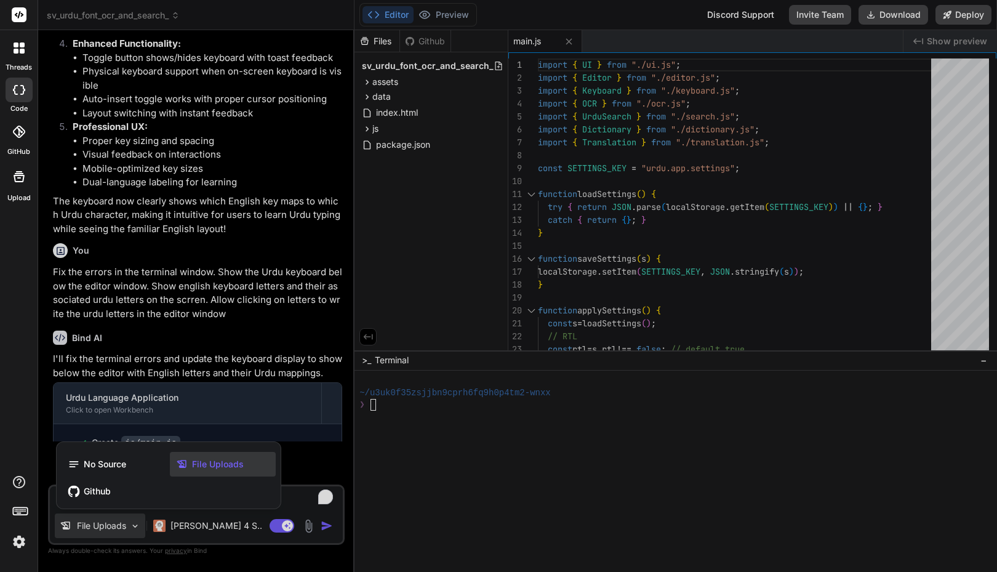
click at [138, 524] on div at bounding box center [498, 286] width 997 height 572
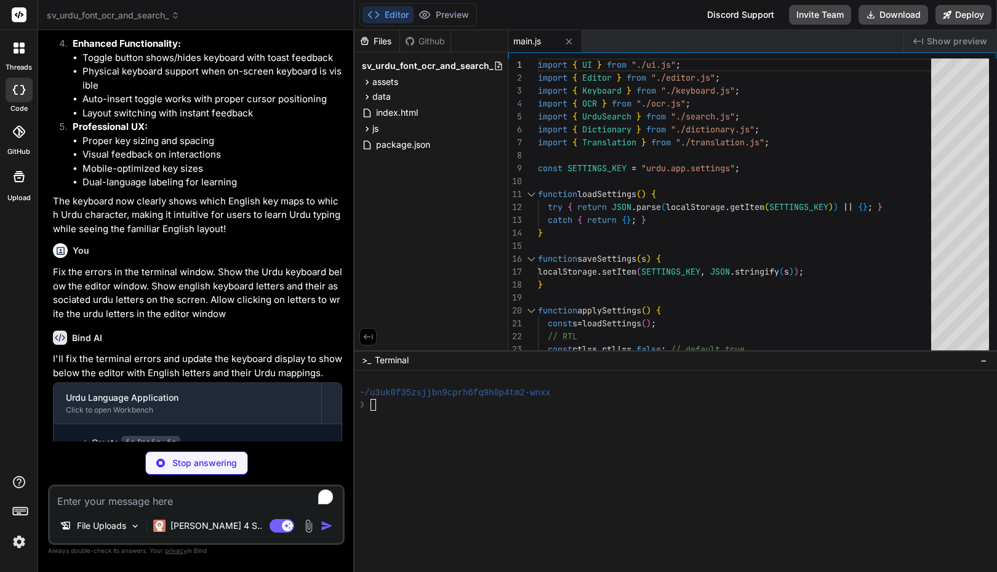
click at [310, 526] on img at bounding box center [309, 526] width 14 height 14
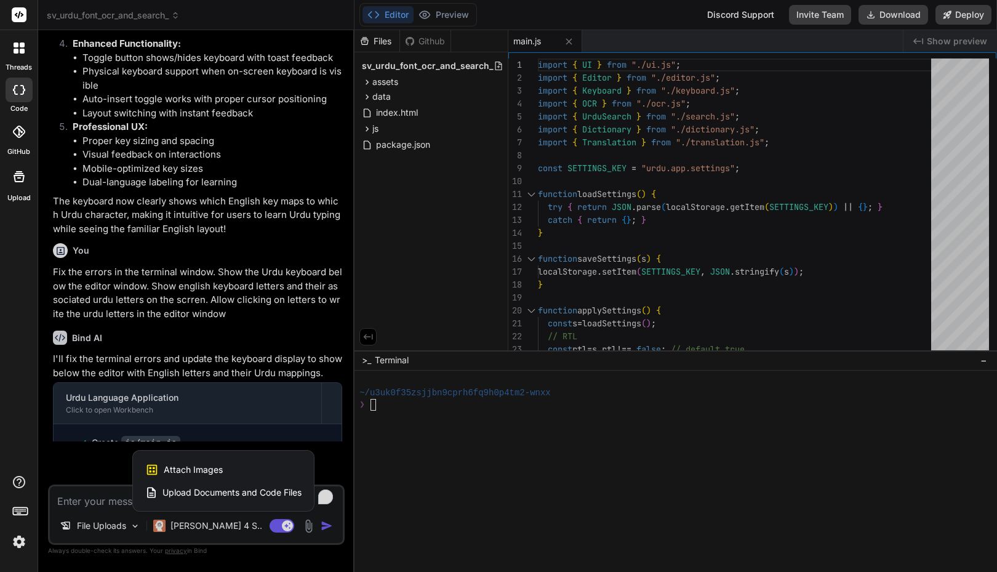
click at [270, 490] on span "Upload Documents and Code Files" at bounding box center [231, 492] width 139 height 12
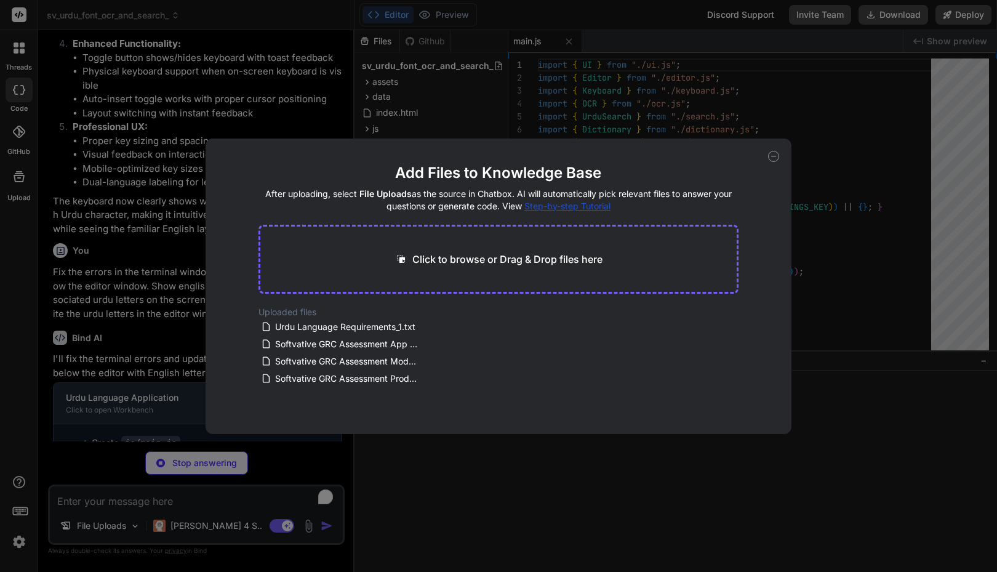
click at [774, 159] on icon at bounding box center [773, 156] width 11 height 11
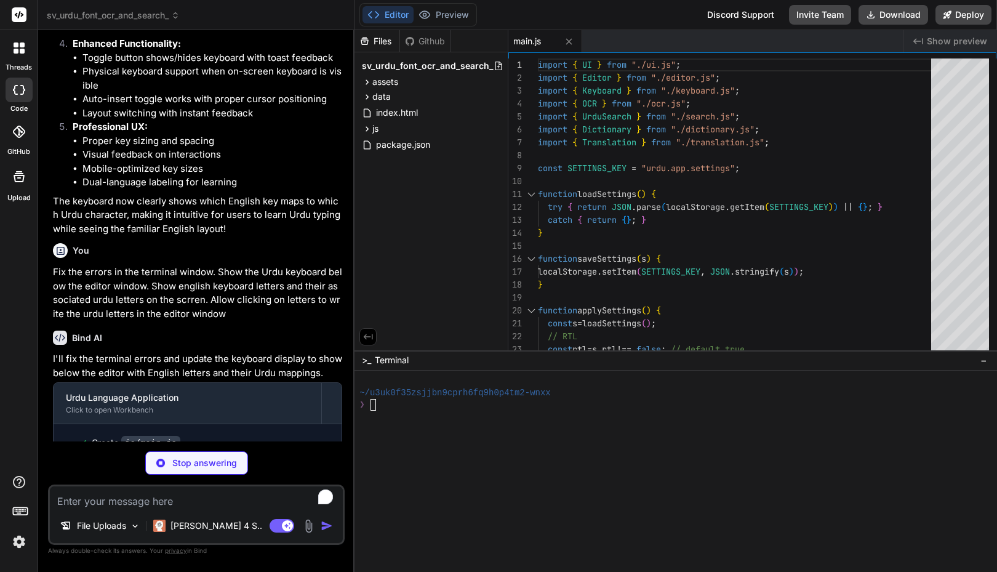
click at [26, 385] on div "threads code GitHub Upload" at bounding box center [19, 286] width 38 height 572
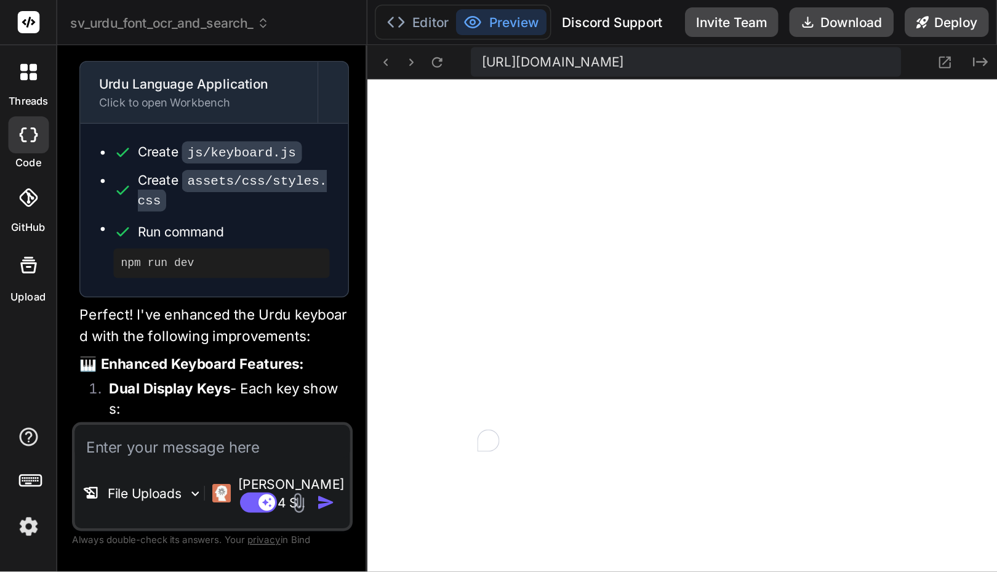
scroll to position [573, 0]
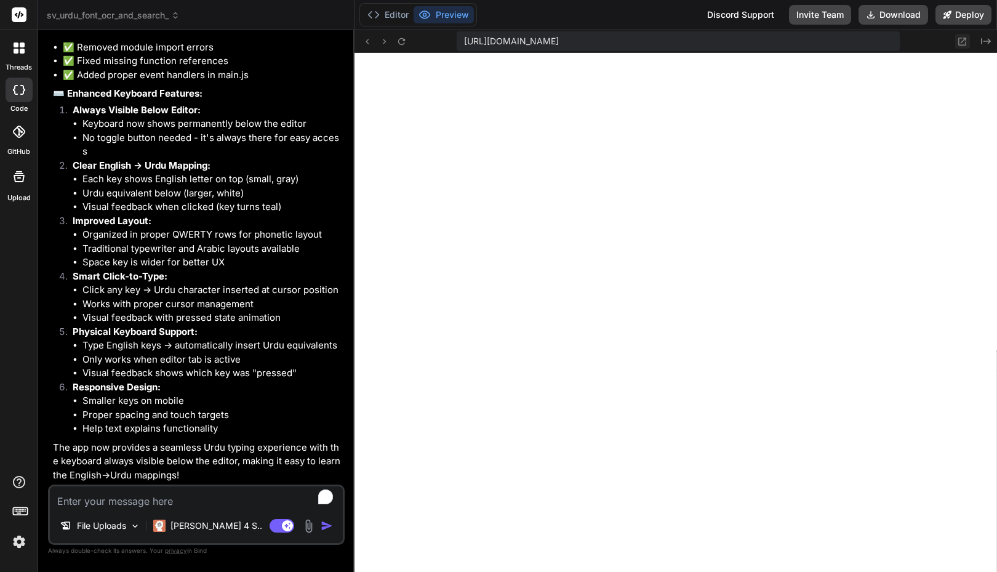
click at [965, 43] on icon at bounding box center [962, 41] width 10 height 10
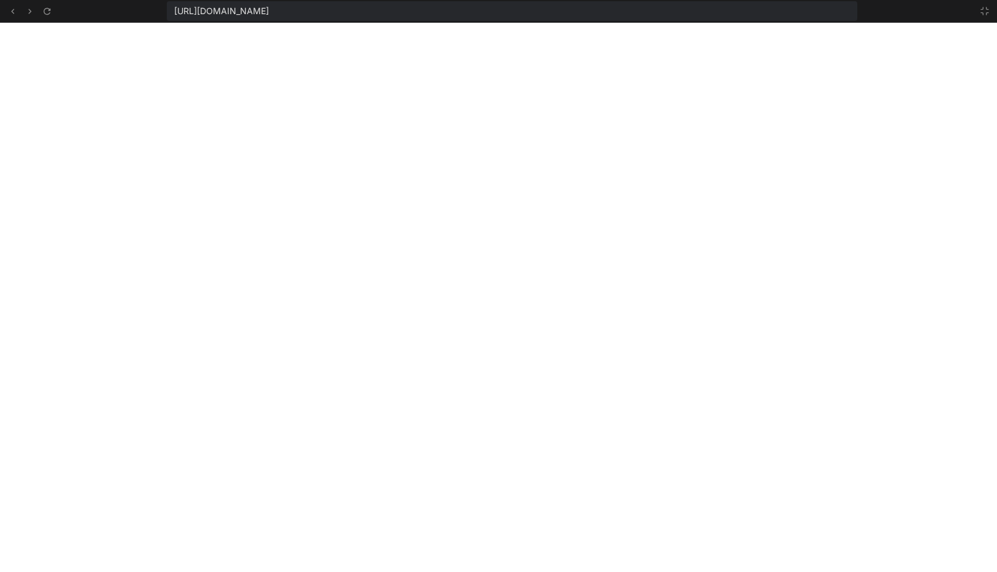
scroll to position [959, 0]
click at [986, 10] on icon at bounding box center [985, 11] width 10 height 10
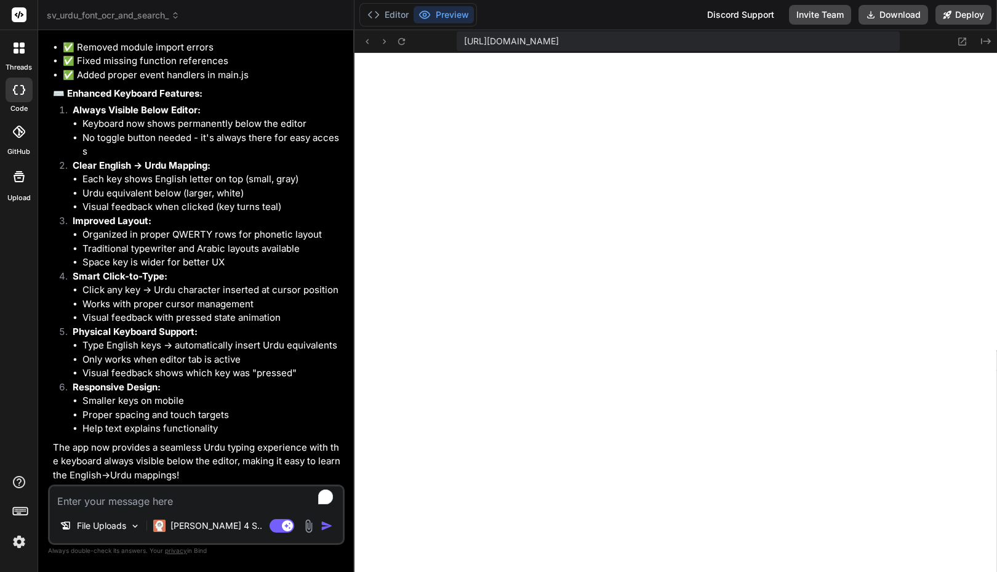
scroll to position [1345, 0]
click at [178, 499] on textarea "To enrich screen reader interactions, please activate Accessibility in Grammarl…" at bounding box center [196, 497] width 293 height 22
click at [15, 60] on div at bounding box center [19, 48] width 26 height 26
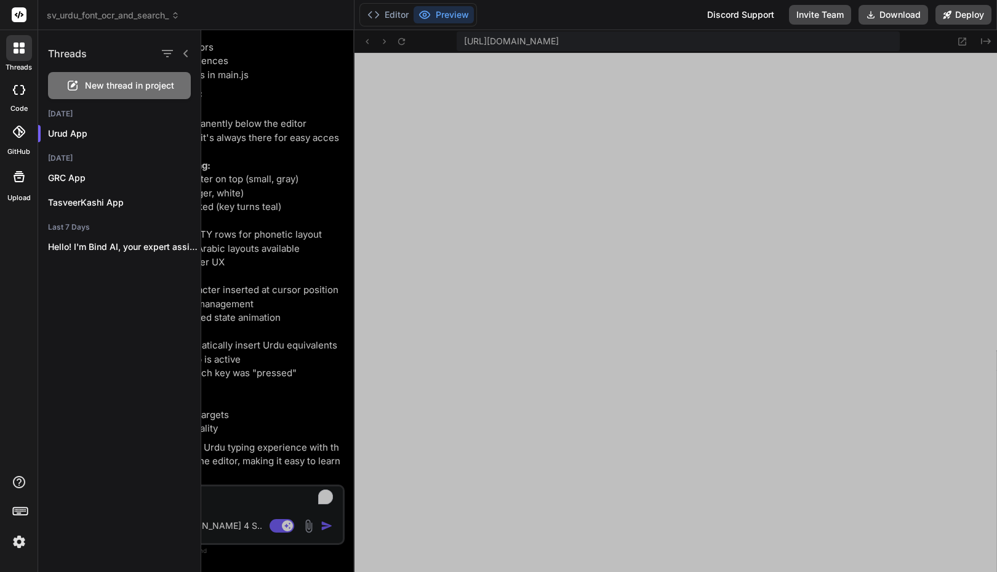
click at [406, 125] on div at bounding box center [599, 301] width 796 height 542
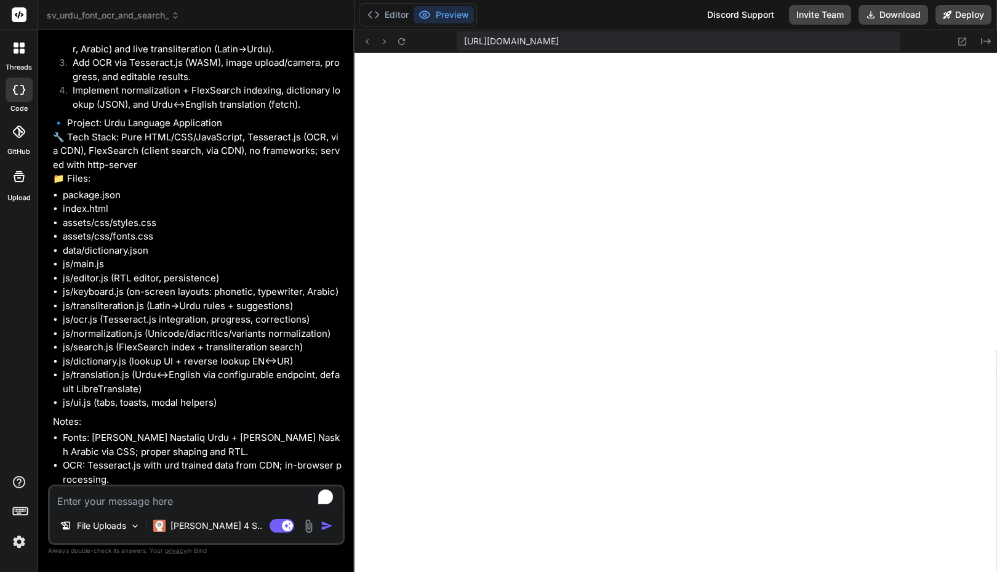
scroll to position [0, 0]
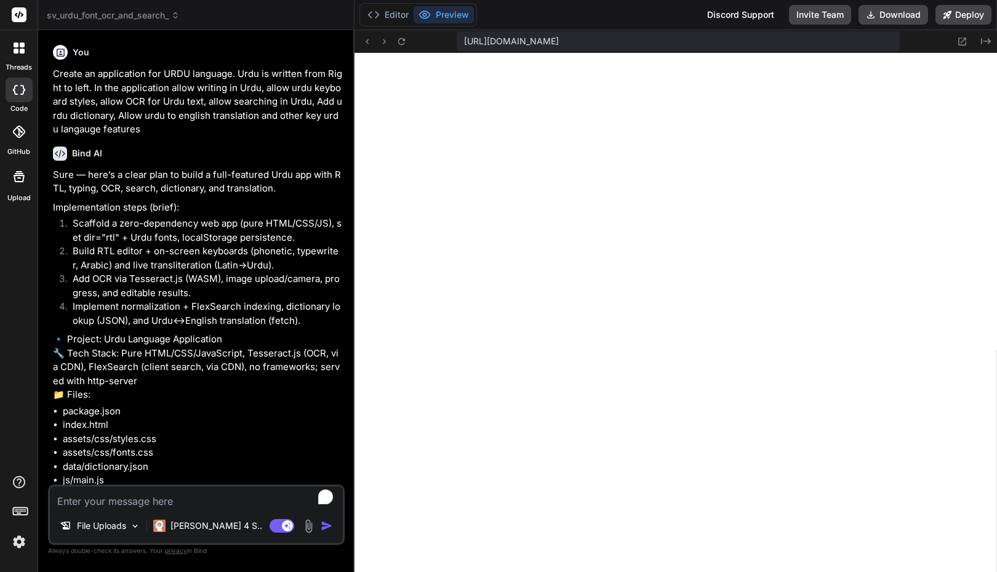
click at [60, 66] on div "You Create an application for URDU language. Urdu is written from Right to left…" at bounding box center [197, 88] width 289 height 97
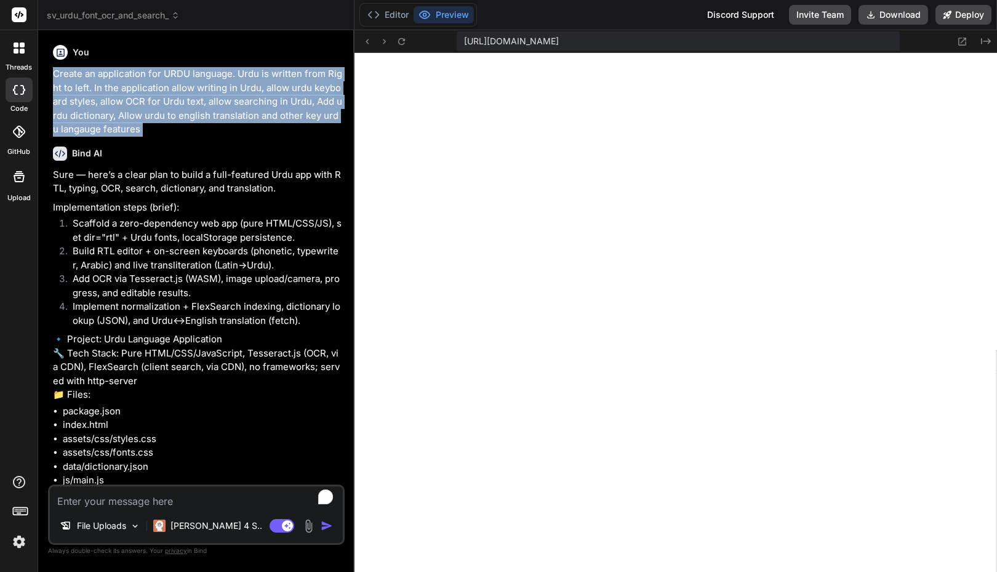
click at [60, 66] on div "You Create an application for URDU language. Urdu is written from Right to left…" at bounding box center [197, 88] width 289 height 97
copy div "Create an application for URDU language. Urdu is written from Right to left. In…"
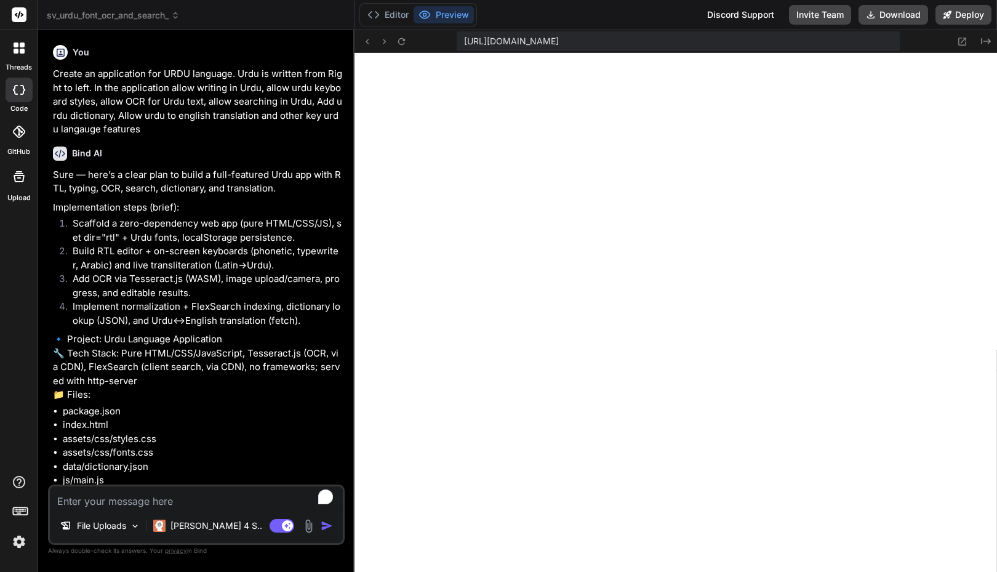
click at [26, 47] on div at bounding box center [19, 48] width 26 height 26
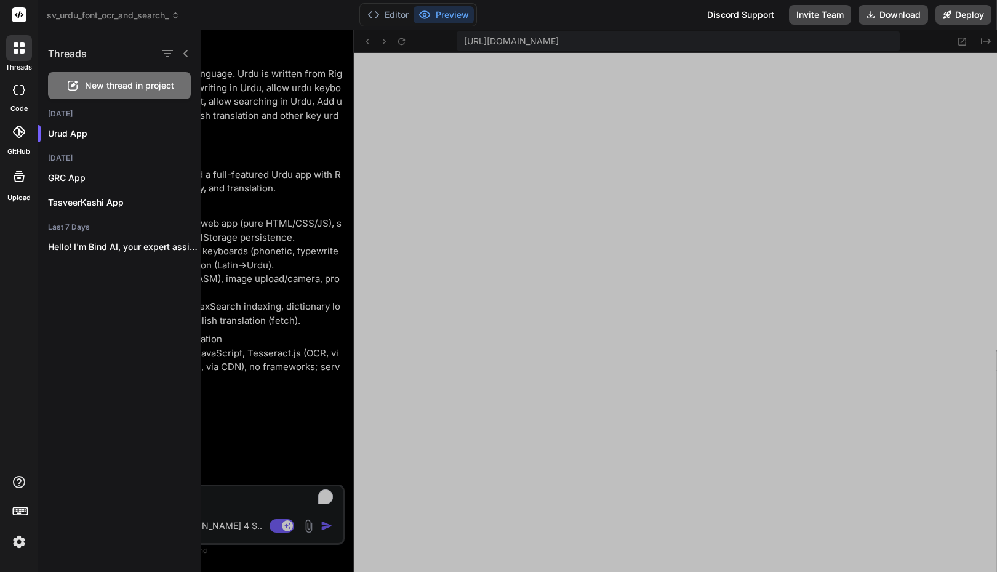
click at [220, 97] on div at bounding box center [599, 301] width 796 height 542
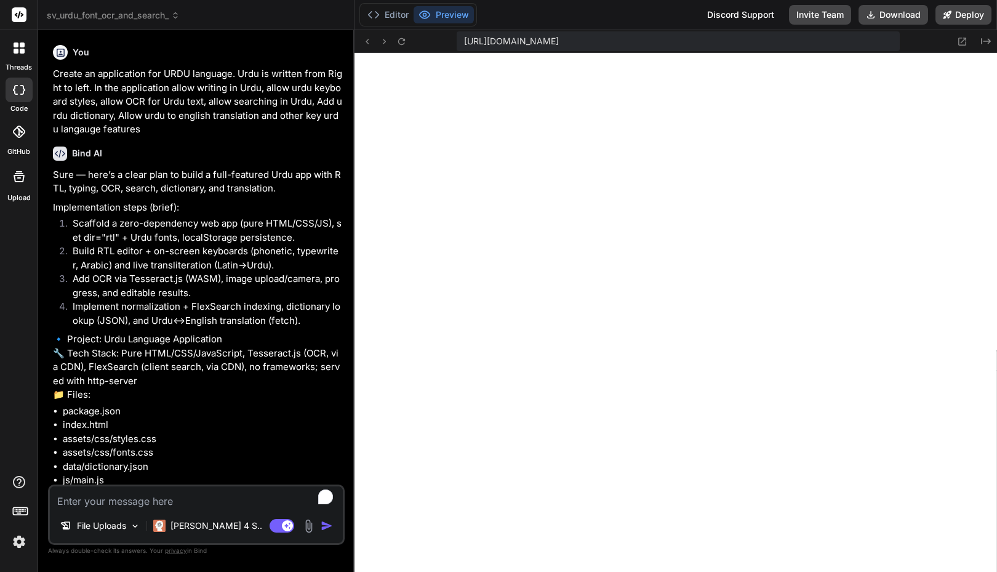
click at [23, 60] on div at bounding box center [19, 48] width 26 height 26
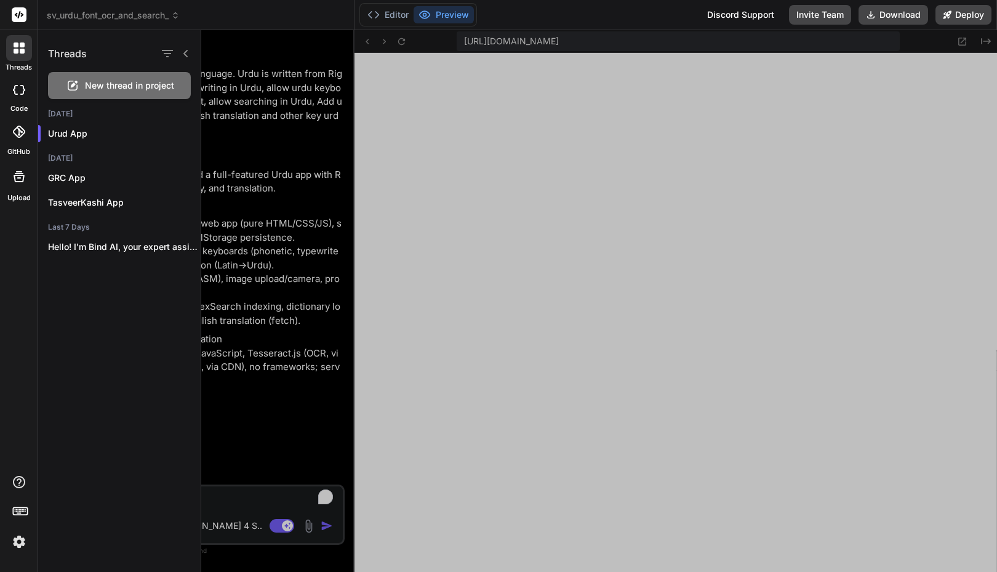
click at [267, 82] on div at bounding box center [599, 301] width 796 height 542
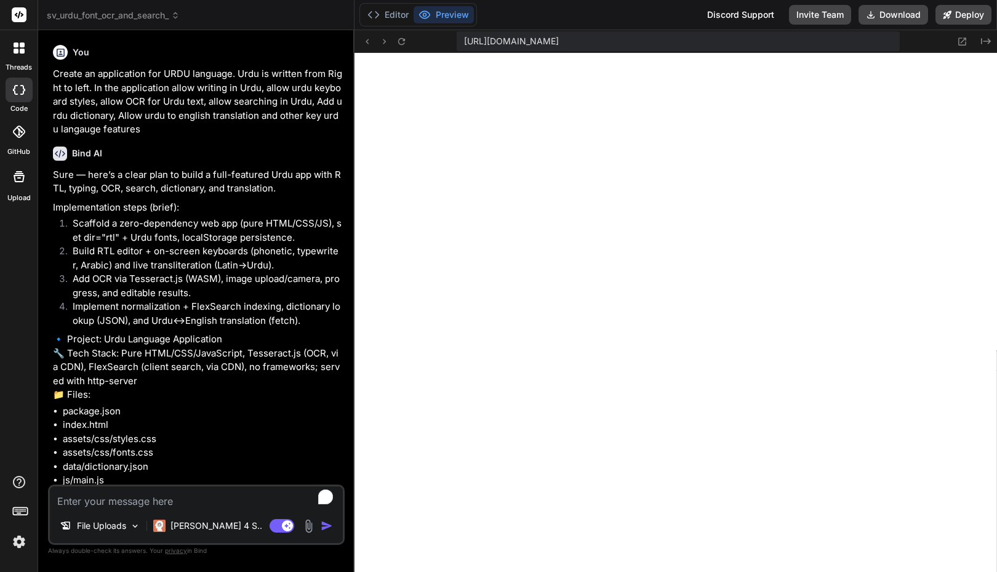
click at [88, 13] on span "sv_urdu_font_ocr_and_search_" at bounding box center [113, 15] width 133 height 12
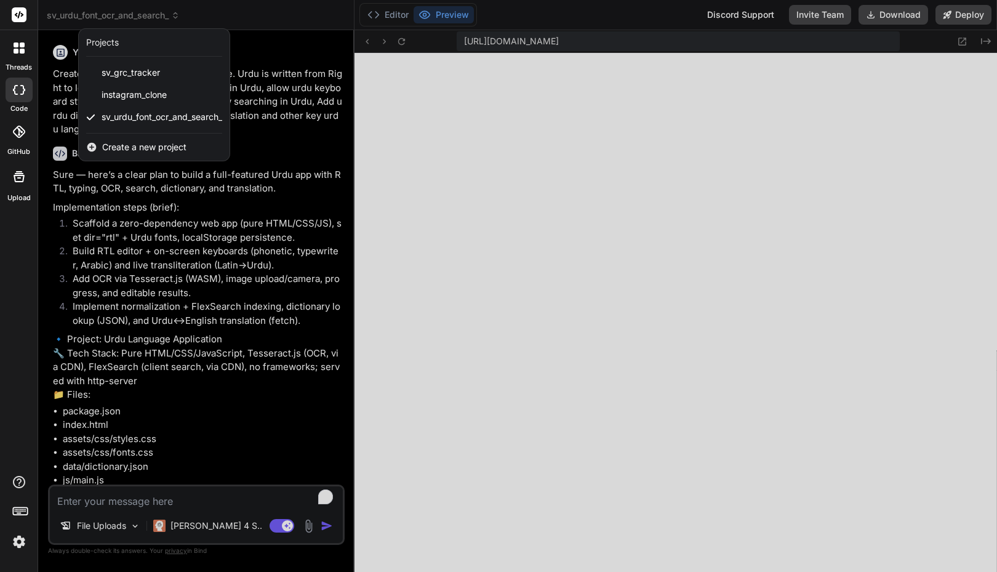
click at [88, 13] on div at bounding box center [498, 286] width 997 height 572
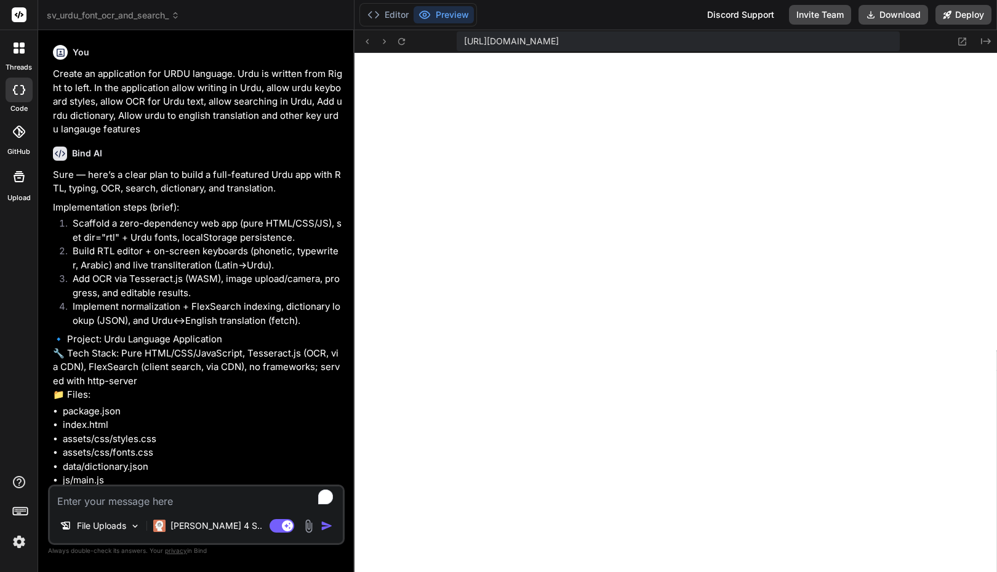
click at [23, 60] on div at bounding box center [19, 48] width 26 height 26
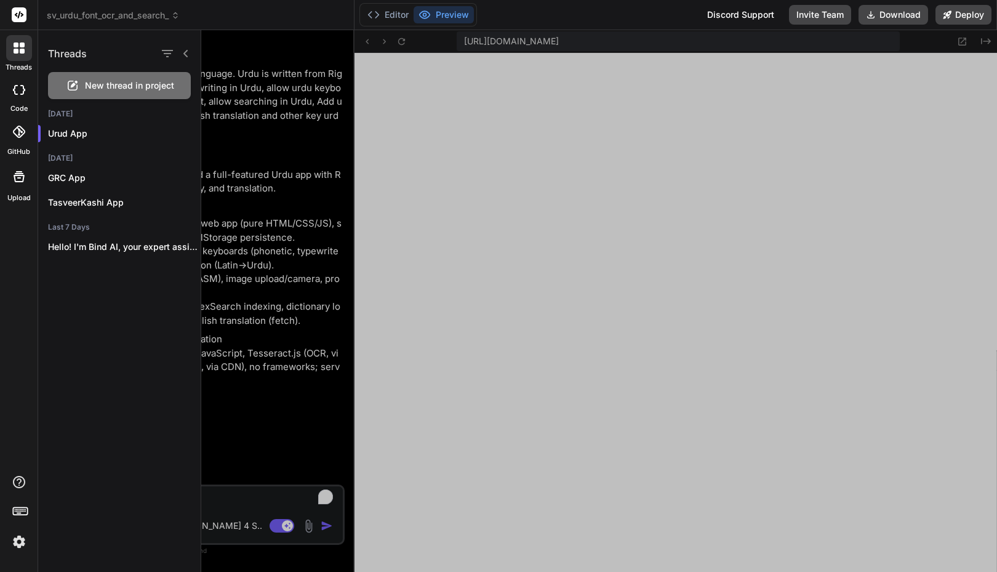
click at [98, 90] on span "New thread in project" at bounding box center [129, 85] width 89 height 12
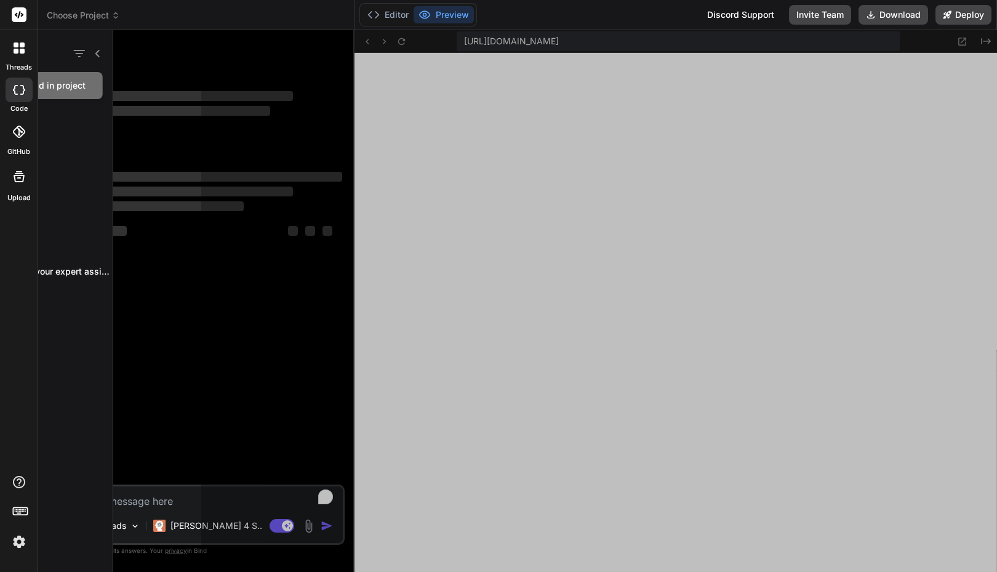
scroll to position [1403, 0]
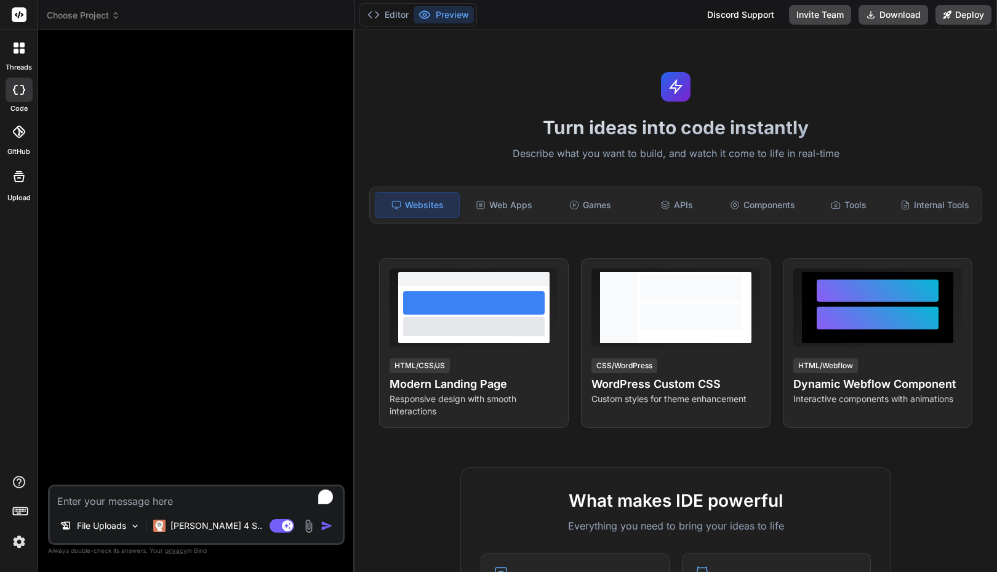
click at [89, 16] on span "Choose Project" at bounding box center [83, 15] width 73 height 12
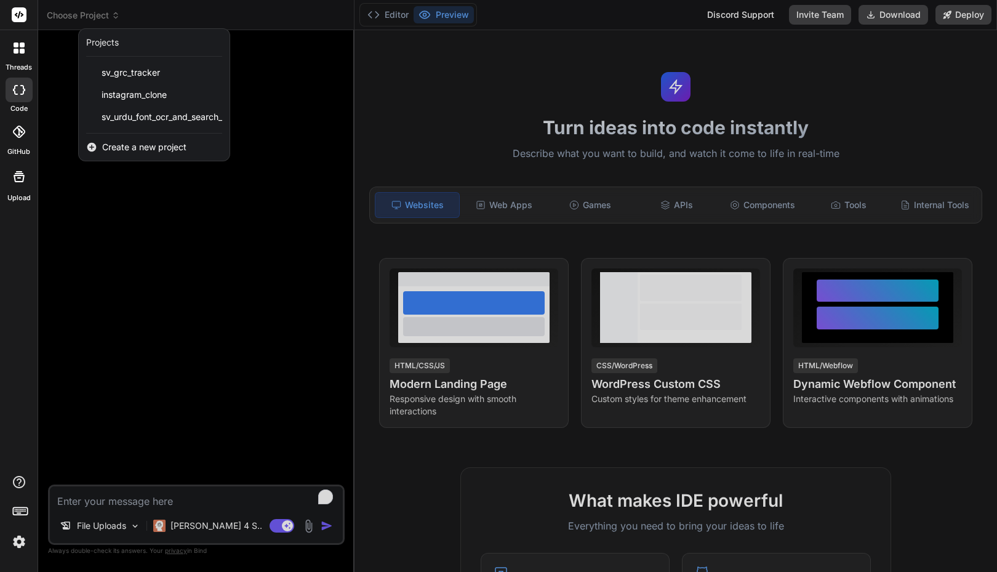
click at [265, 196] on div at bounding box center [498, 286] width 997 height 572
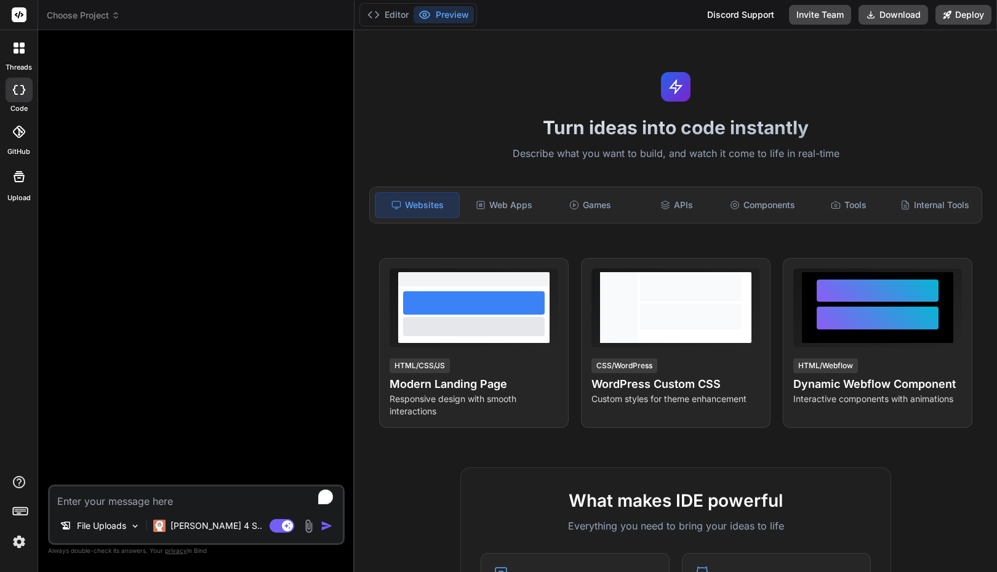
click at [105, 492] on textarea "To enrich screen reader interactions, please activate Accessibility in Grammarl…" at bounding box center [196, 497] width 293 height 22
paste textarea "Create an application for URDU language. Urdu is written from Right to left. In…"
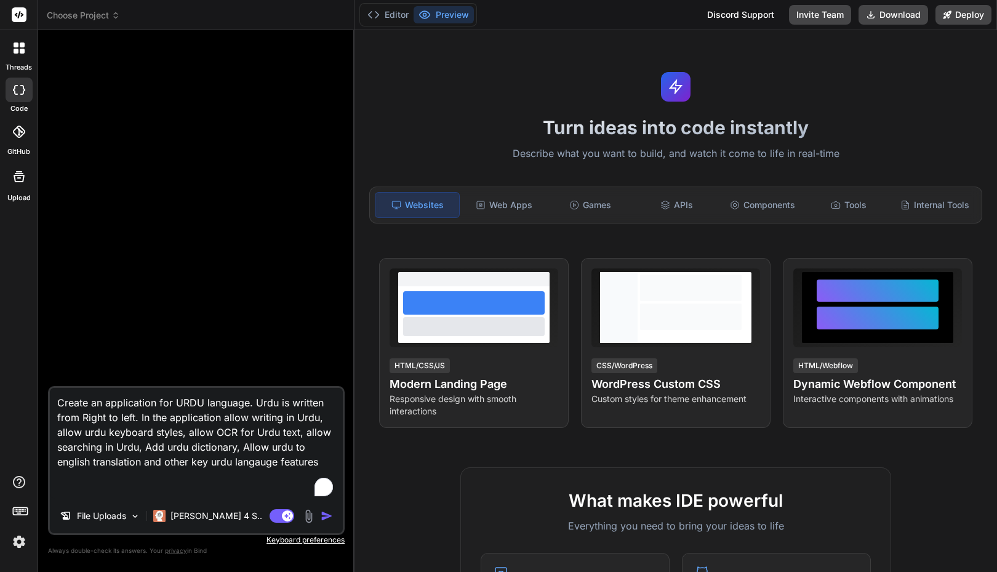
click at [176, 406] on textarea "Create an application for URDU language. Urdu is written from Right to left. In…" at bounding box center [196, 443] width 293 height 111
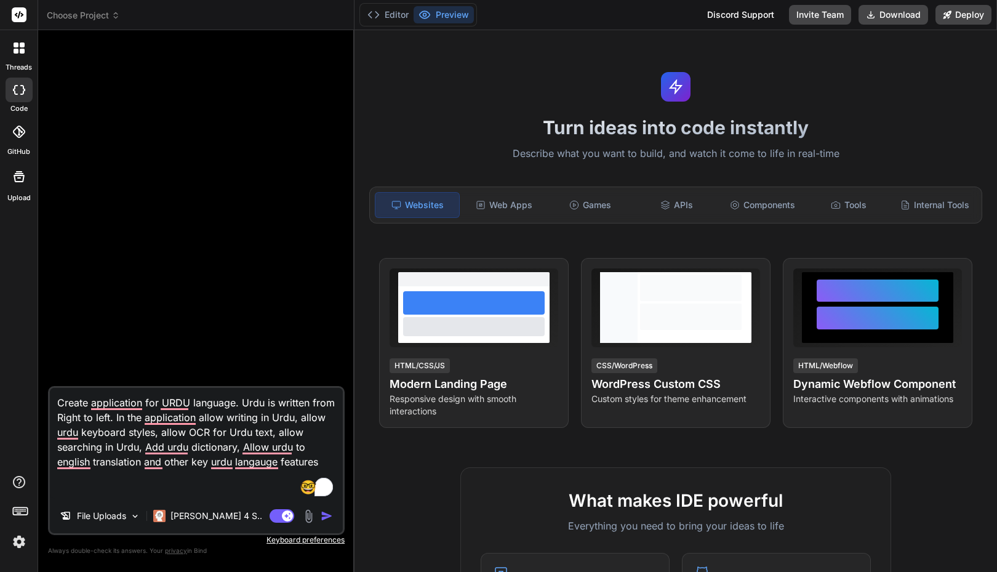
click at [117, 408] on textarea "Create application for URDU language. Urdu is written from Right to left. In th…" at bounding box center [196, 443] width 293 height 111
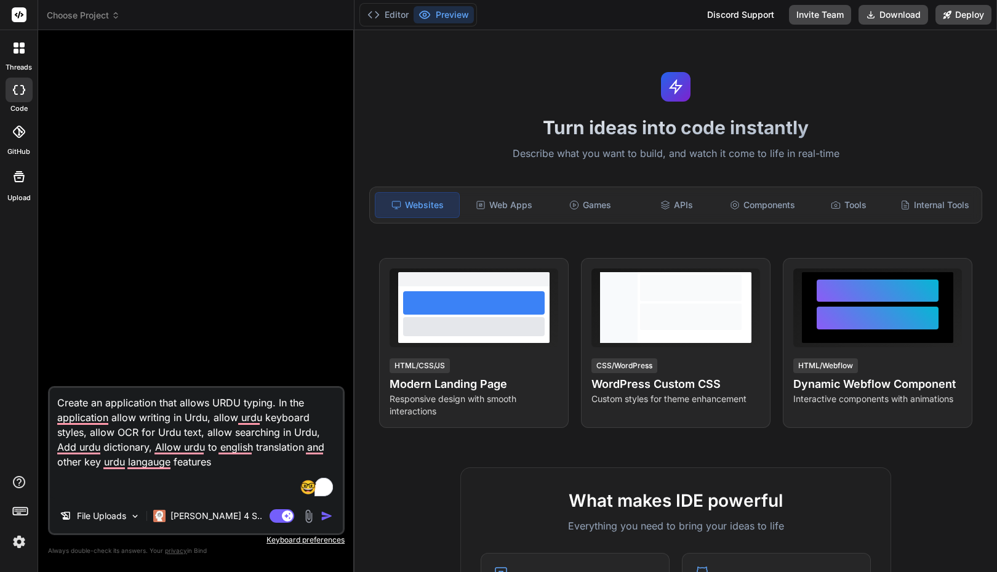
click at [92, 433] on textarea "Create an application that allows URDU typing. In the application allow writing…" at bounding box center [196, 443] width 293 height 111
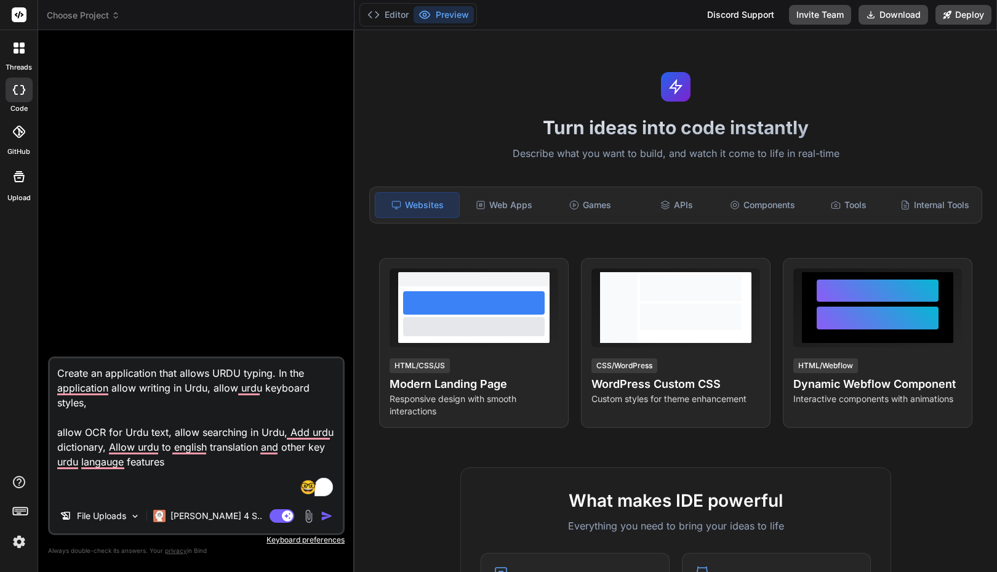
click at [236, 430] on textarea "Create an application that allows URDU typing. In the application allow writing…" at bounding box center [196, 428] width 293 height 140
click at [182, 428] on textarea "Create an application that allows URDU typing. In the application allow writing…" at bounding box center [196, 428] width 293 height 140
click at [165, 435] on textarea "Create an application that allows URDU typing. In the application allow writing…" at bounding box center [196, 428] width 293 height 140
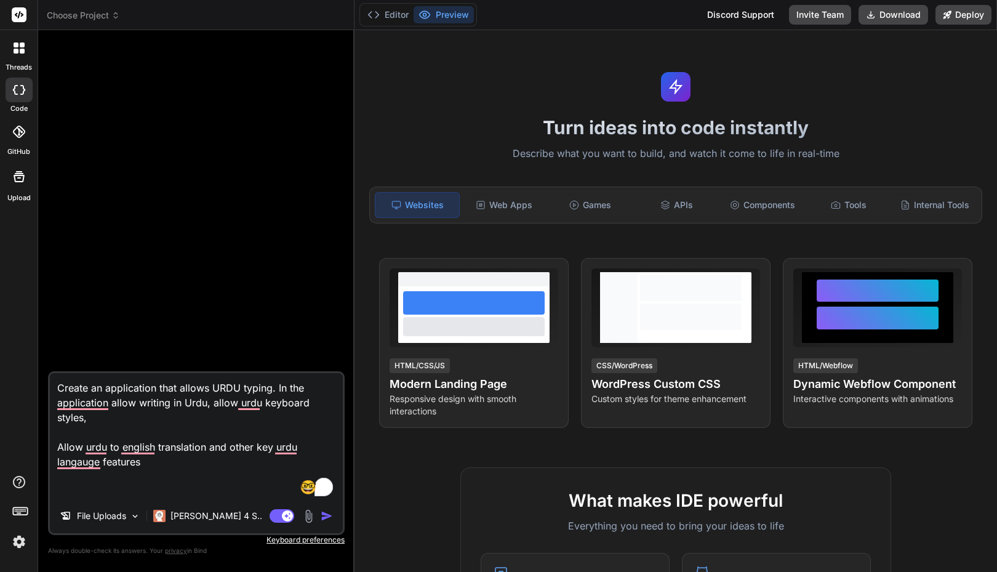
click at [172, 390] on textarea "Create an application that allows URDU typing. In the application allow writing…" at bounding box center [196, 436] width 293 height 126
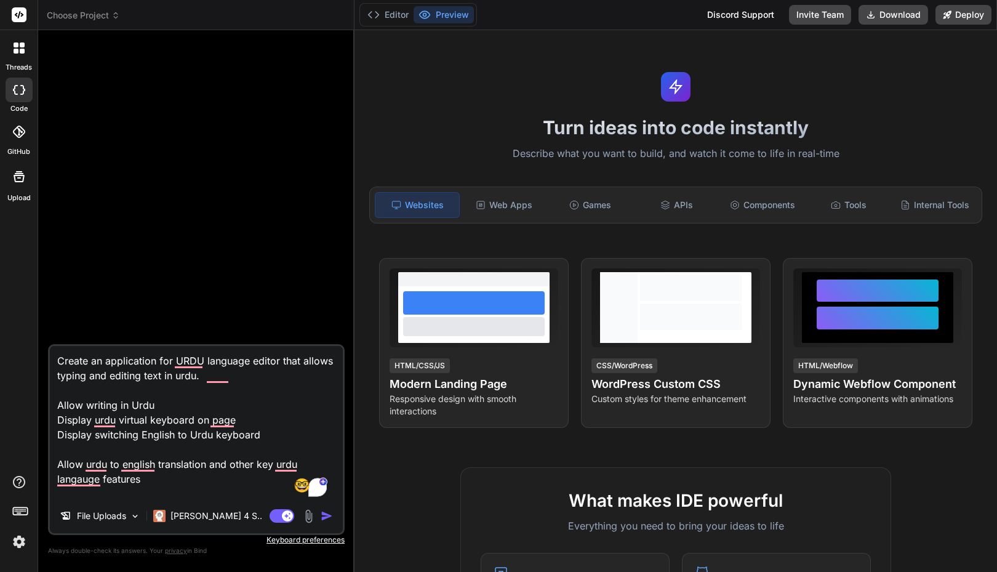
click at [134, 417] on textarea "Create an application for URDU language editor that allows typing and editing t…" at bounding box center [196, 422] width 293 height 153
click at [177, 438] on textarea "Create an application for URDU language editor that allows typing and editing t…" at bounding box center [196, 422] width 293 height 153
paste textarea "virtual"
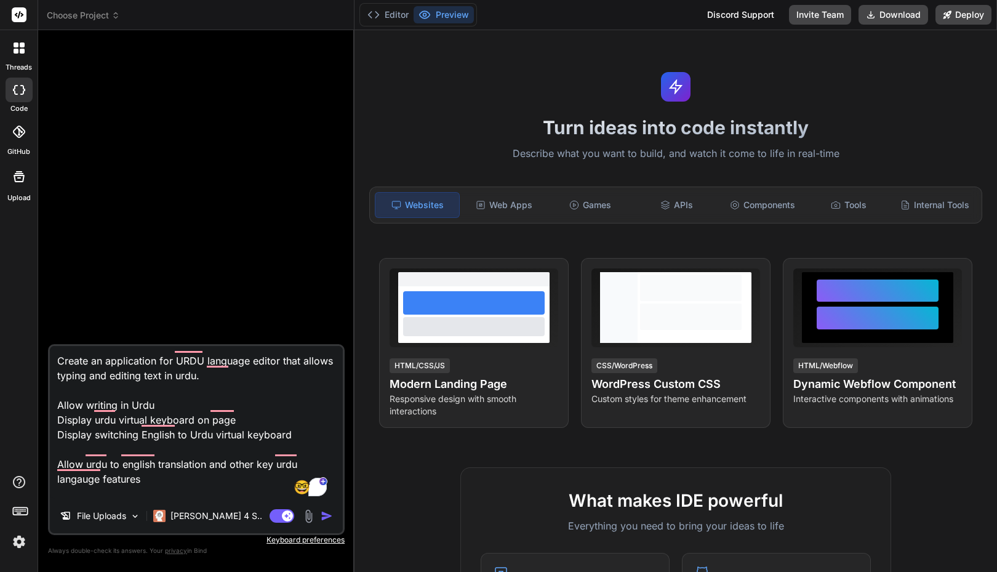
click at [174, 446] on textarea "Create an application for URDU language editor that allows typing and editing t…" at bounding box center [196, 422] width 293 height 153
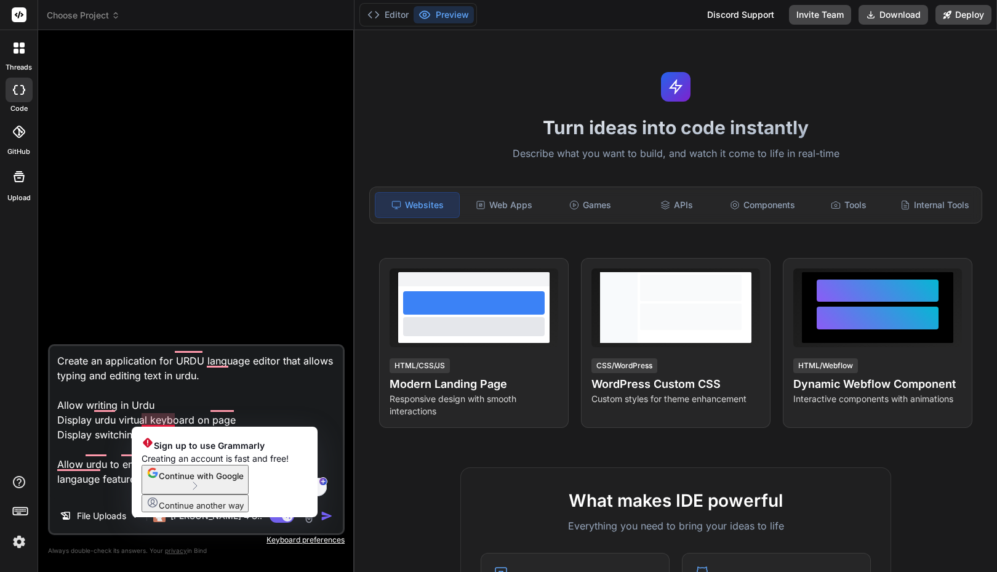
click at [145, 410] on textarea "Create an application for URDU language editor that allows typing and editing t…" at bounding box center [196, 422] width 293 height 153
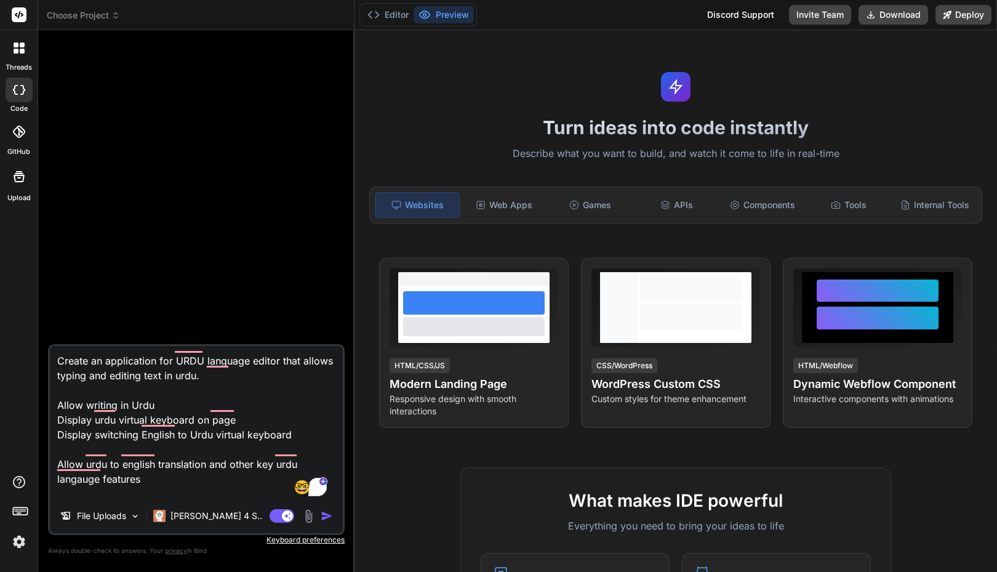
click at [207, 376] on textarea "Create an application for URDU language editor that allows typing and editing t…" at bounding box center [196, 422] width 293 height 153
